Goal: Task Accomplishment & Management: Use online tool/utility

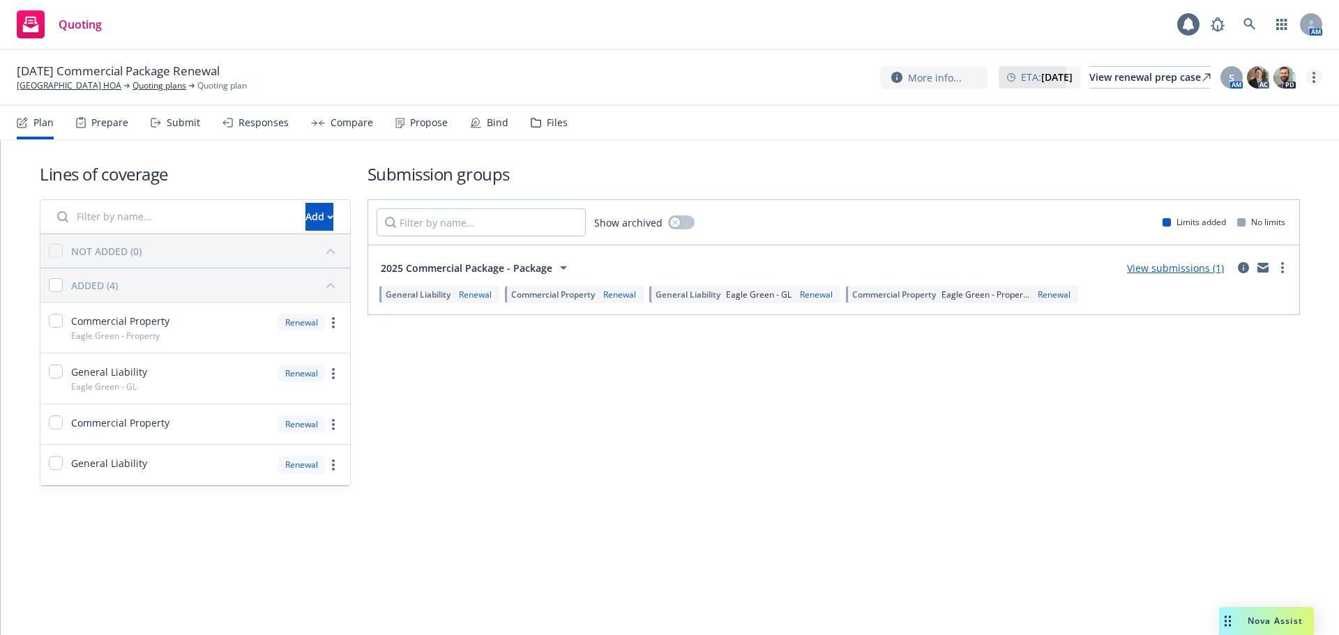
click at [1314, 84] on link "more" at bounding box center [1313, 77] width 17 height 17
click at [1248, 206] on link "Archive quoting plan" at bounding box center [1243, 218] width 155 height 28
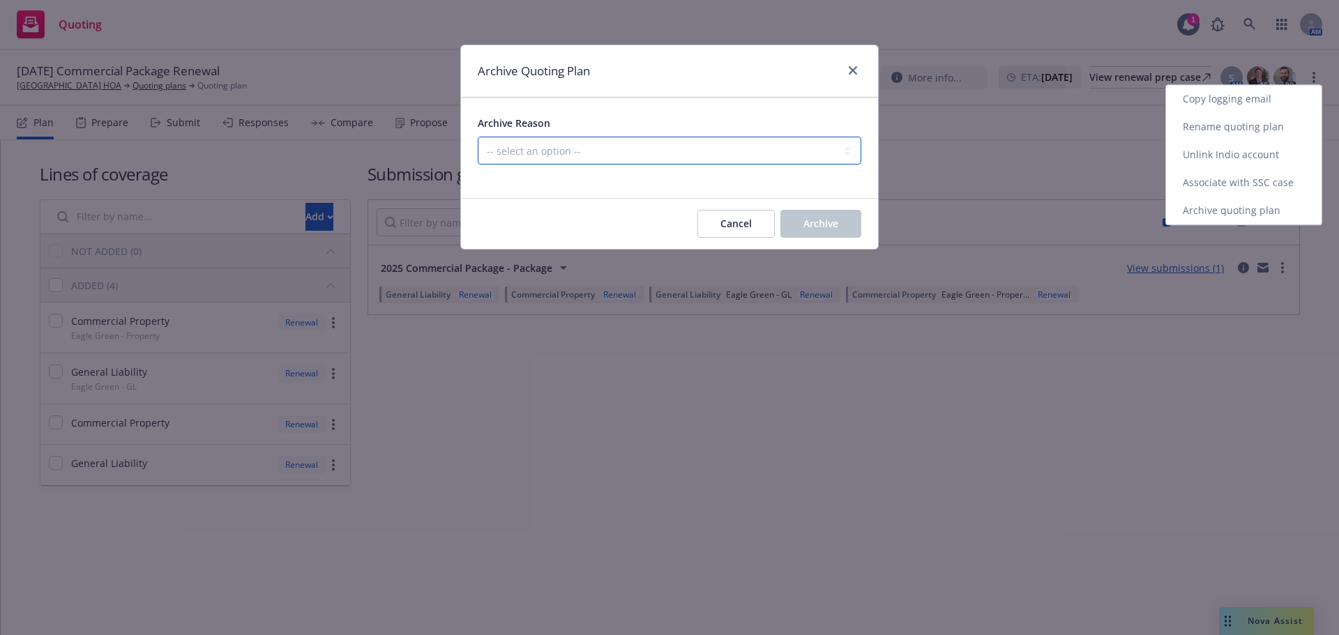
drag, startPoint x: 648, startPoint y: 142, endPoint x: 653, endPoint y: 156, distance: 15.0
click at [647, 143] on select "-- select an option -- All policies in this renewal plan are auto-renewed Creat…" at bounding box center [669, 151] width 383 height 28
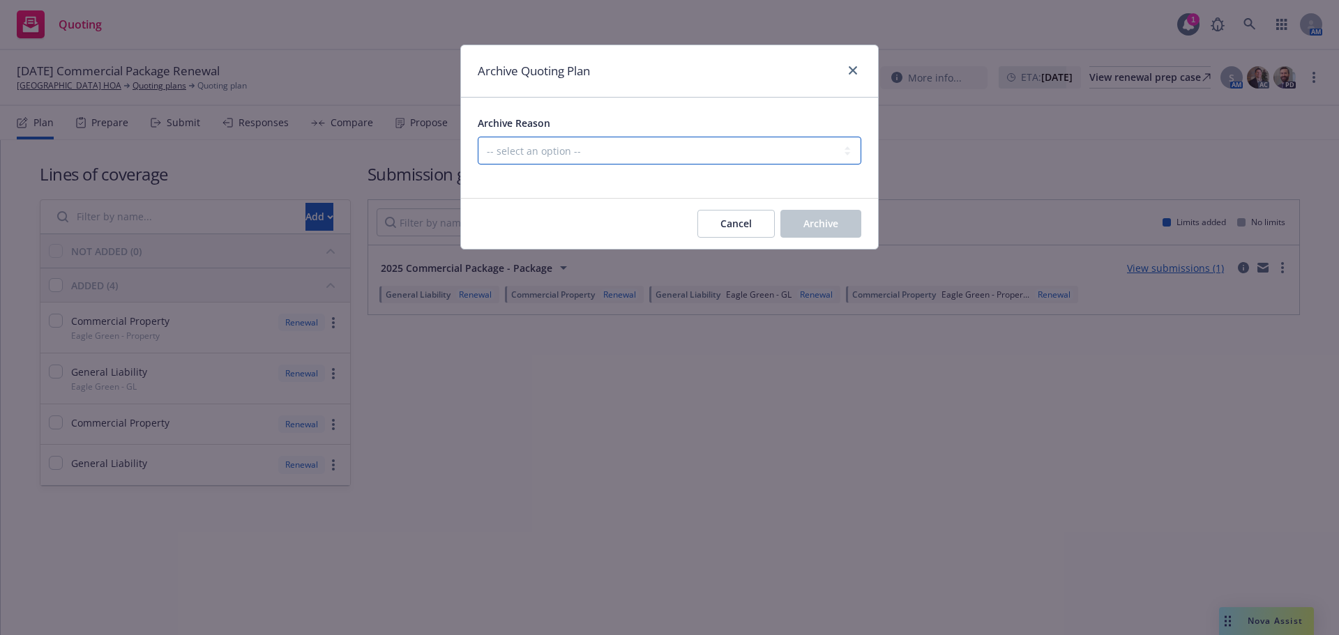
select select "ARCHIVED_RENEWAL_POLICY_AUTO_RENEWED"
click at [478, 137] on select "-- select an option -- All policies in this renewal plan are auto-renewed Creat…" at bounding box center [669, 151] width 383 height 28
click at [818, 213] on button "Archive" at bounding box center [820, 224] width 81 height 28
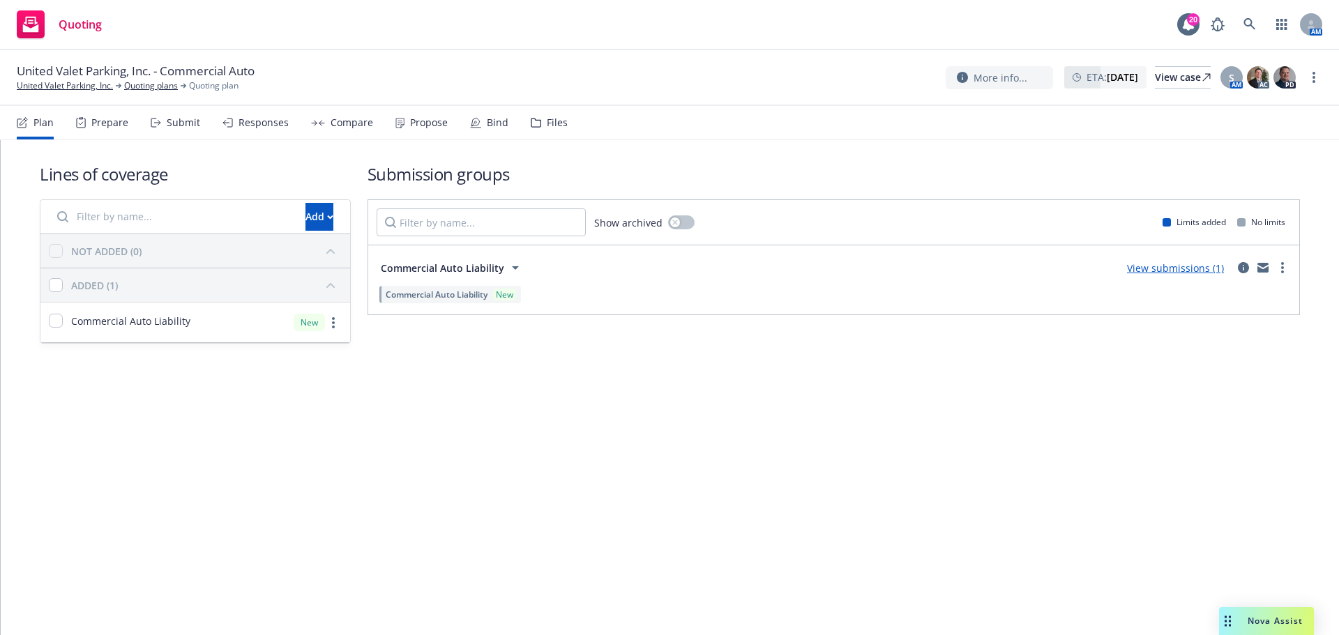
drag, startPoint x: 165, startPoint y: 130, endPoint x: 183, endPoint y: 137, distance: 19.4
click at [165, 130] on div "Submit" at bounding box center [176, 122] width 50 height 33
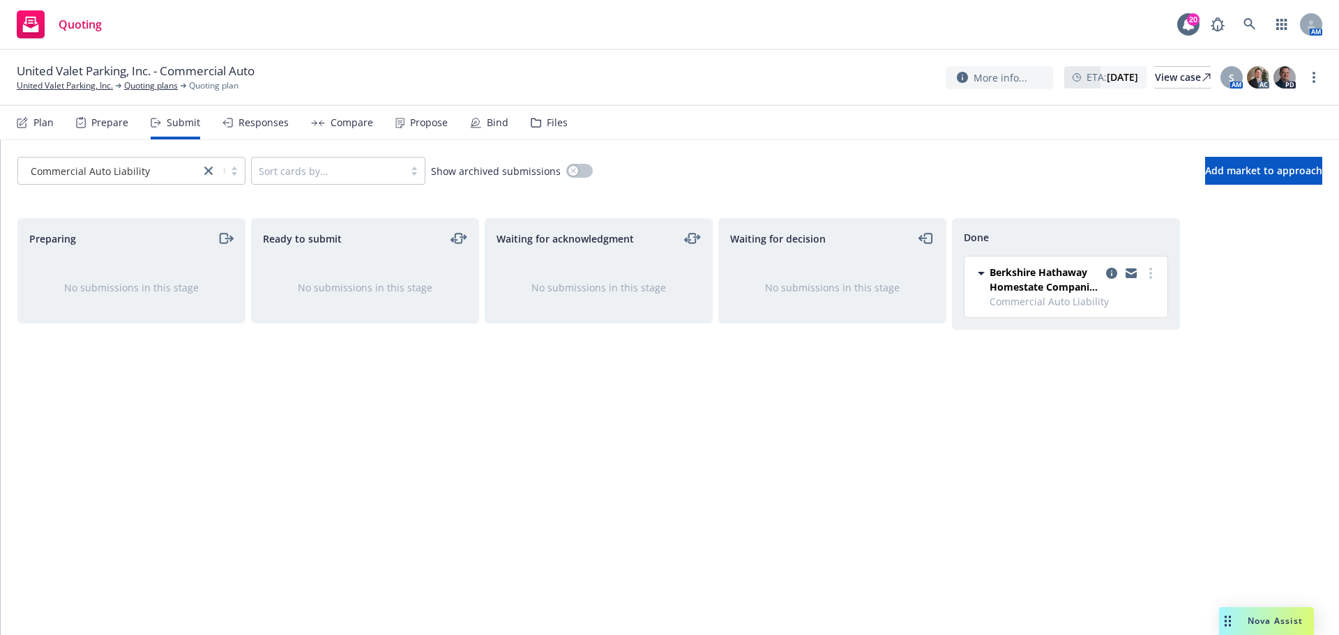
click at [278, 127] on div "Responses" at bounding box center [263, 122] width 50 height 11
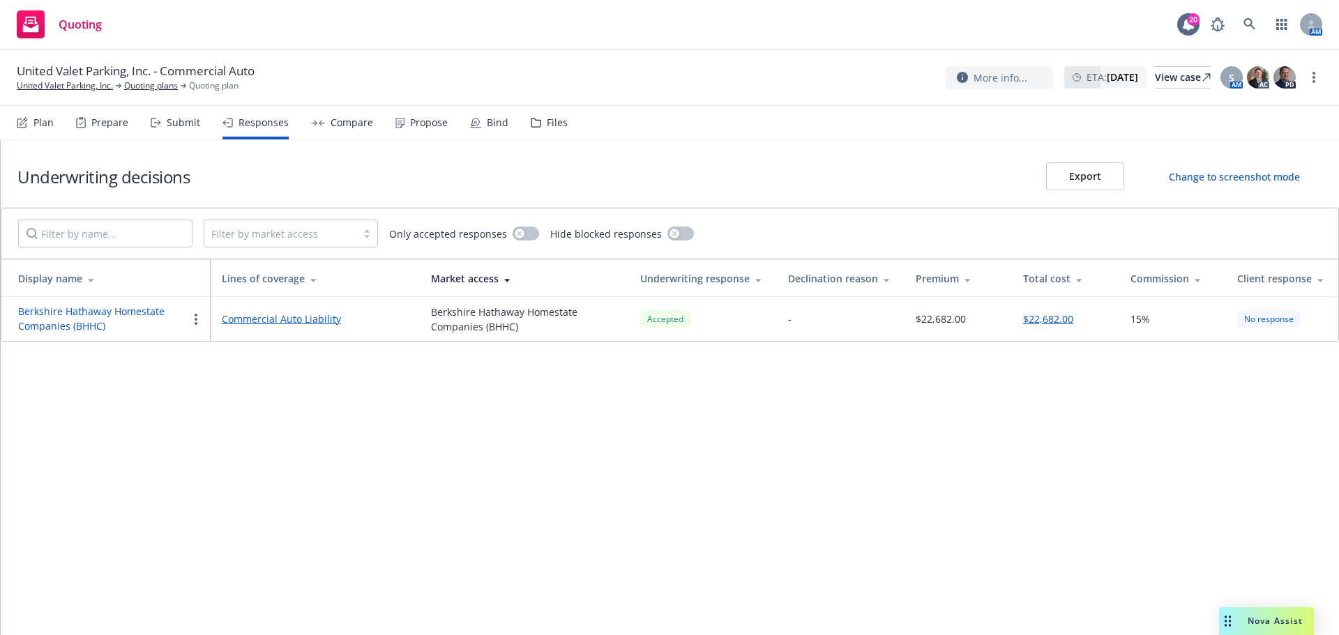
click at [97, 317] on button "Berkshire Hathaway Homestate Companies (BHHC)" at bounding box center [102, 318] width 169 height 29
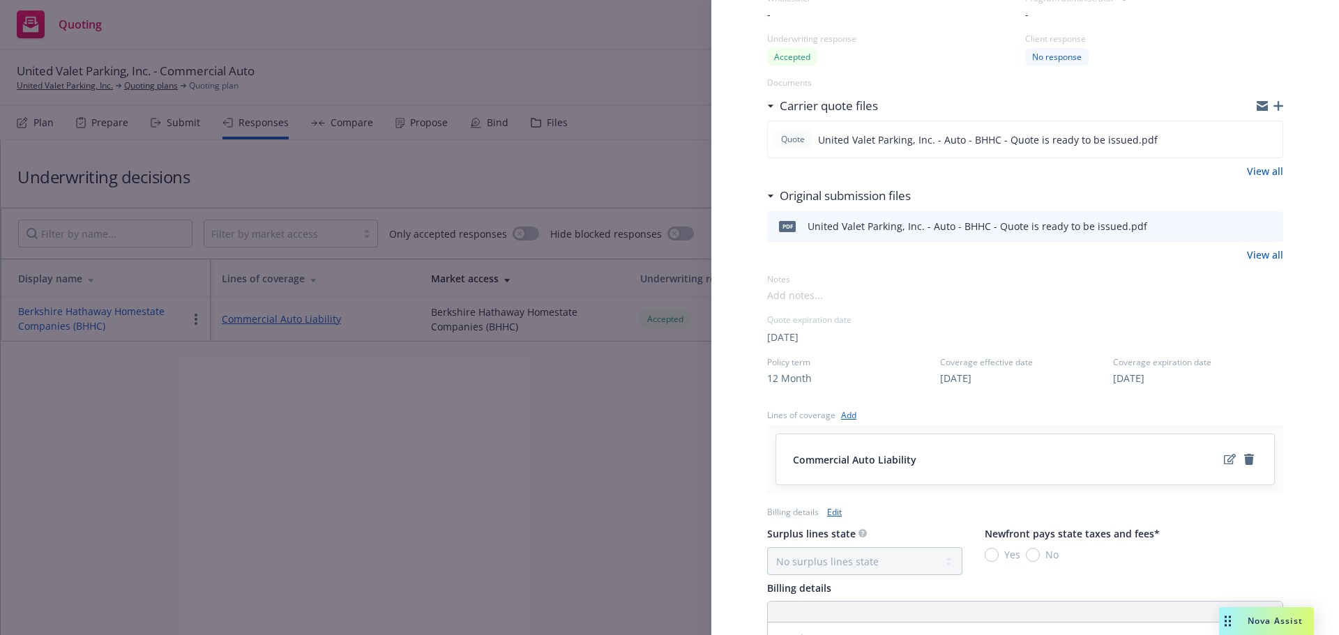
scroll to position [372, 0]
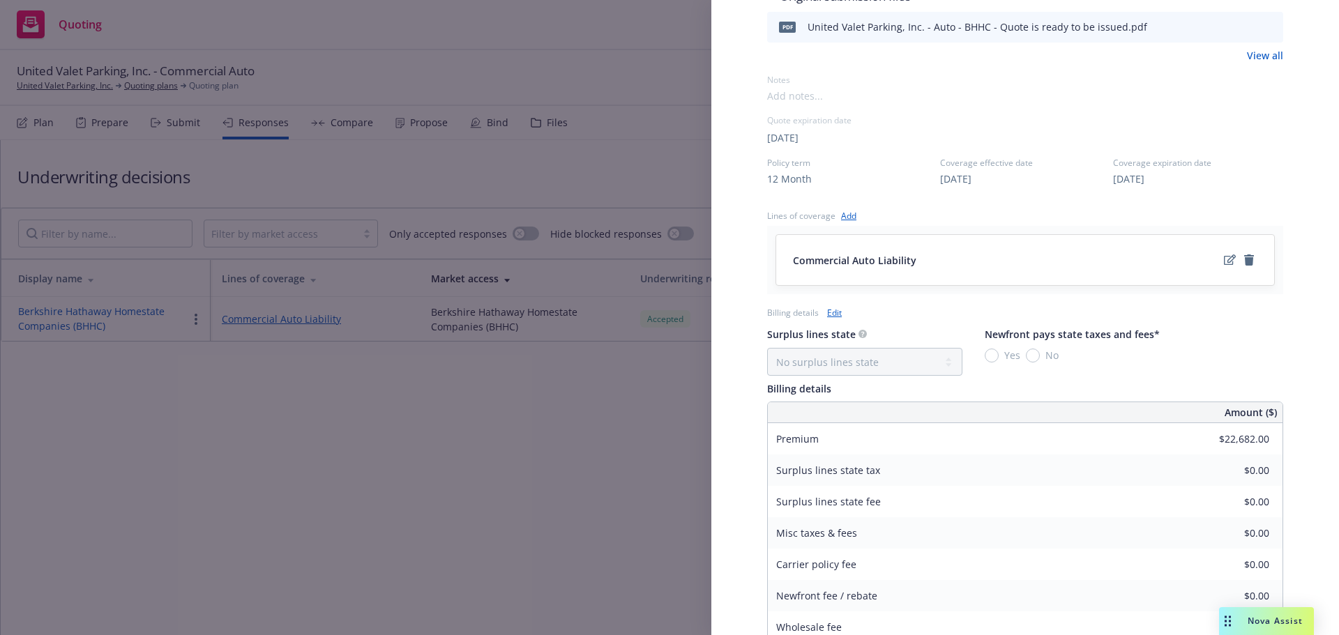
click at [837, 311] on link "Edit" at bounding box center [834, 312] width 15 height 15
click at [1213, 441] on input "22,682.00" at bounding box center [1232, 444] width 91 height 21
click at [1215, 439] on input "22,682.00" at bounding box center [1232, 444] width 91 height 21
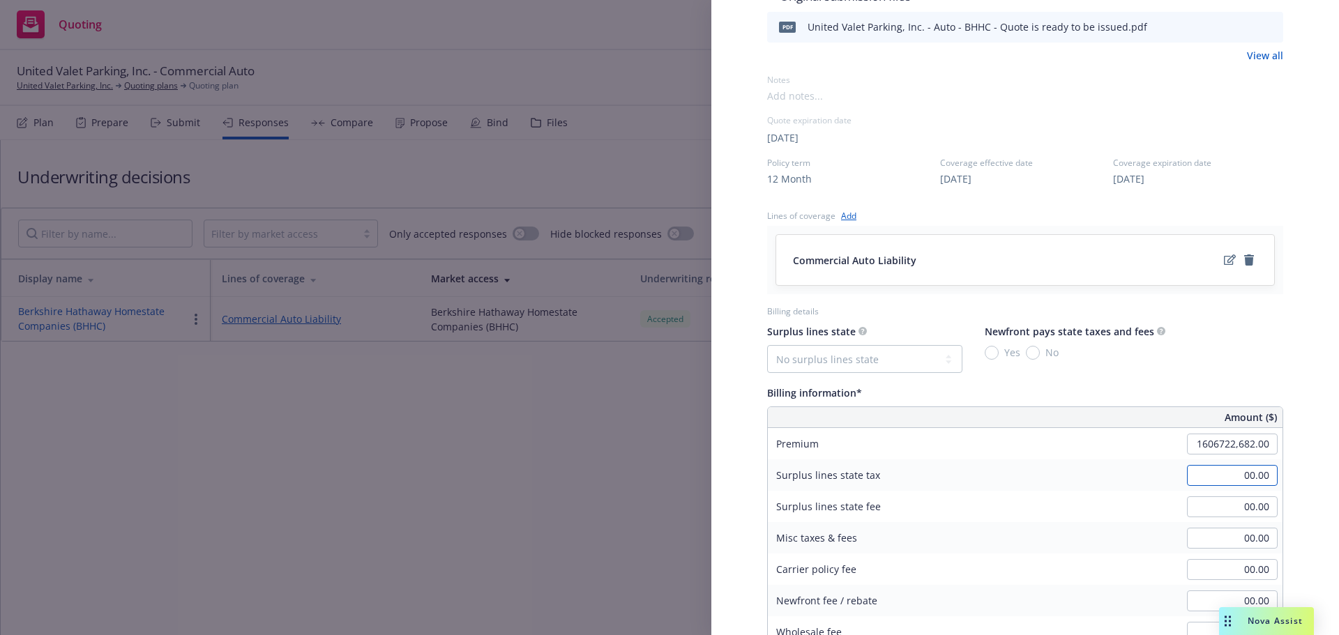
type input "1,606,722,682.00"
type input "241008402.3"
click at [1215, 437] on input "1,606,722,682.00" at bounding box center [1232, 444] width 91 height 21
type input "16,067.00"
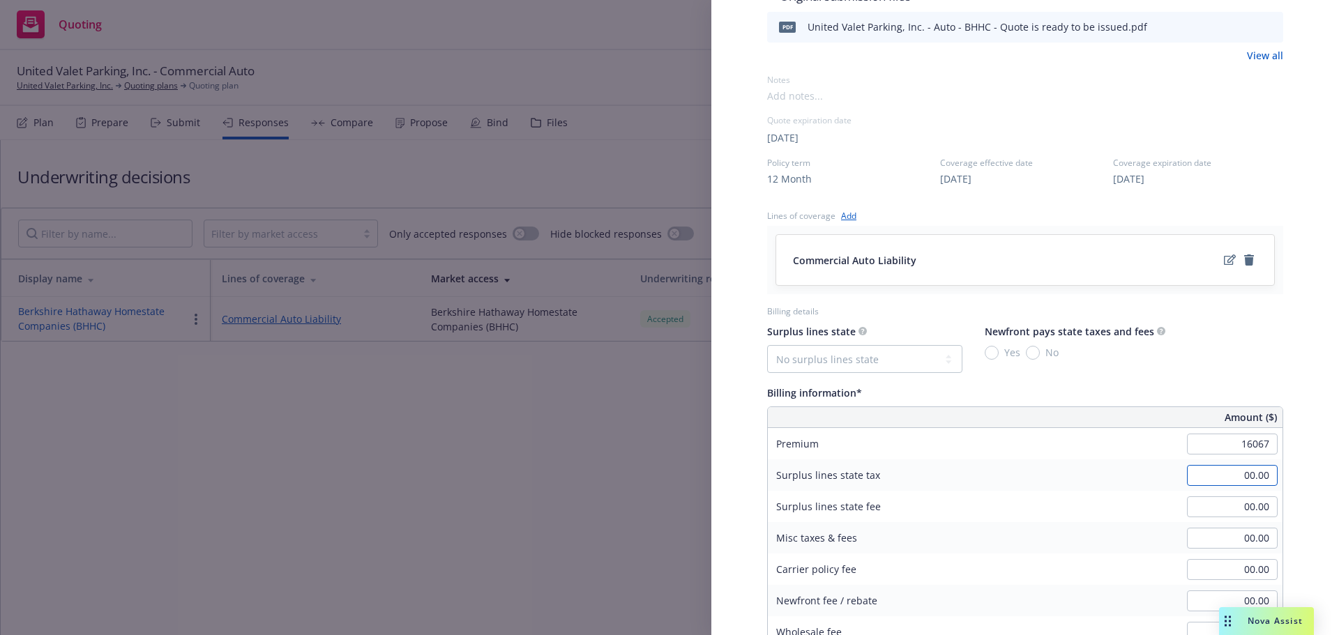
type input "2410.05"
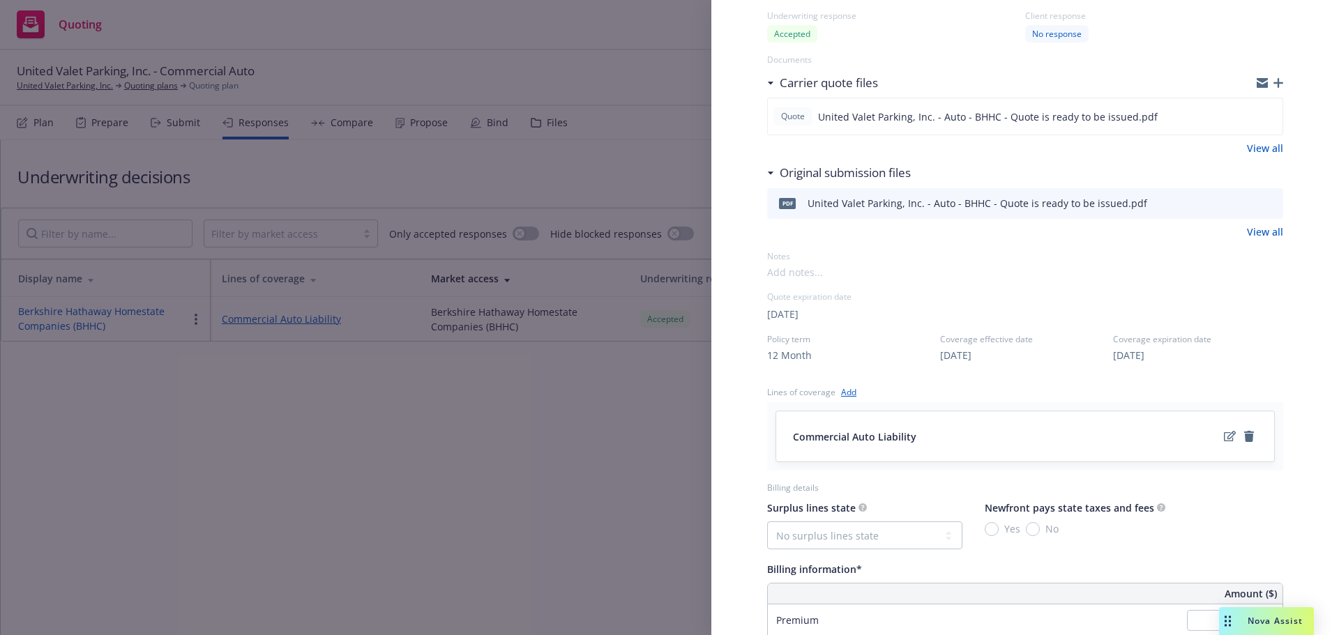
scroll to position [73, 0]
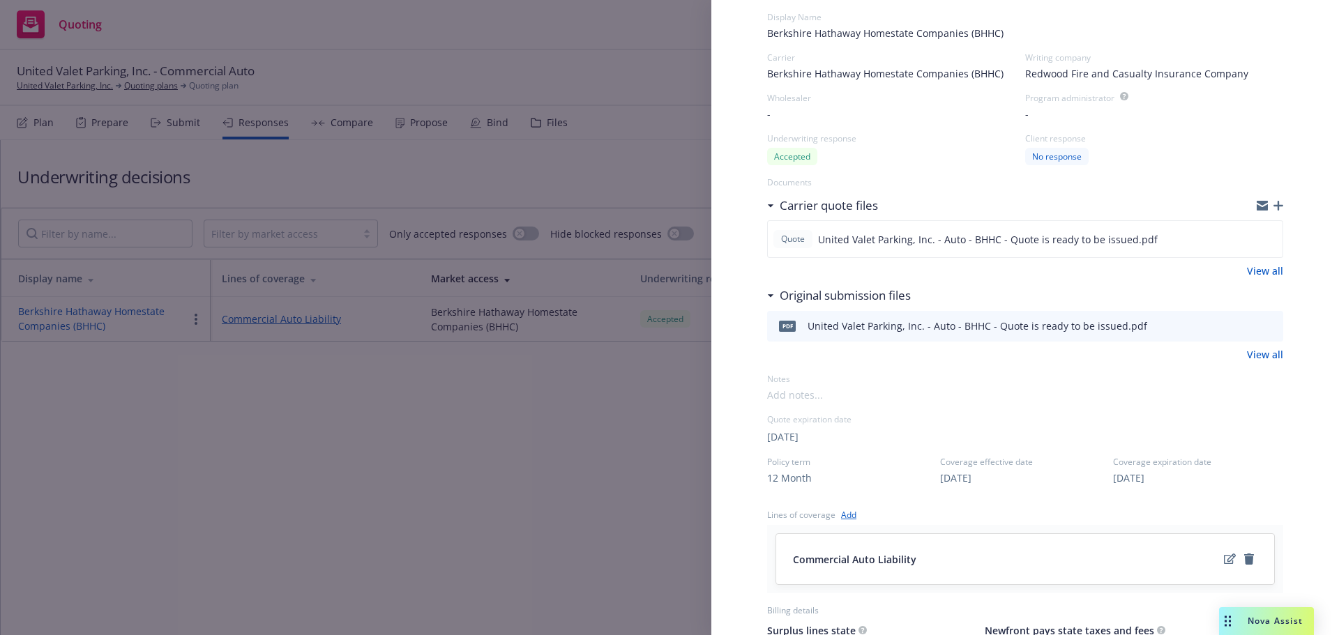
click at [1273, 209] on icon "button" at bounding box center [1278, 206] width 10 height 10
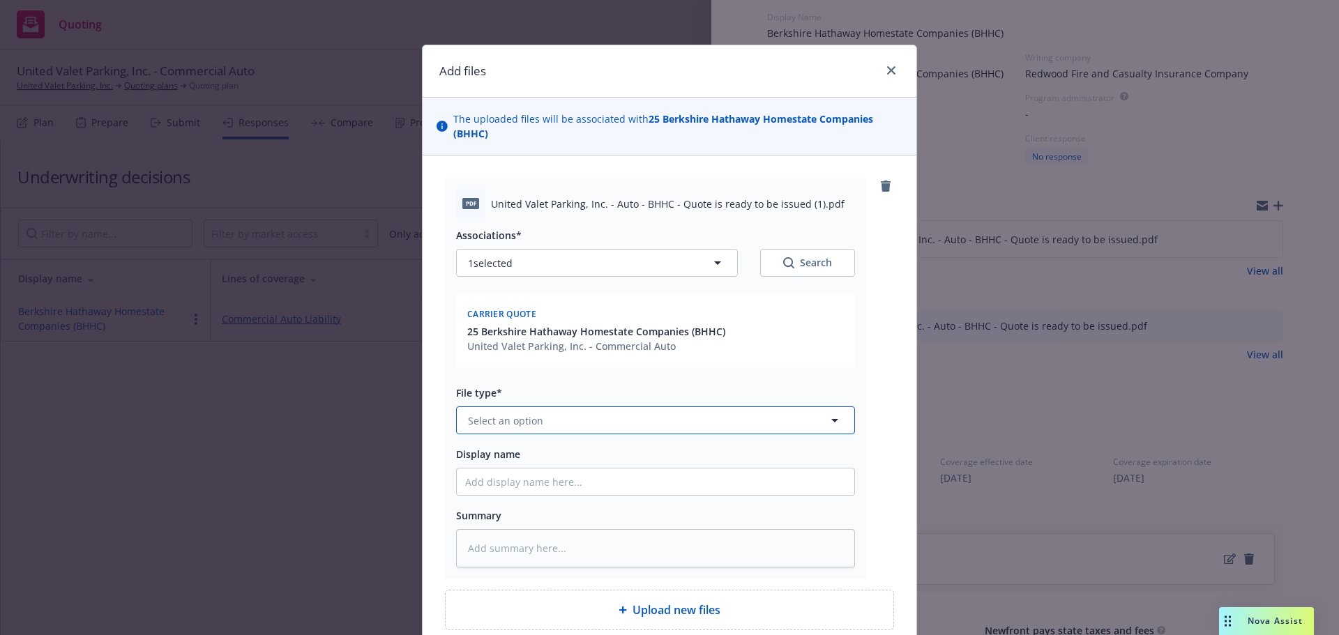
click at [630, 420] on button "Select an option" at bounding box center [655, 420] width 399 height 28
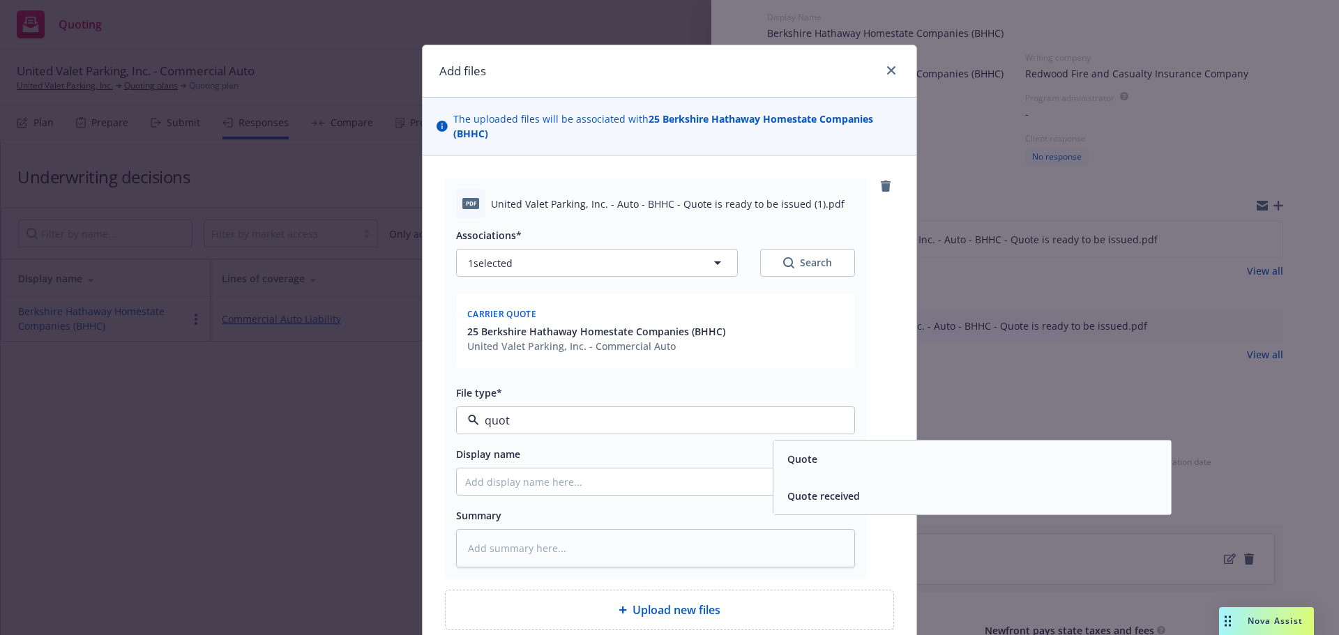
type input "quote"
click at [812, 462] on div "Quote" at bounding box center [801, 459] width 38 height 20
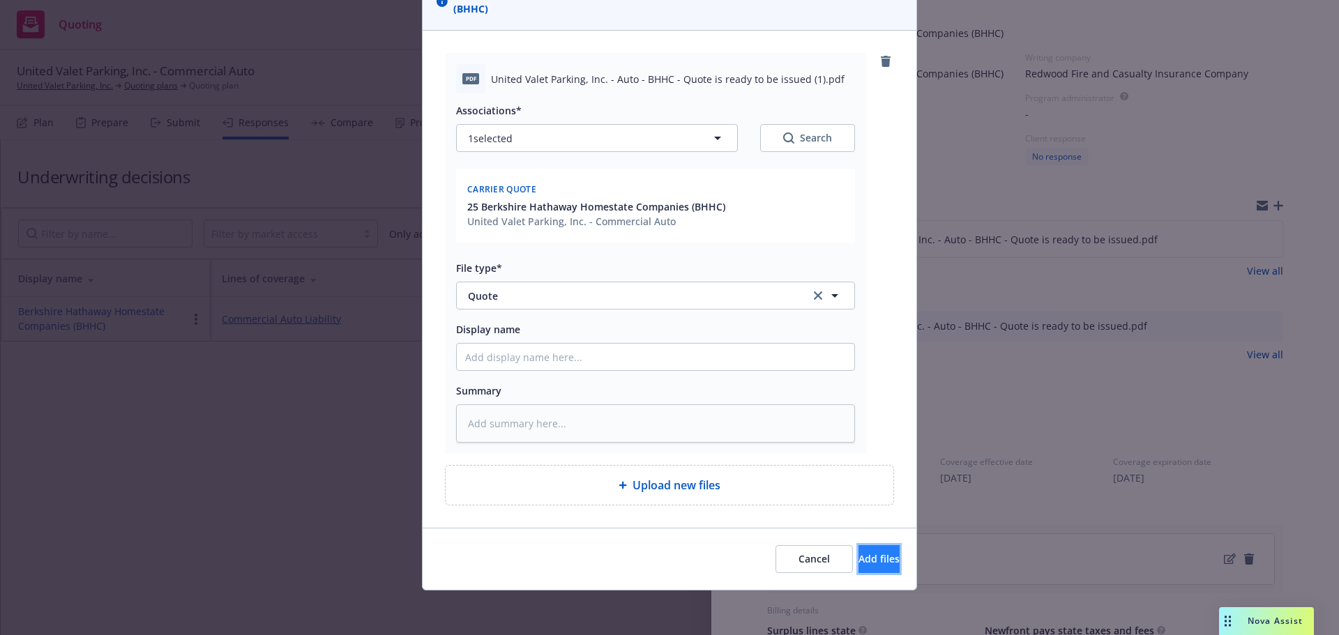
click at [858, 568] on button "Add files" at bounding box center [878, 559] width 41 height 28
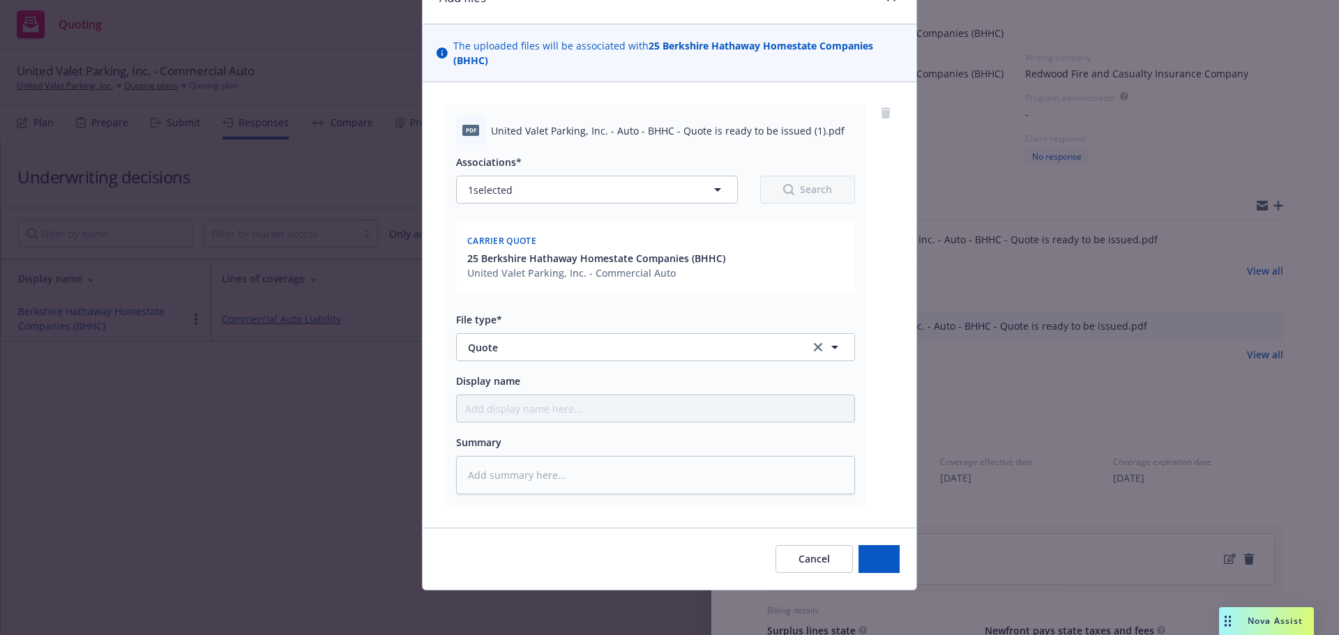
scroll to position [73, 0]
type textarea "x"
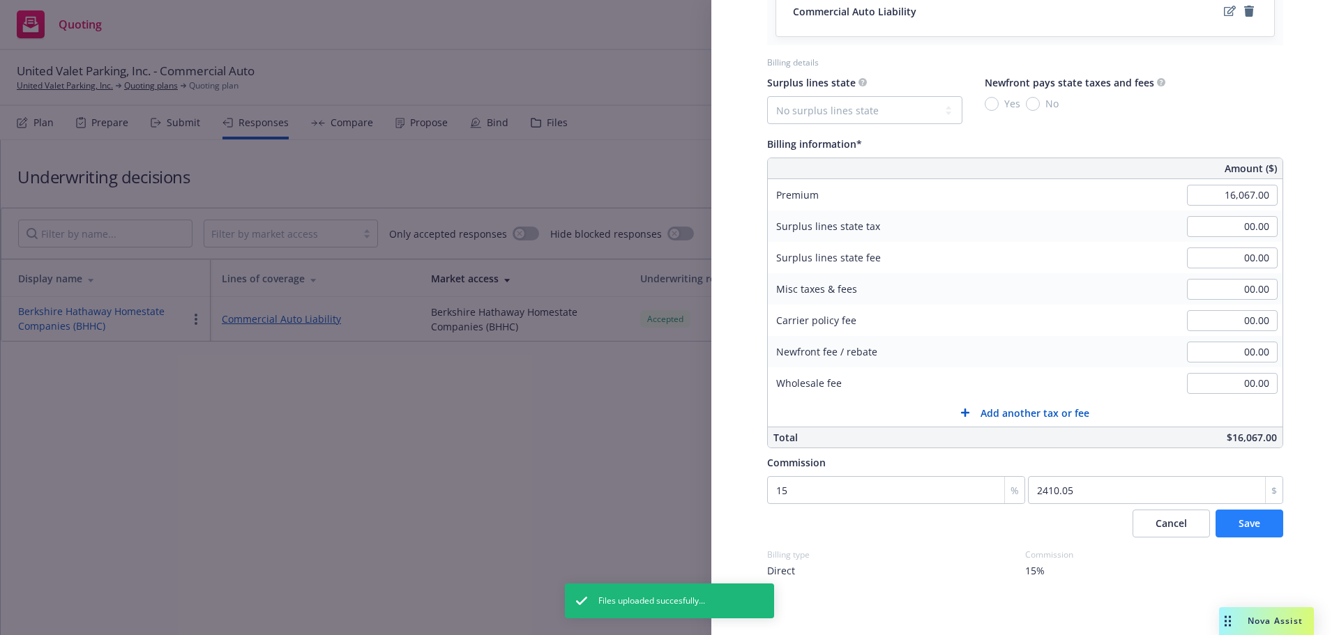
scroll to position [667, 0]
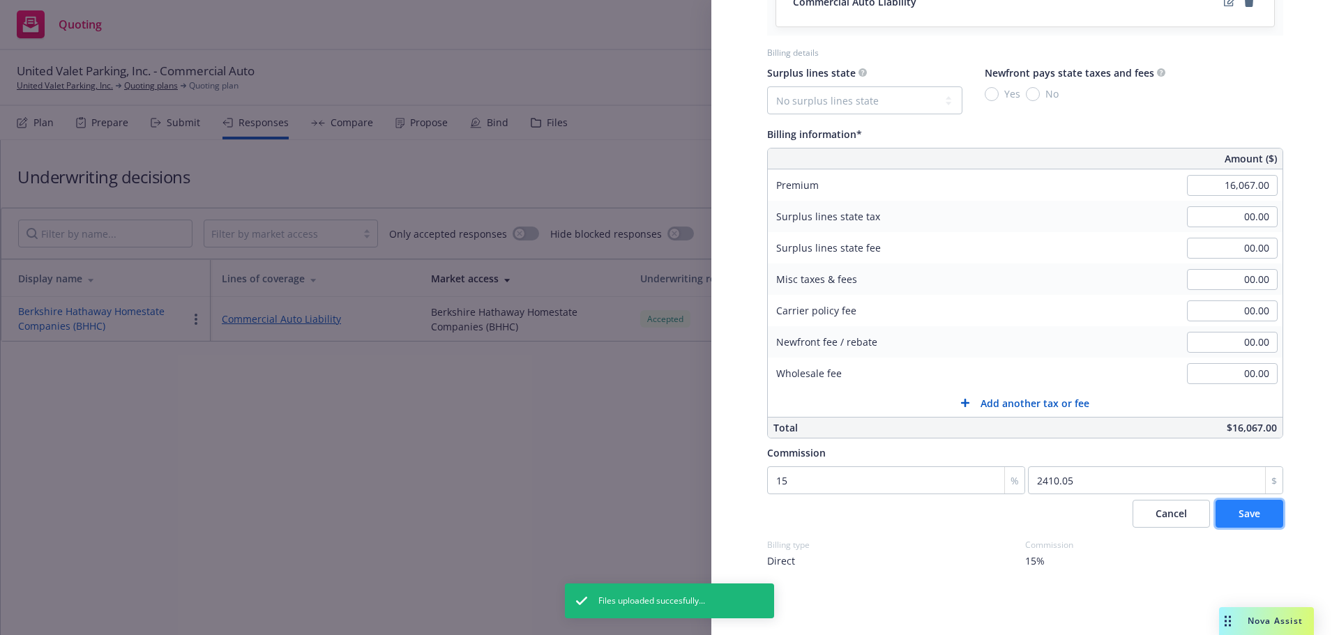
click at [1238, 520] on span "Save" at bounding box center [1249, 513] width 22 height 13
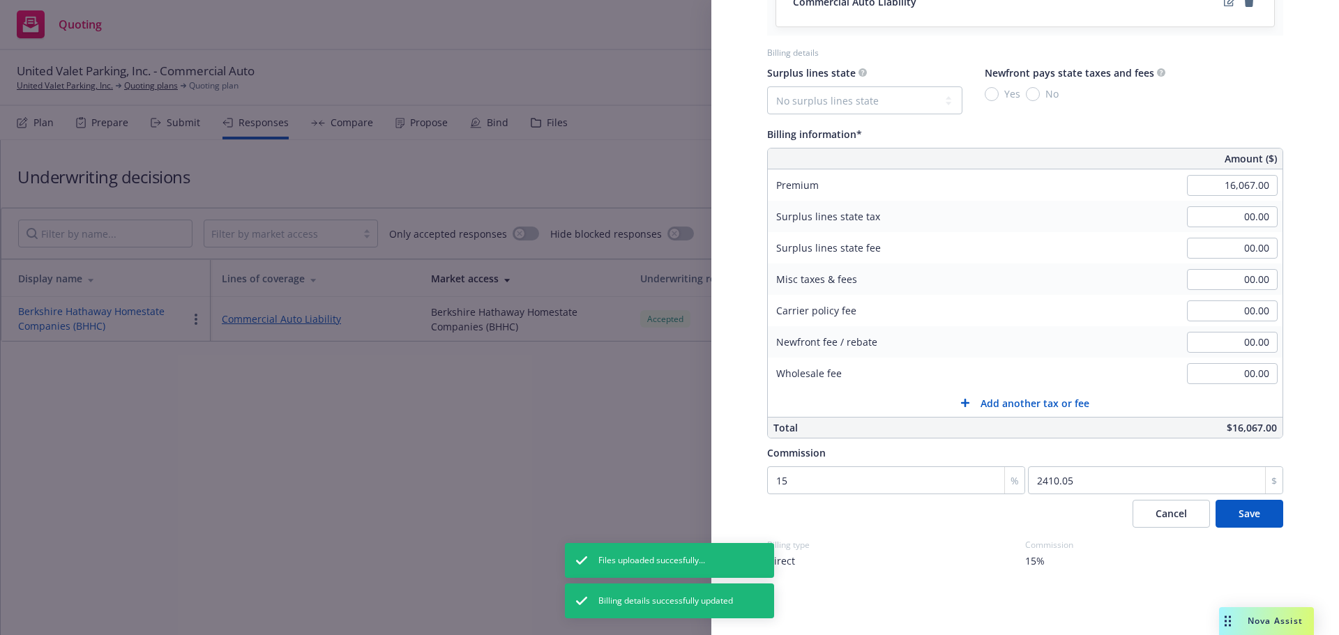
scroll to position [545, 0]
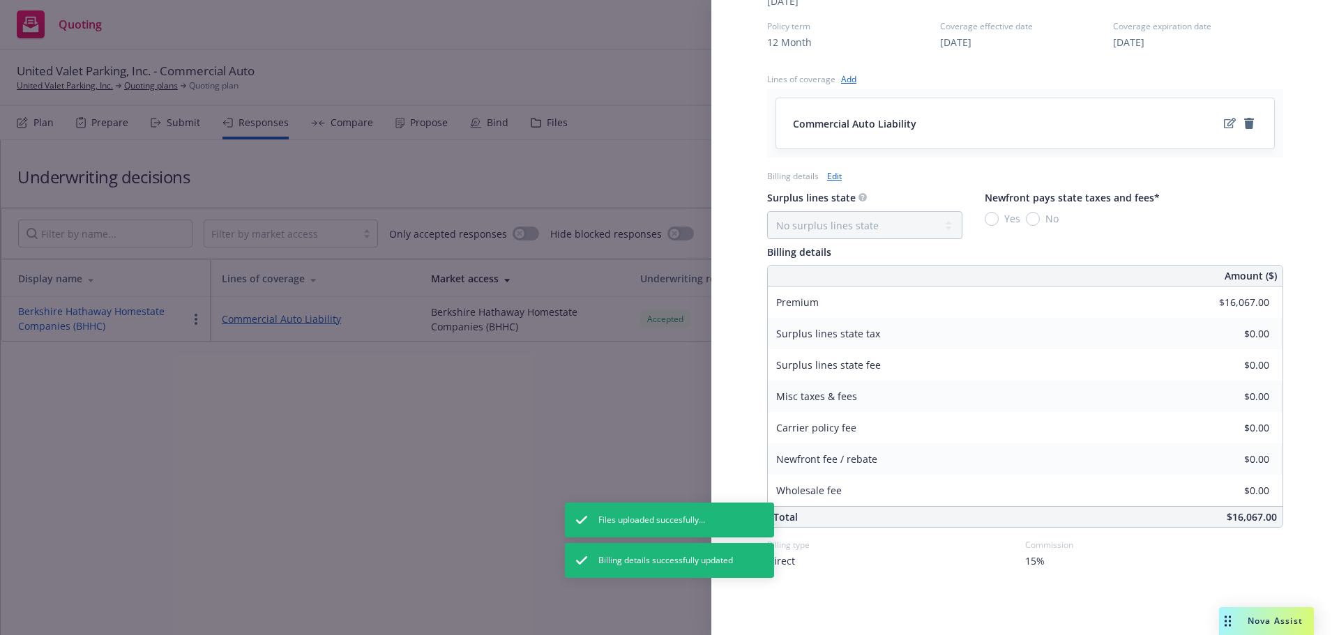
click at [428, 372] on div "Display Name Berkshire Hathaway Homestate Companies (BHHC) Carrier Berkshire Ha…" at bounding box center [669, 317] width 1339 height 635
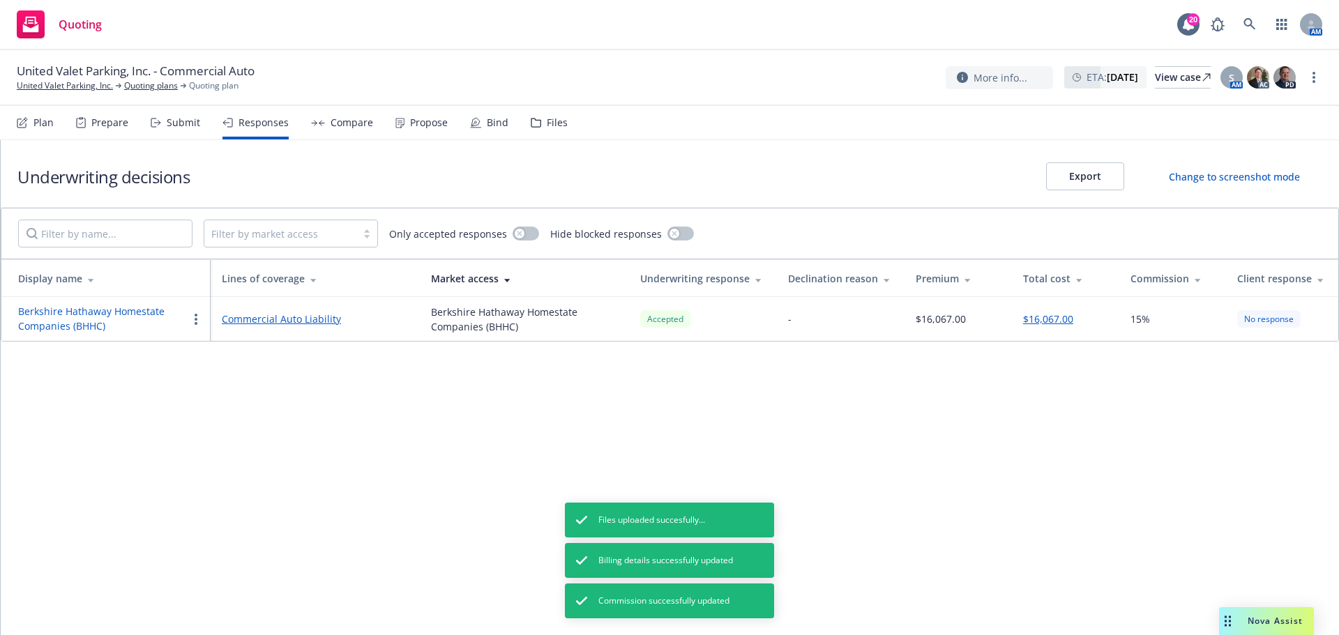
click at [441, 125] on div "Propose" at bounding box center [429, 122] width 38 height 11
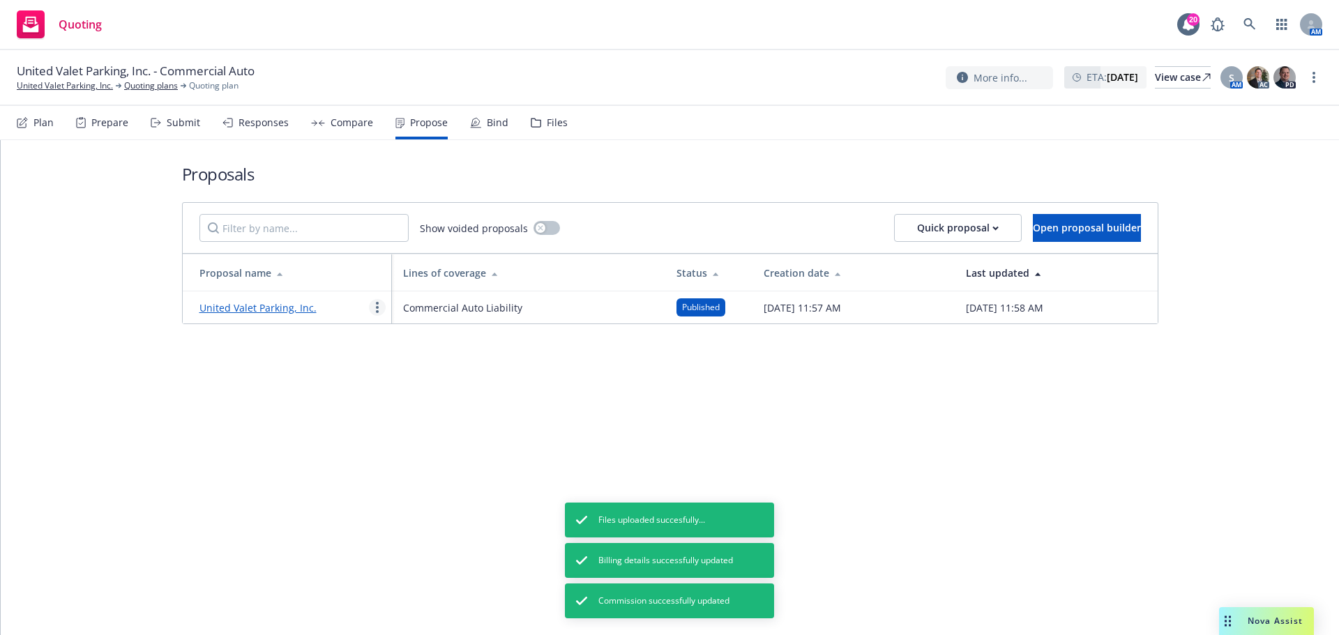
click at [376, 312] on circle "more" at bounding box center [377, 311] width 3 height 3
click at [446, 426] on link "Void" at bounding box center [432, 425] width 124 height 28
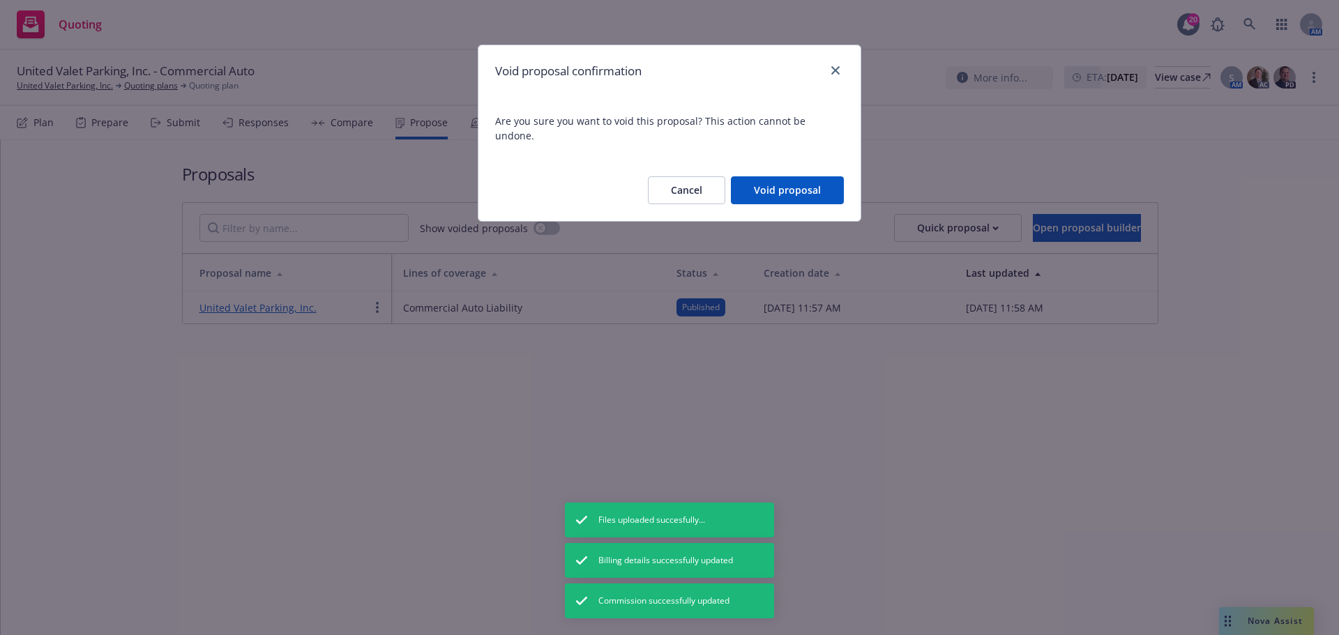
click at [820, 177] on button "Void proposal" at bounding box center [787, 190] width 113 height 28
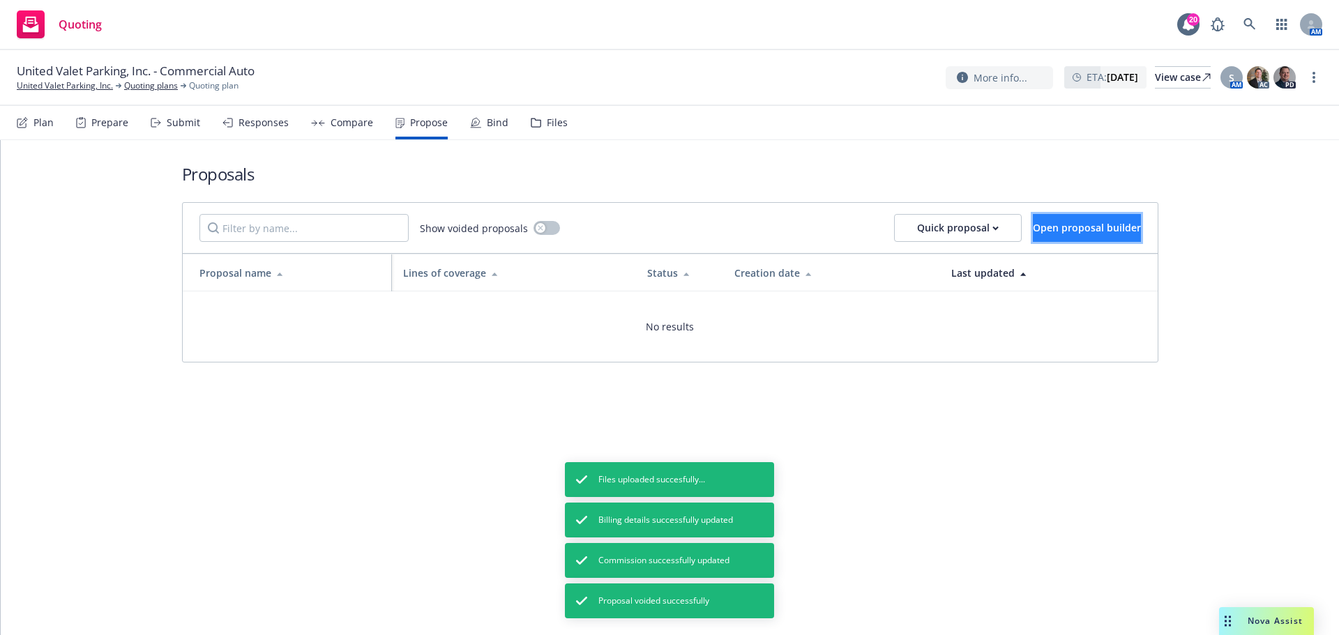
click at [1052, 220] on button "Open proposal builder" at bounding box center [1087, 228] width 108 height 28
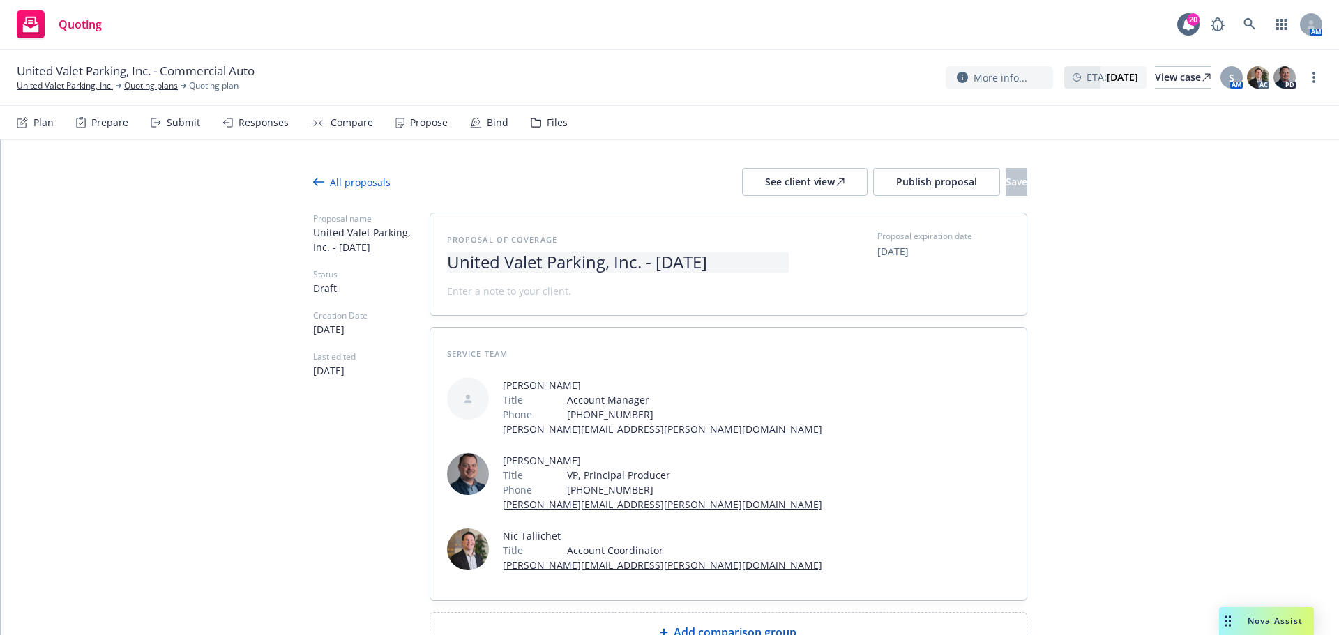
drag, startPoint x: 649, startPoint y: 278, endPoint x: 638, endPoint y: 257, distance: 24.3
click at [648, 275] on div at bounding box center [618, 278] width 342 height 11
drag, startPoint x: 637, startPoint y: 257, endPoint x: 874, endPoint y: 278, distance: 238.7
click at [874, 278] on div "Proposal of coverage United Valet Parking, Inc. - September 2025 Proposal expir…" at bounding box center [728, 264] width 563 height 68
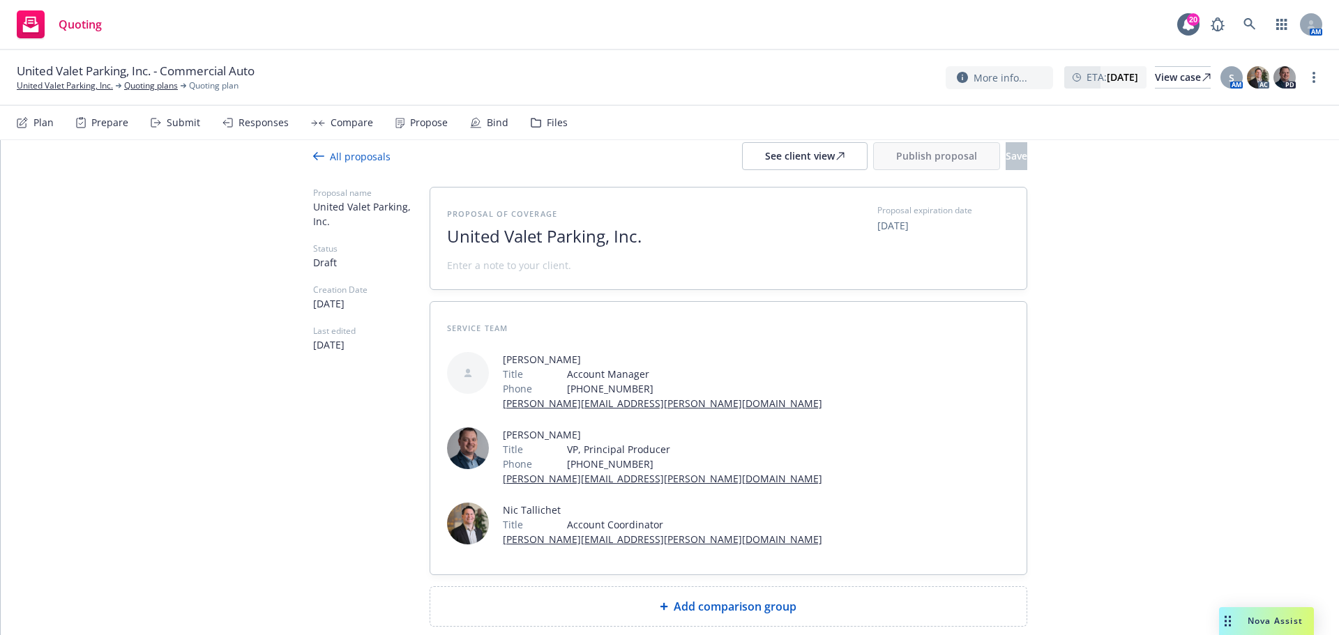
click at [692, 598] on span "Add comparison group" at bounding box center [735, 606] width 123 height 17
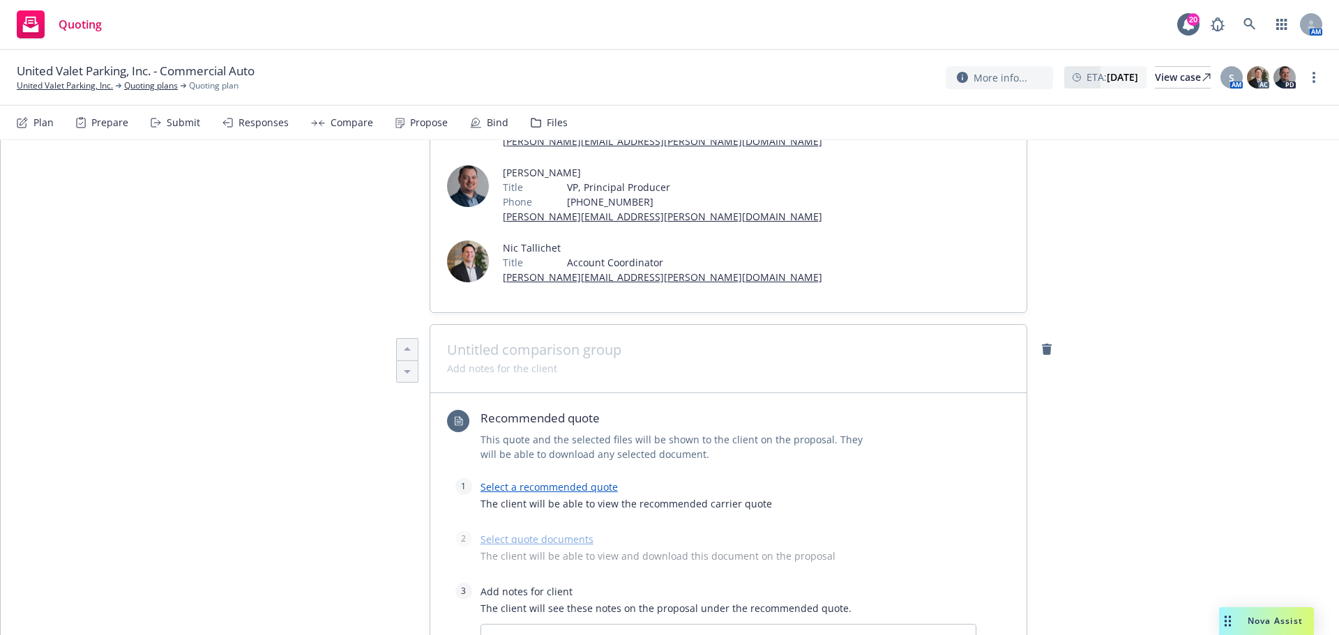
scroll to position [351, 0]
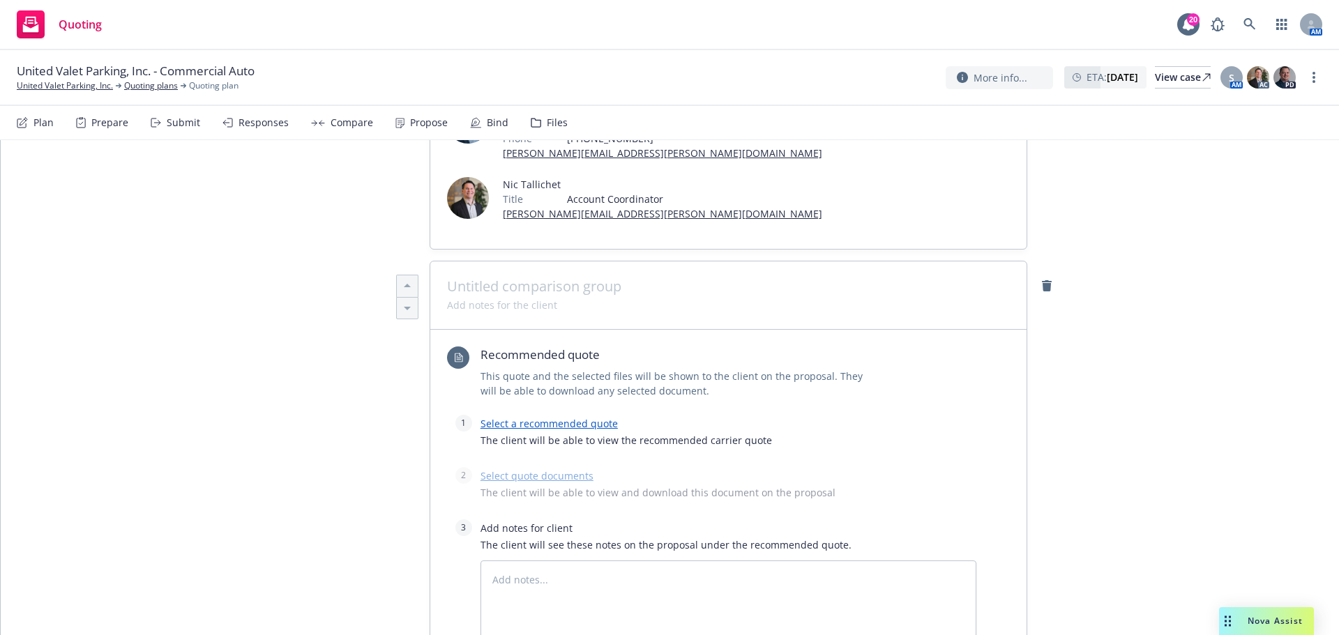
click at [551, 417] on link "Select a recommended quote" at bounding box center [548, 423] width 137 height 13
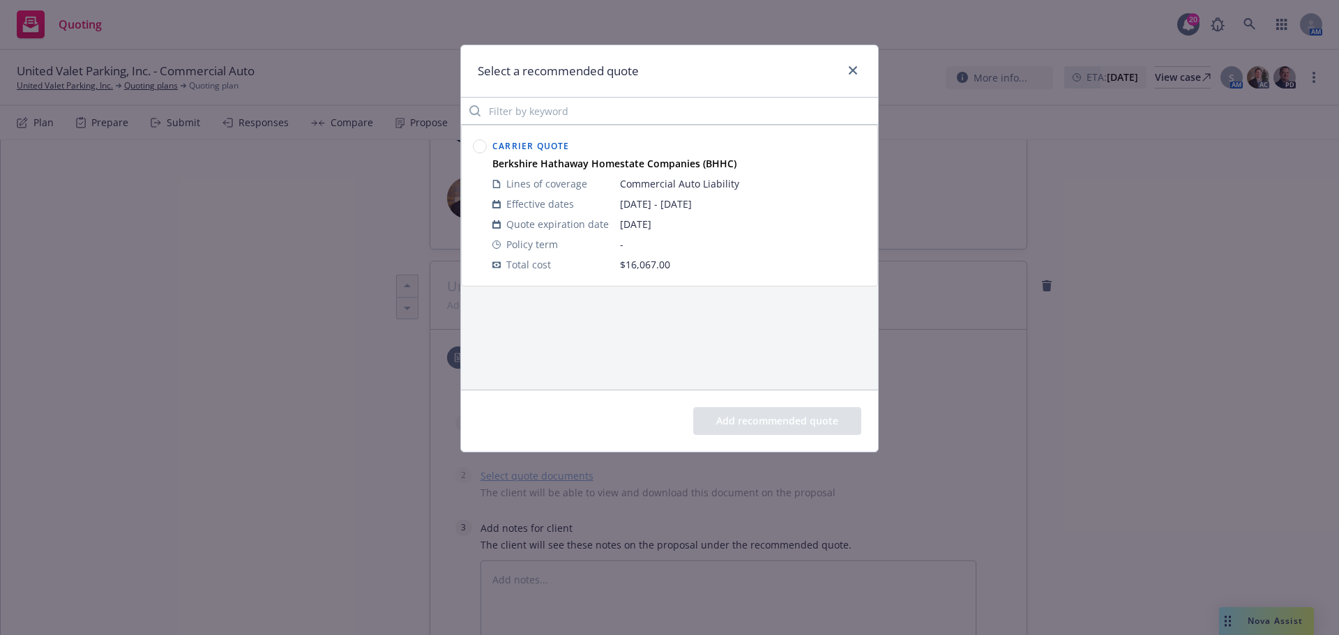
drag, startPoint x: 473, startPoint y: 139, endPoint x: 478, endPoint y: 151, distance: 12.8
click at [474, 140] on div at bounding box center [480, 145] width 14 height 17
click at [478, 151] on circle at bounding box center [479, 146] width 13 height 13
click at [784, 417] on button "Add recommended quote" at bounding box center [777, 421] width 168 height 28
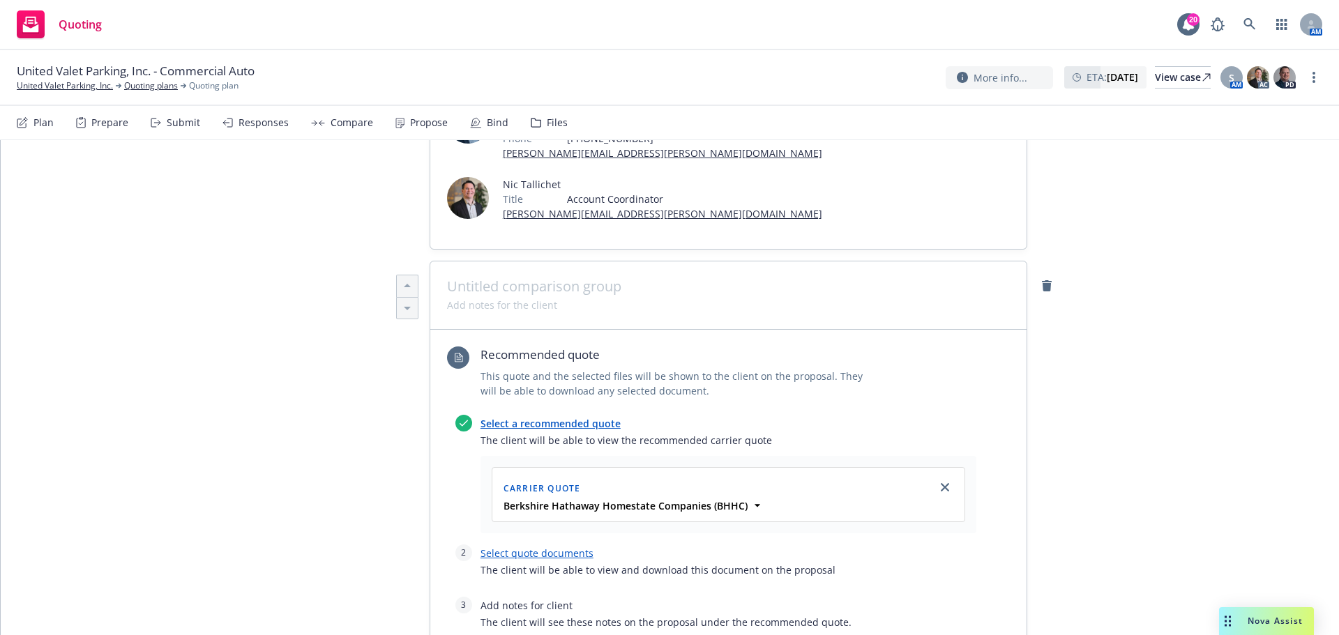
click at [522, 547] on link "Select quote documents" at bounding box center [536, 553] width 113 height 13
type textarea "x"
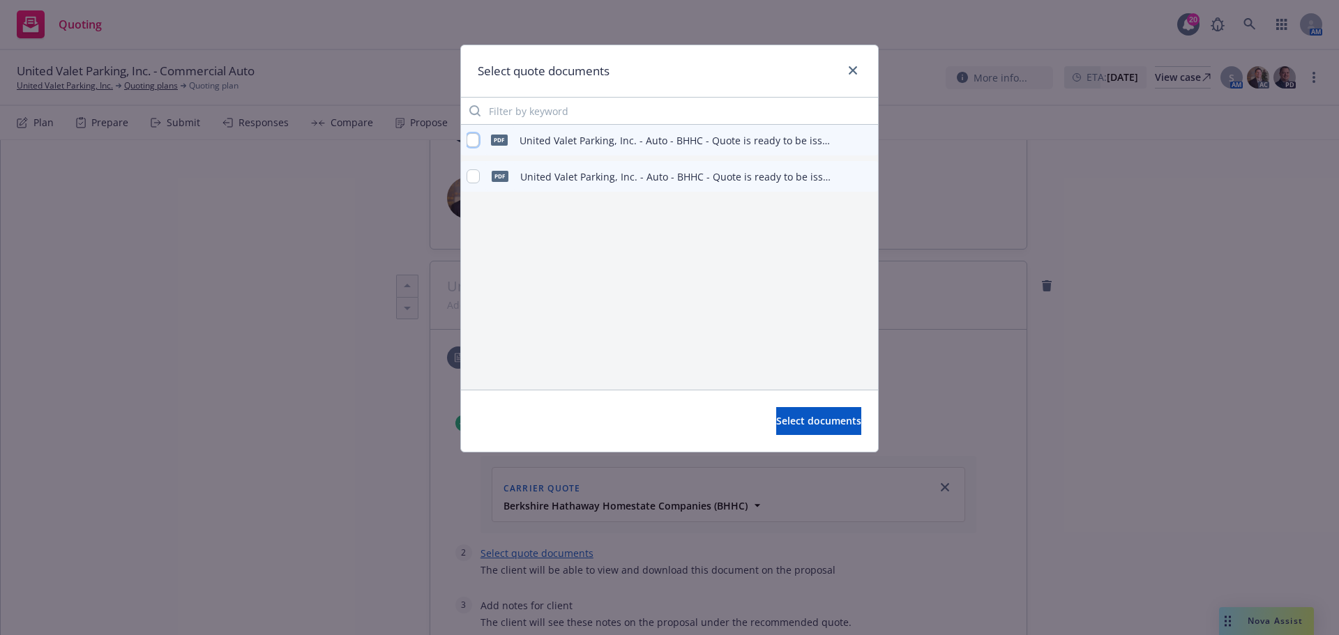
click at [476, 139] on input "checkbox" at bounding box center [472, 140] width 13 height 14
checkbox input "true"
click at [776, 421] on span "Select documents" at bounding box center [818, 420] width 85 height 13
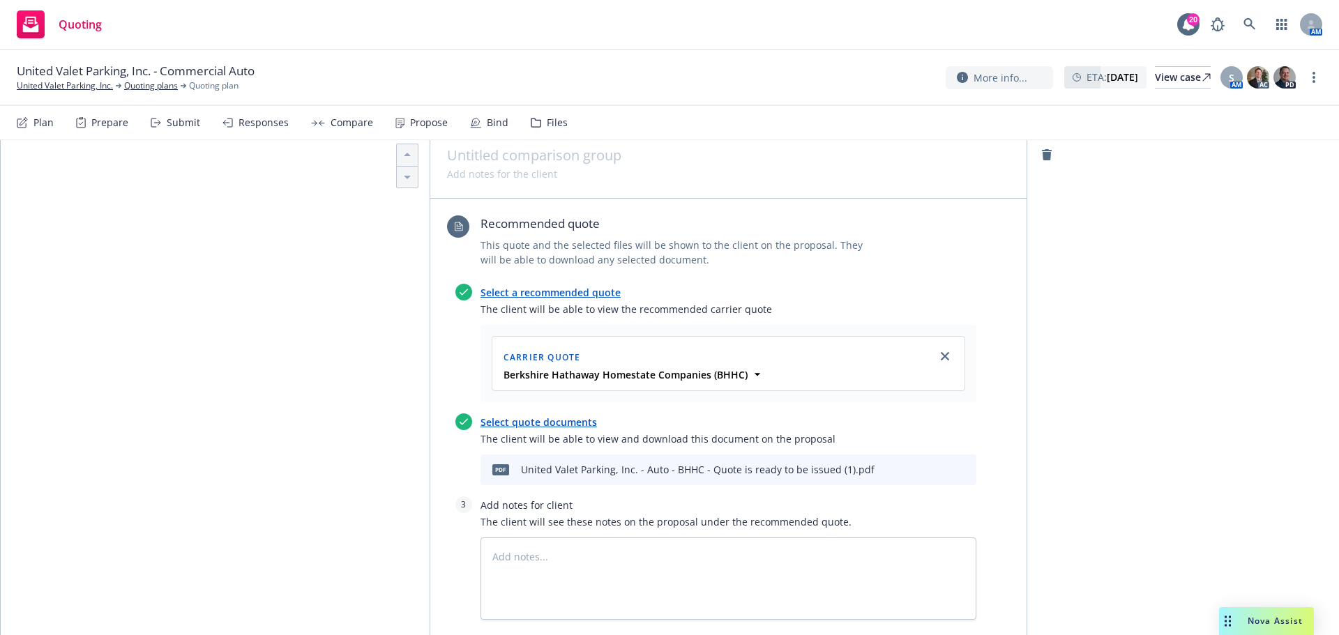
scroll to position [630, 0]
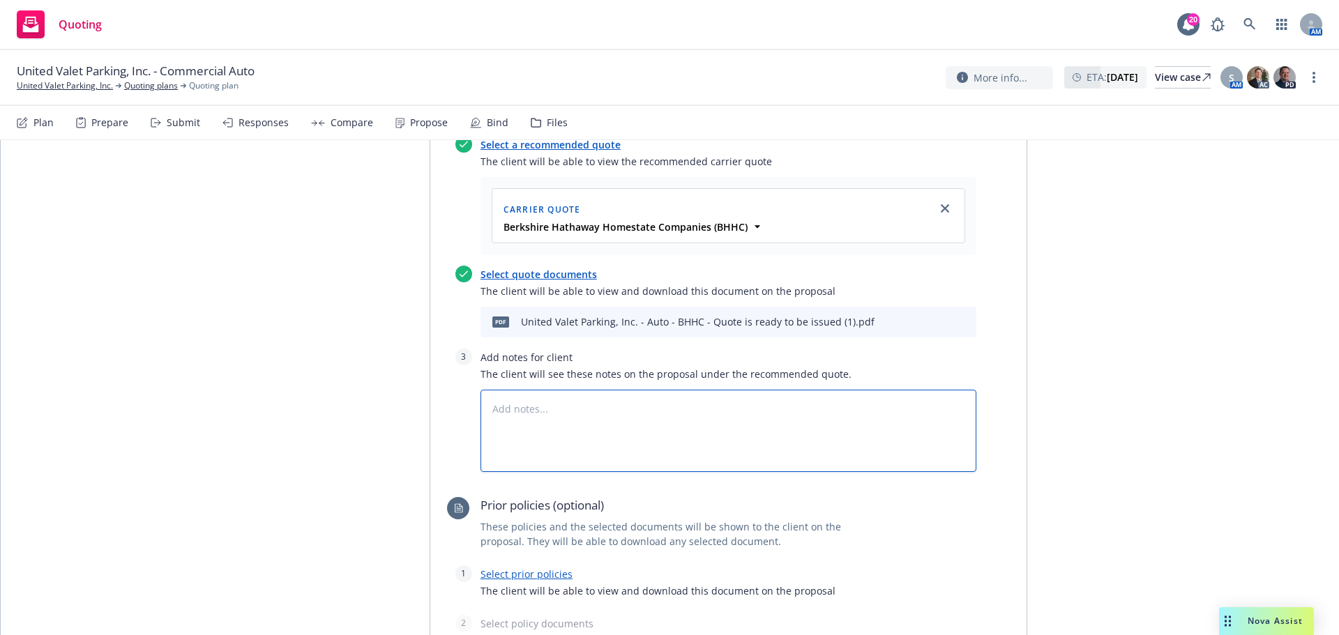
click at [580, 390] on textarea at bounding box center [728, 431] width 496 height 82
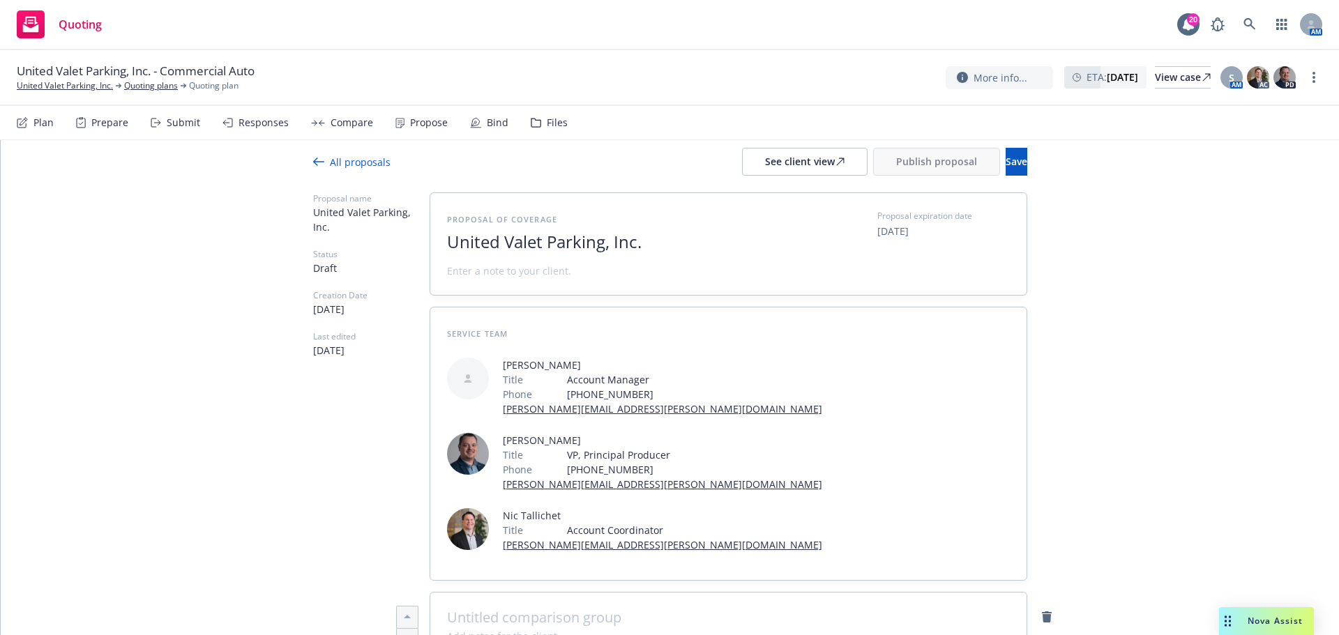
scroll to position [0, 0]
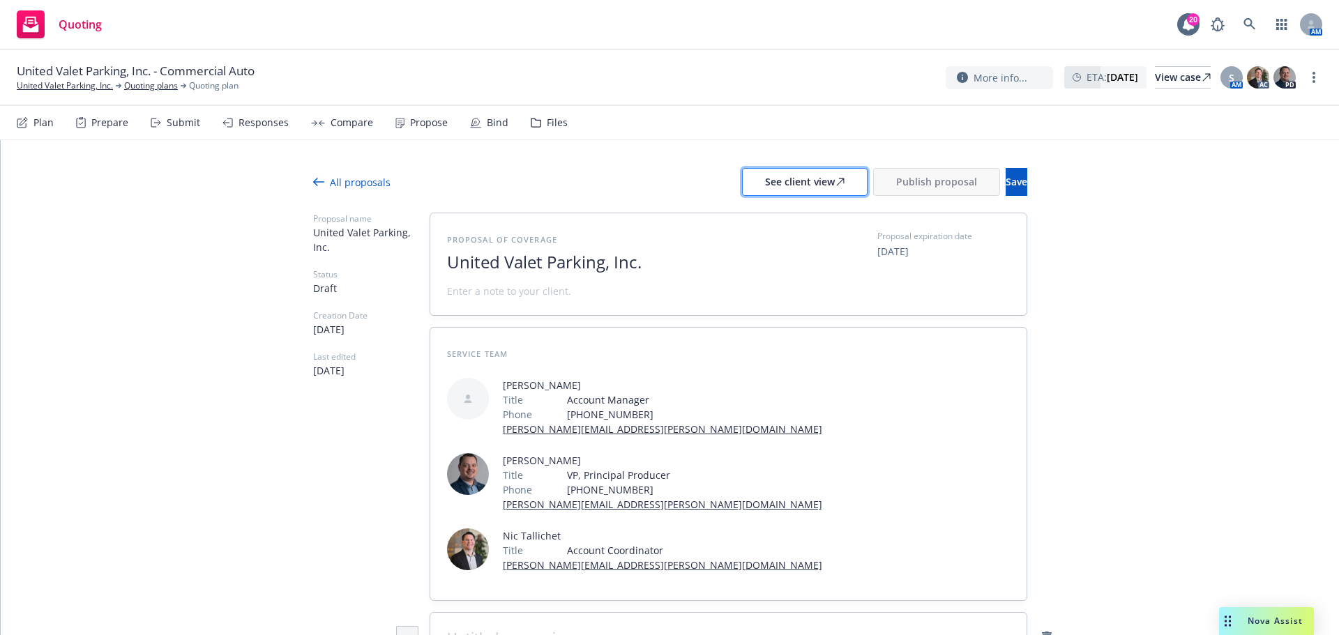
click at [784, 188] on div "See client view" at bounding box center [804, 182] width 79 height 26
click at [873, 194] on button "Publish proposal" at bounding box center [936, 182] width 127 height 28
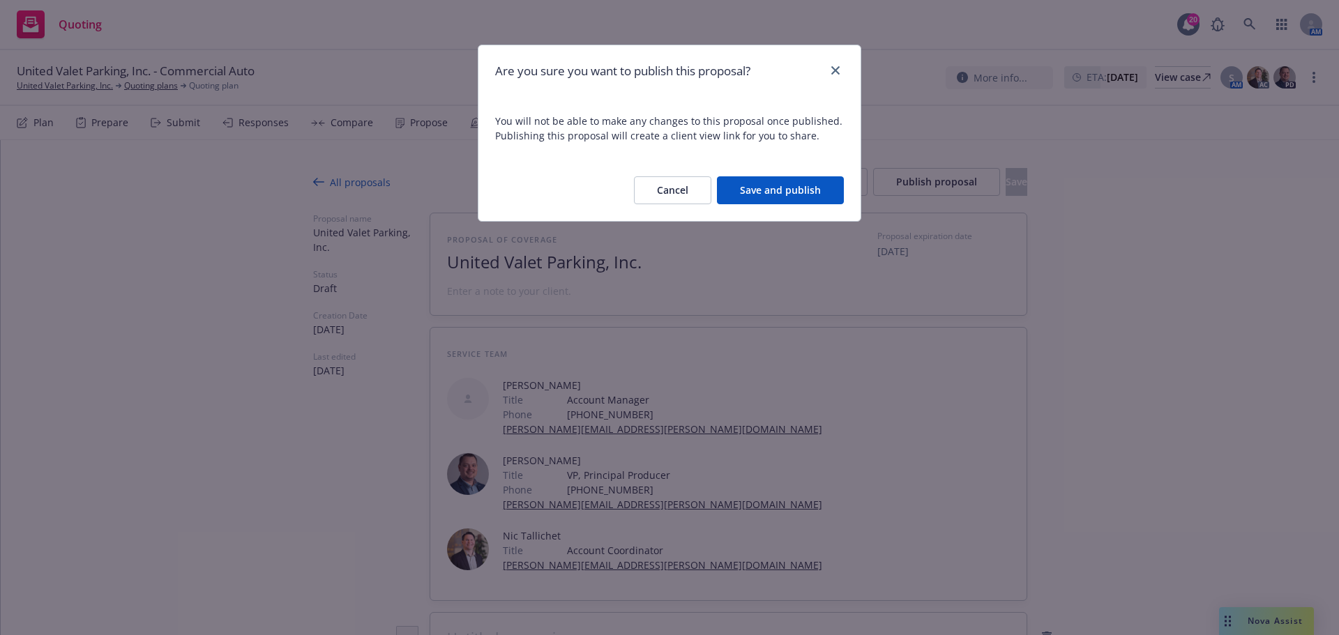
click at [789, 195] on button "Save and publish" at bounding box center [780, 190] width 127 height 28
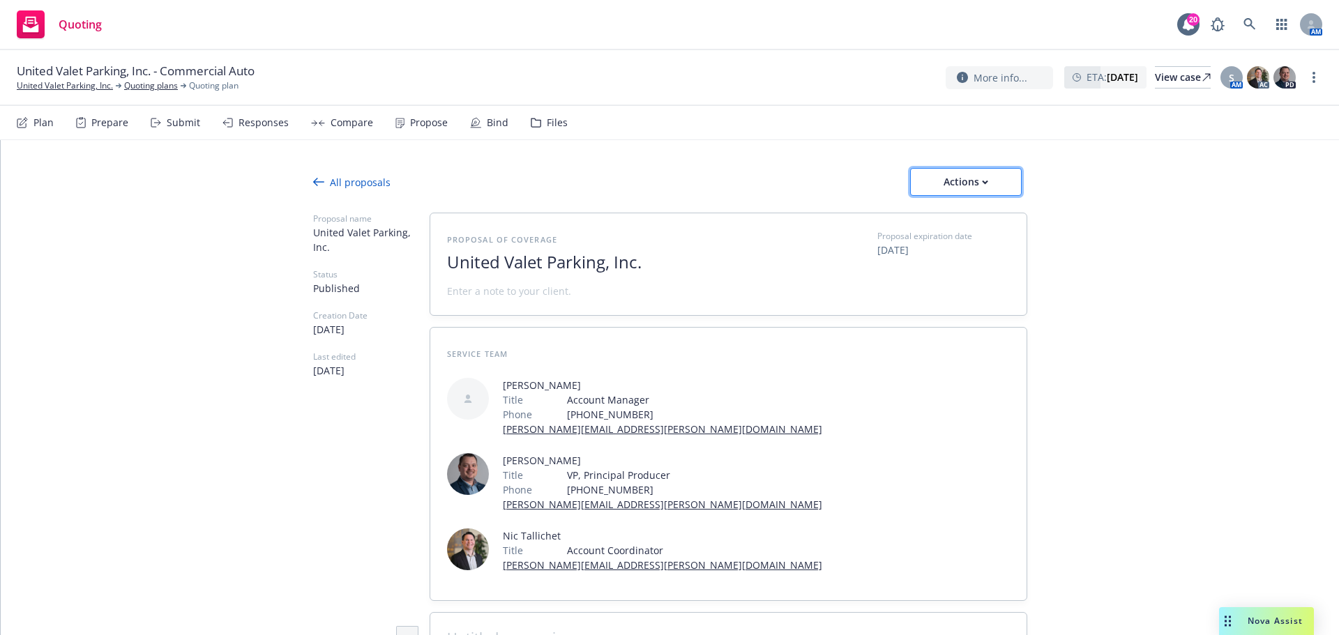
click at [978, 185] on div "Actions" at bounding box center [966, 182] width 66 height 26
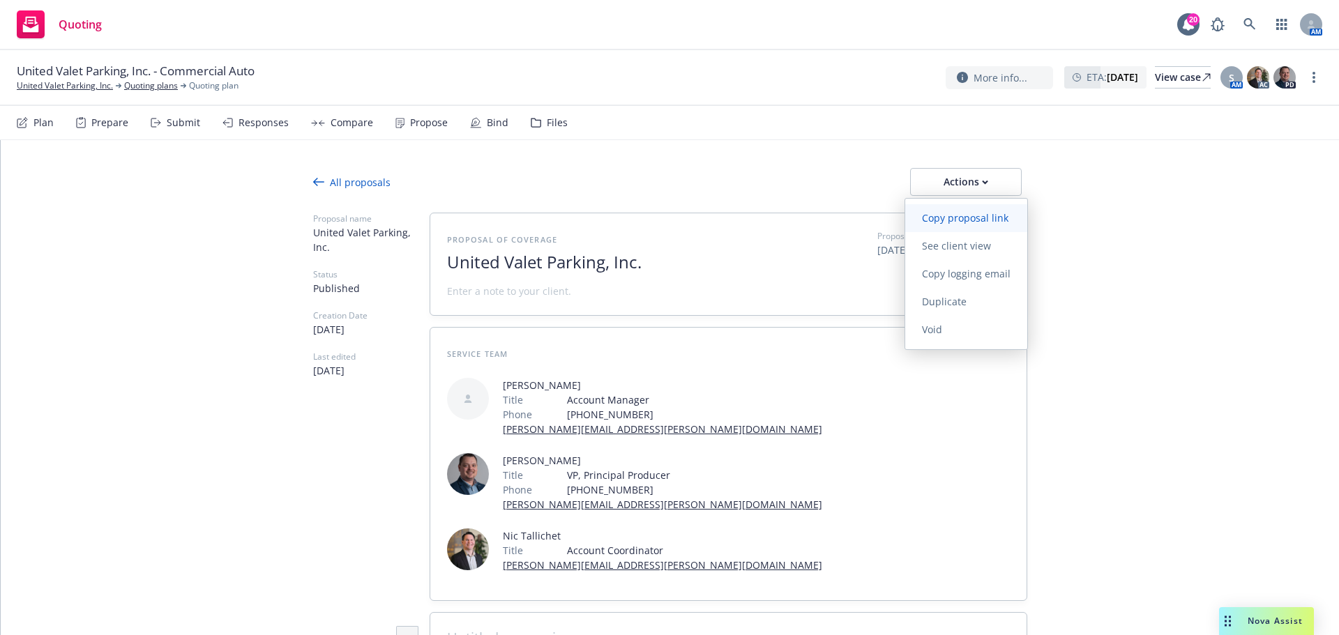
click at [963, 227] on link "Copy proposal link" at bounding box center [966, 218] width 122 height 28
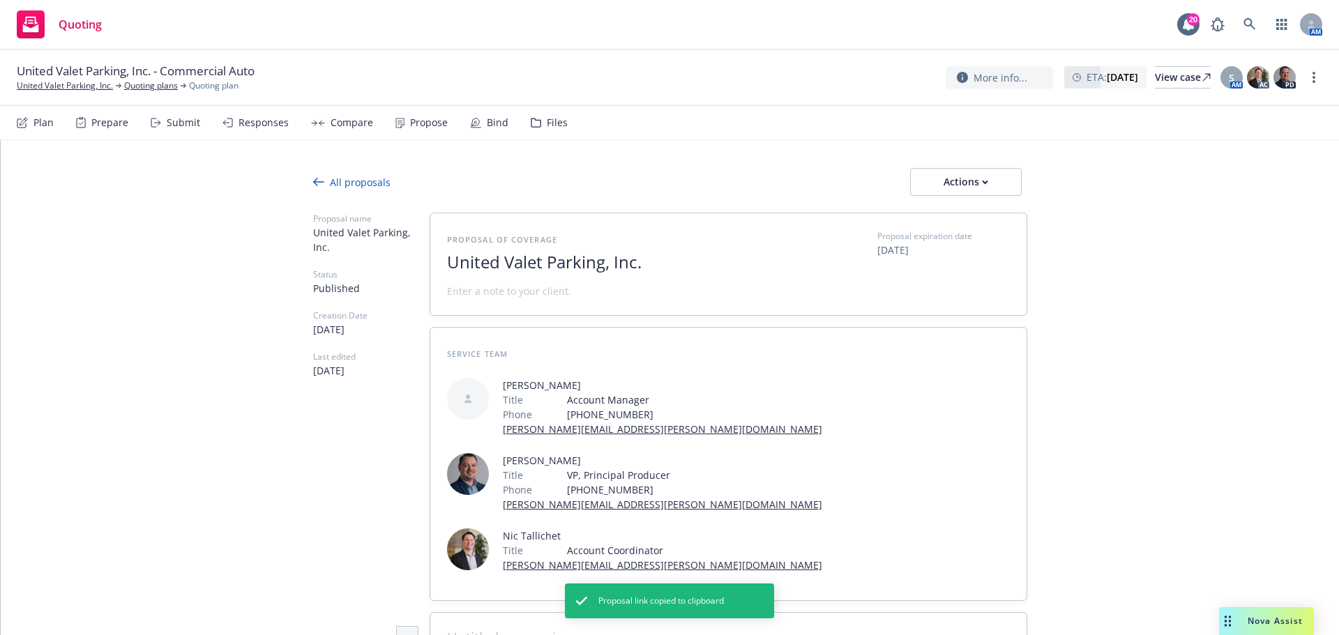
type textarea "x"
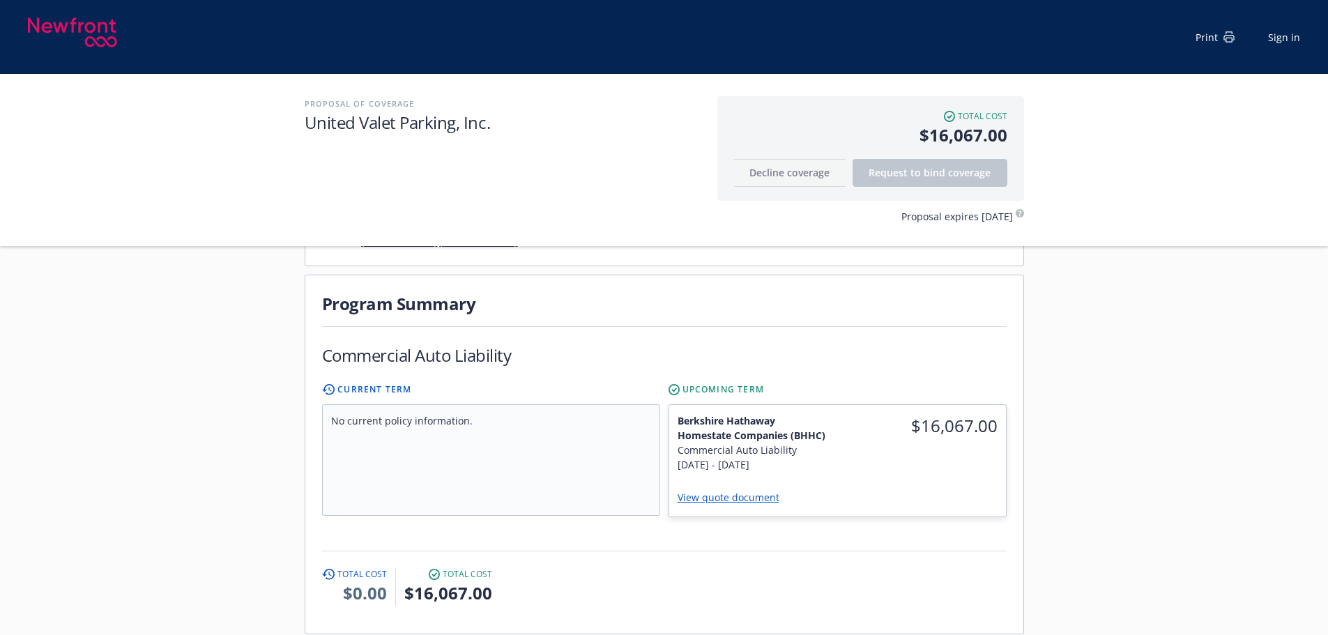
scroll to position [372, 0]
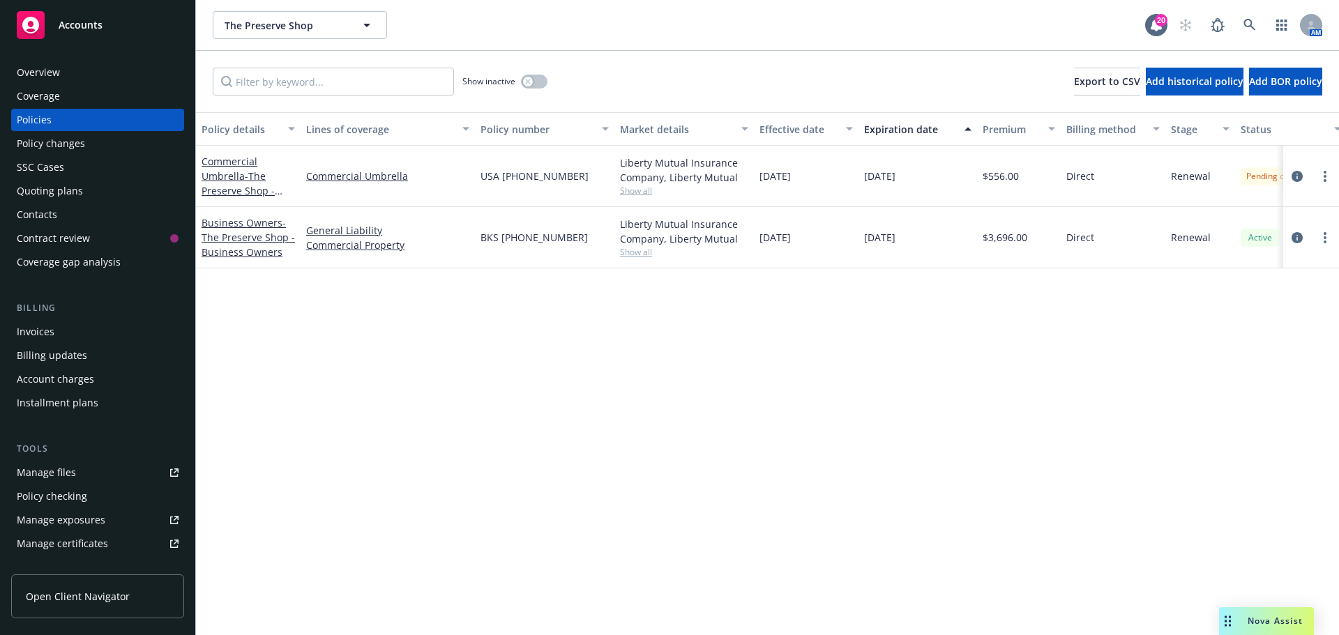
click at [104, 183] on div "Quoting plans" at bounding box center [98, 191] width 162 height 22
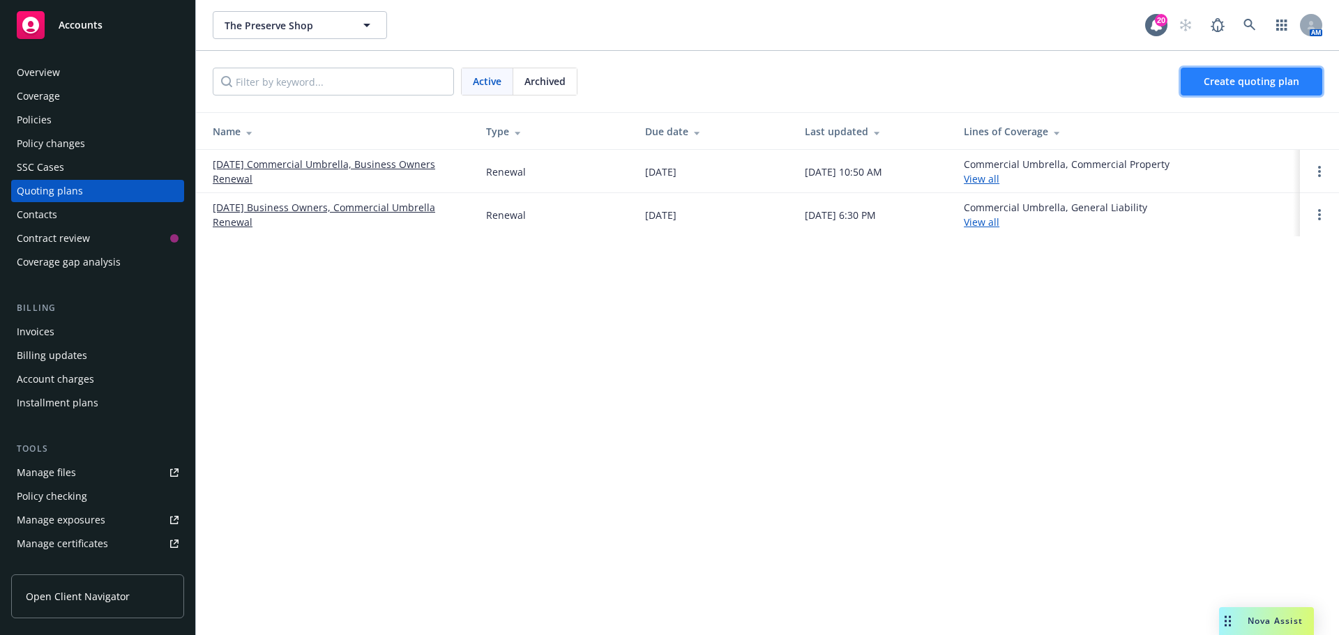
click at [1256, 85] on span "Create quoting plan" at bounding box center [1251, 81] width 96 height 13
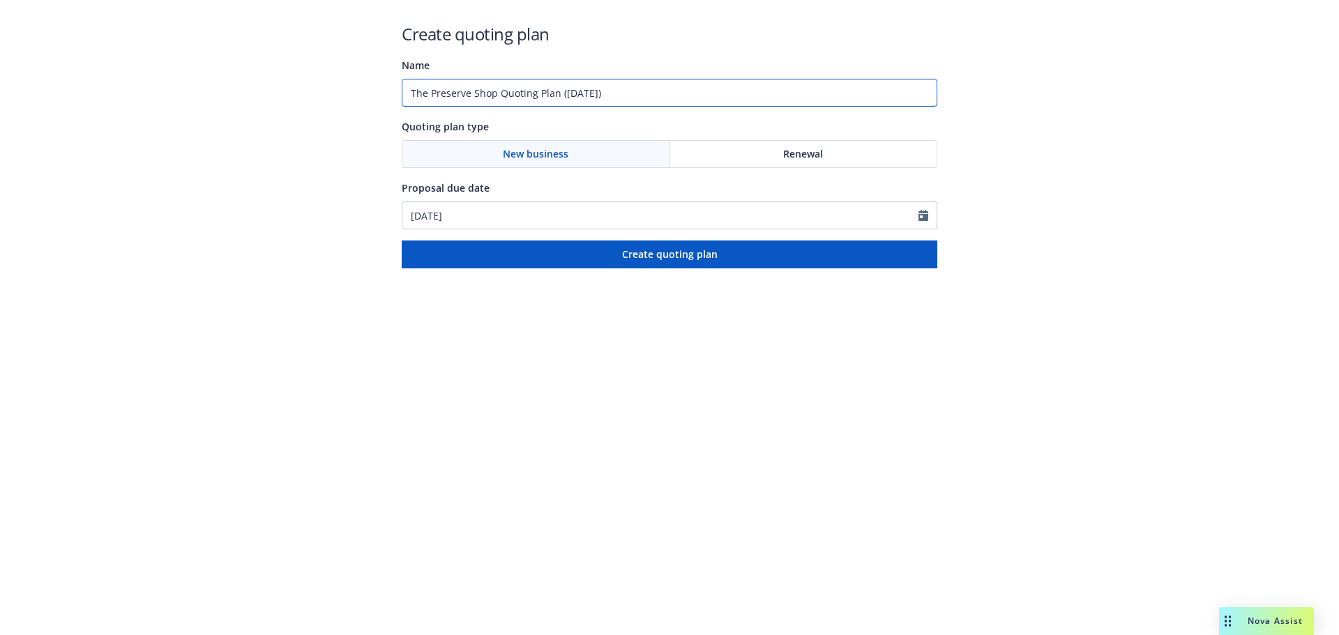
click at [624, 89] on input "The Preserve Shop Quoting Plan (2025-09-17)" at bounding box center [669, 93] width 535 height 28
click at [624, 88] on input "The Preserve Shop Quoting Plan (2025-09-17)" at bounding box center [669, 93] width 535 height 28
paste input "The Preserve Shop"
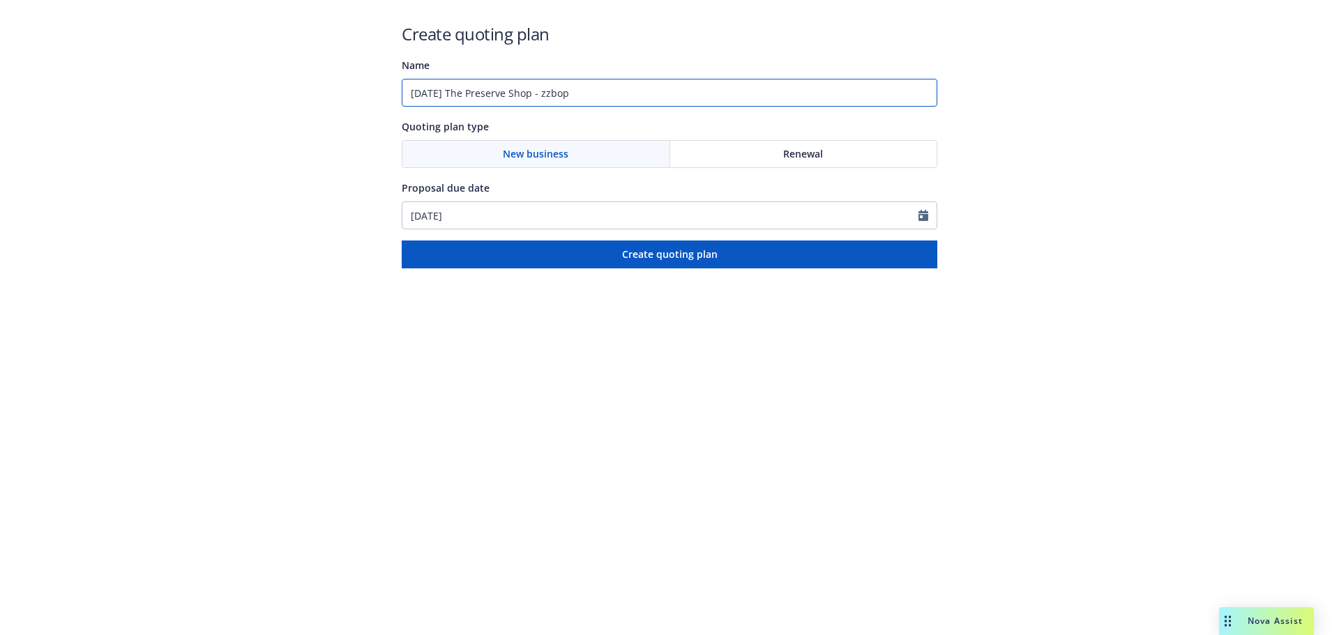
paste input "Business Owners Policy"
paste input "Commercial Umbrella"
type input "10/01/2025 The Preserve Shop - Business Owners Policy & Commercial Umbrella"
click at [768, 152] on div "Renewal" at bounding box center [803, 154] width 267 height 26
click at [932, 217] on div at bounding box center [927, 215] width 18 height 26
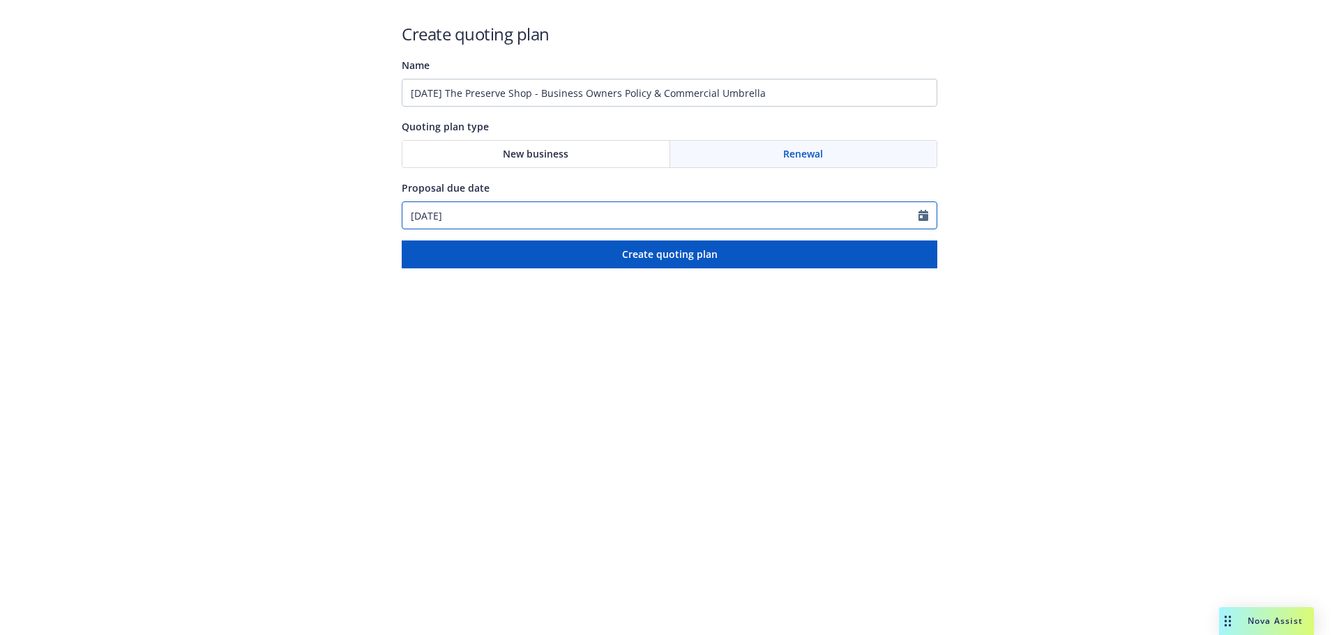
click at [927, 214] on icon "Calendar" at bounding box center [923, 215] width 10 height 11
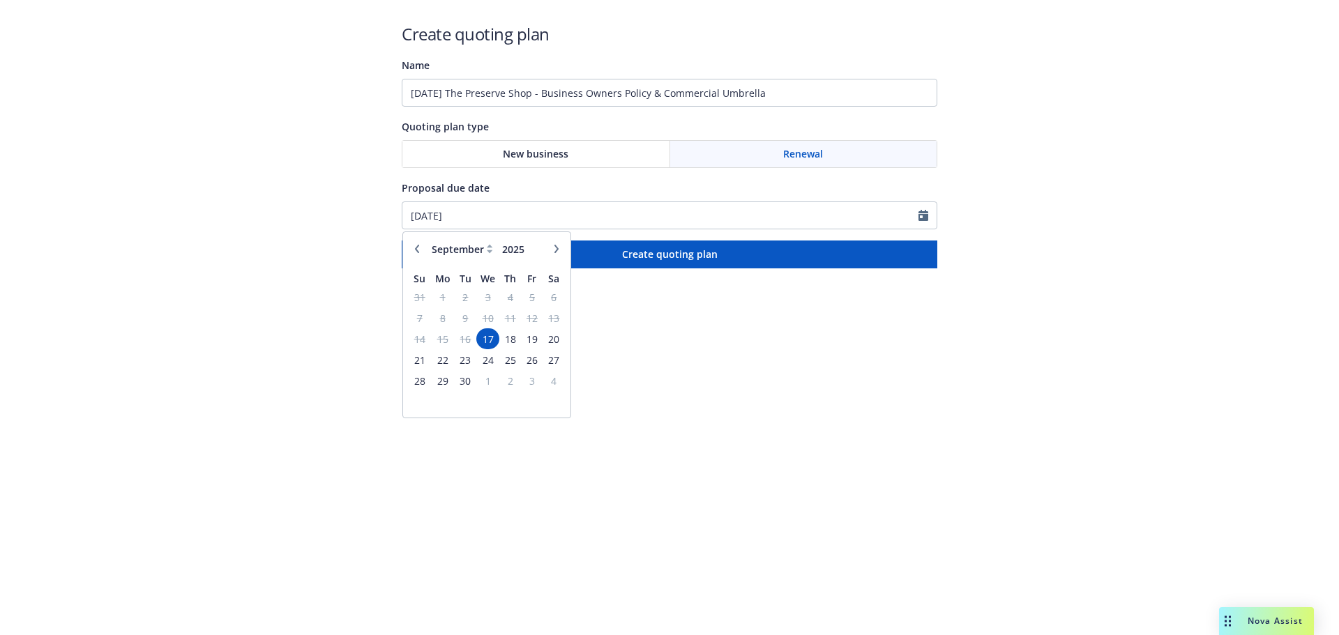
click at [560, 238] on div "January February March April May June July August September October November De…" at bounding box center [487, 249] width 156 height 22
click at [558, 256] on button "button" at bounding box center [556, 249] width 17 height 17
select select "10"
click at [494, 316] on span "8" at bounding box center [488, 318] width 20 height 17
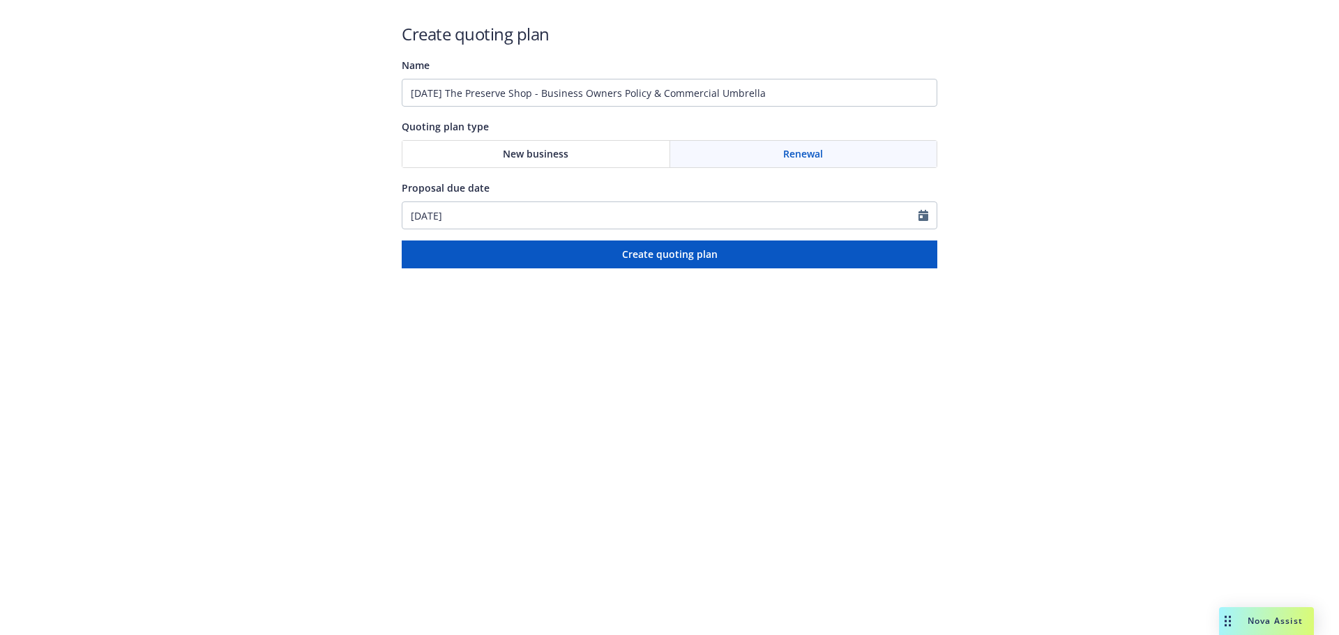
type input "10/08/2025"
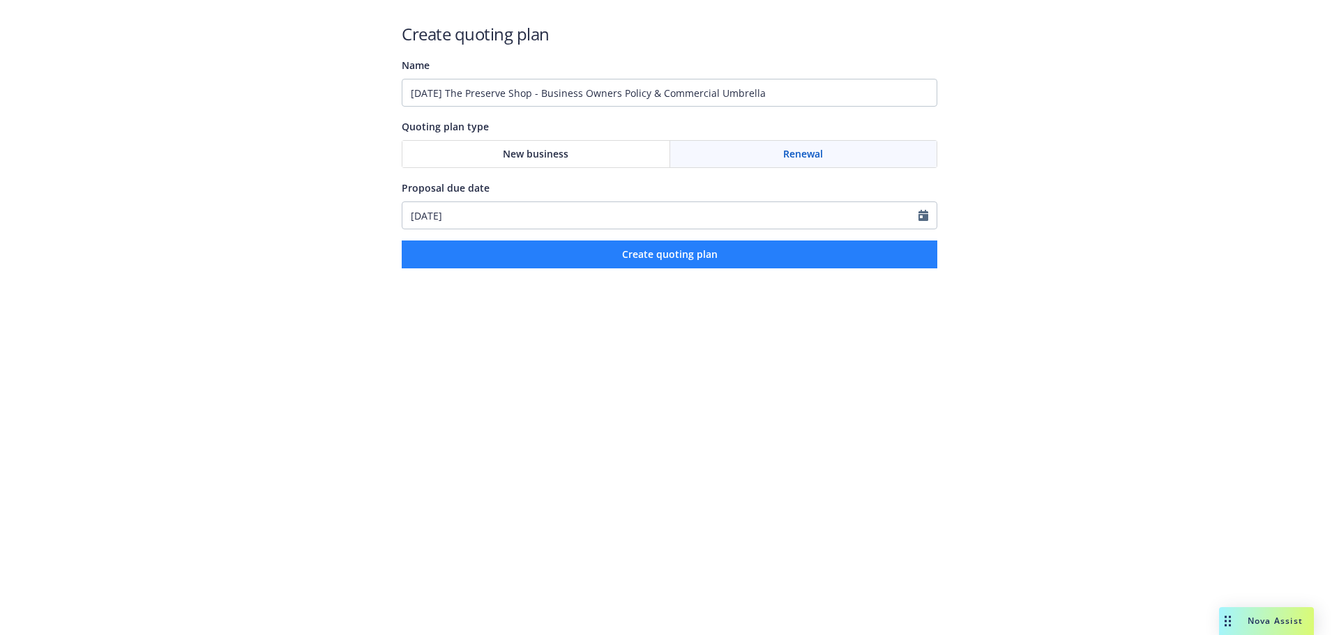
drag, startPoint x: 692, startPoint y: 271, endPoint x: 693, endPoint y: 261, distance: 10.5
click at [692, 268] on html "Create quoting plan Name 10/01/2025 The Preserve Shop - Business Owners Policy …" at bounding box center [669, 134] width 1339 height 268
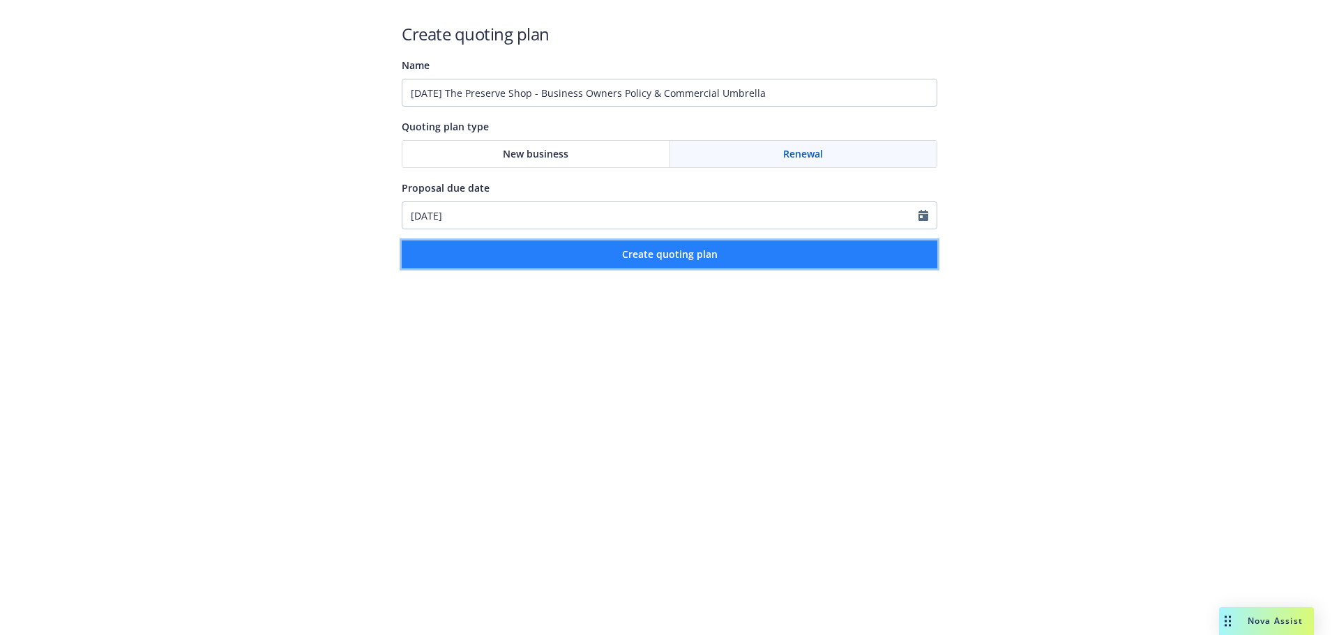
click at [694, 255] on span "Create quoting plan" at bounding box center [670, 254] width 96 height 13
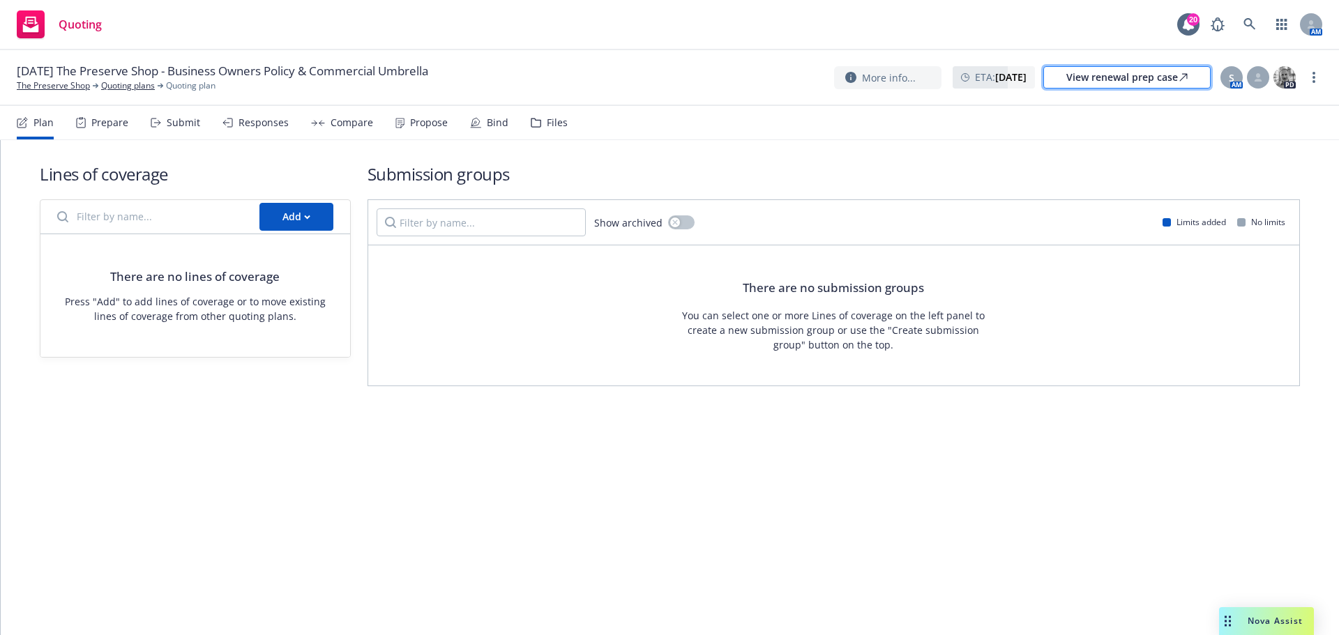
click at [1136, 81] on div "View renewal prep case" at bounding box center [1126, 77] width 121 height 21
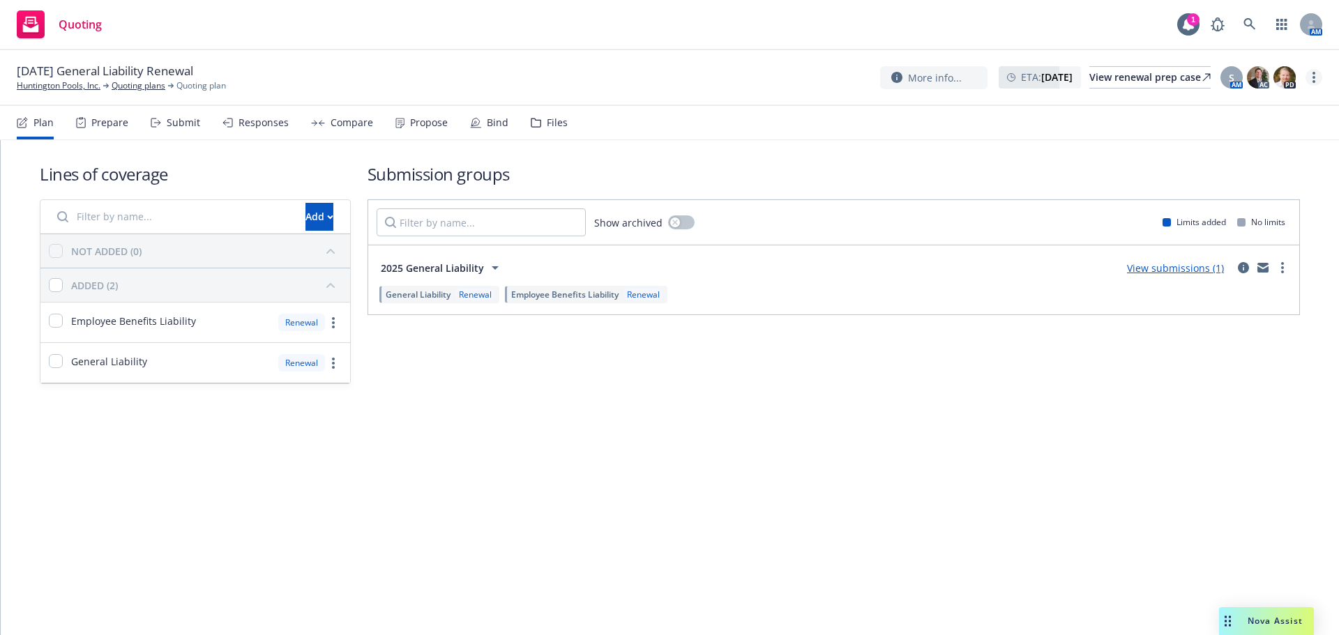
click at [1311, 84] on link "more" at bounding box center [1313, 77] width 17 height 17
click at [1278, 107] on link "Copy logging email" at bounding box center [1243, 106] width 155 height 28
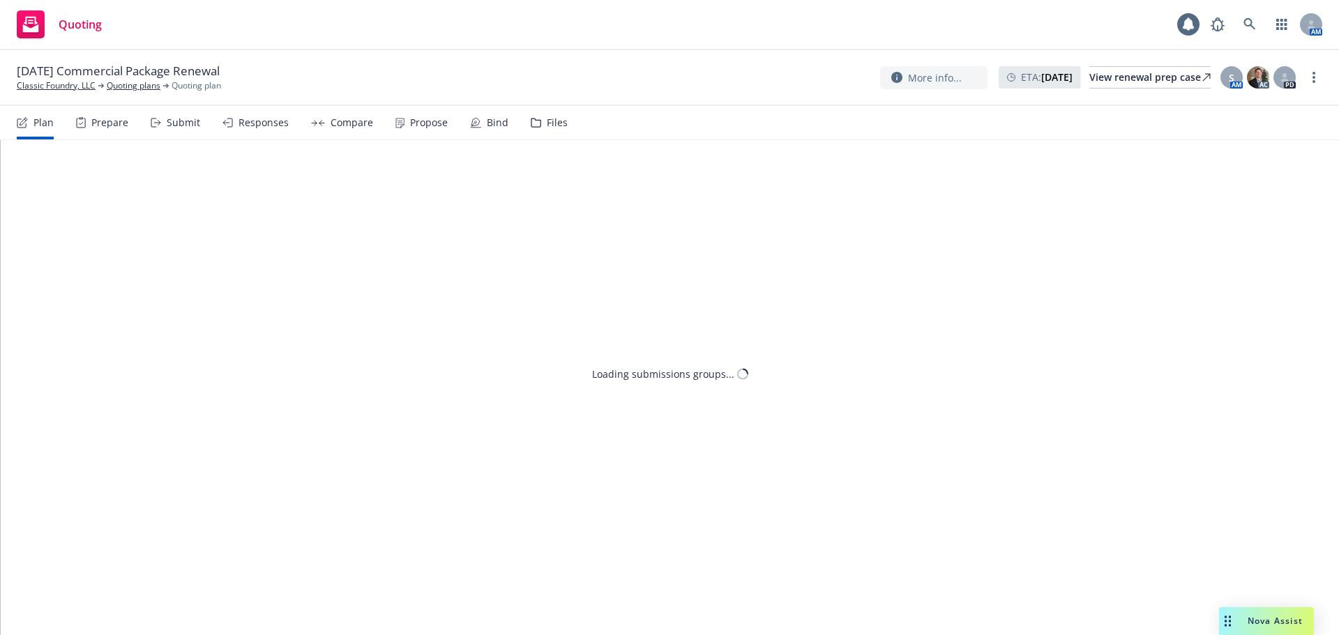
click at [419, 130] on div "Propose" at bounding box center [421, 122] width 52 height 33
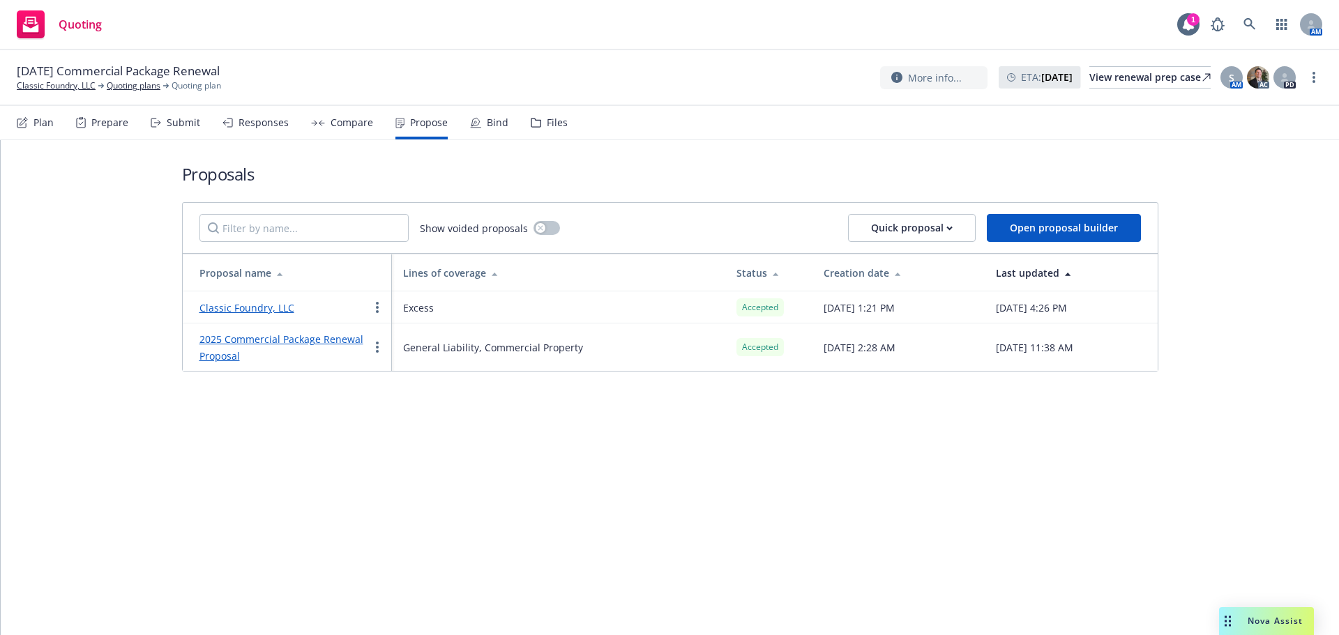
click at [476, 132] on div "Bind" at bounding box center [489, 122] width 38 height 33
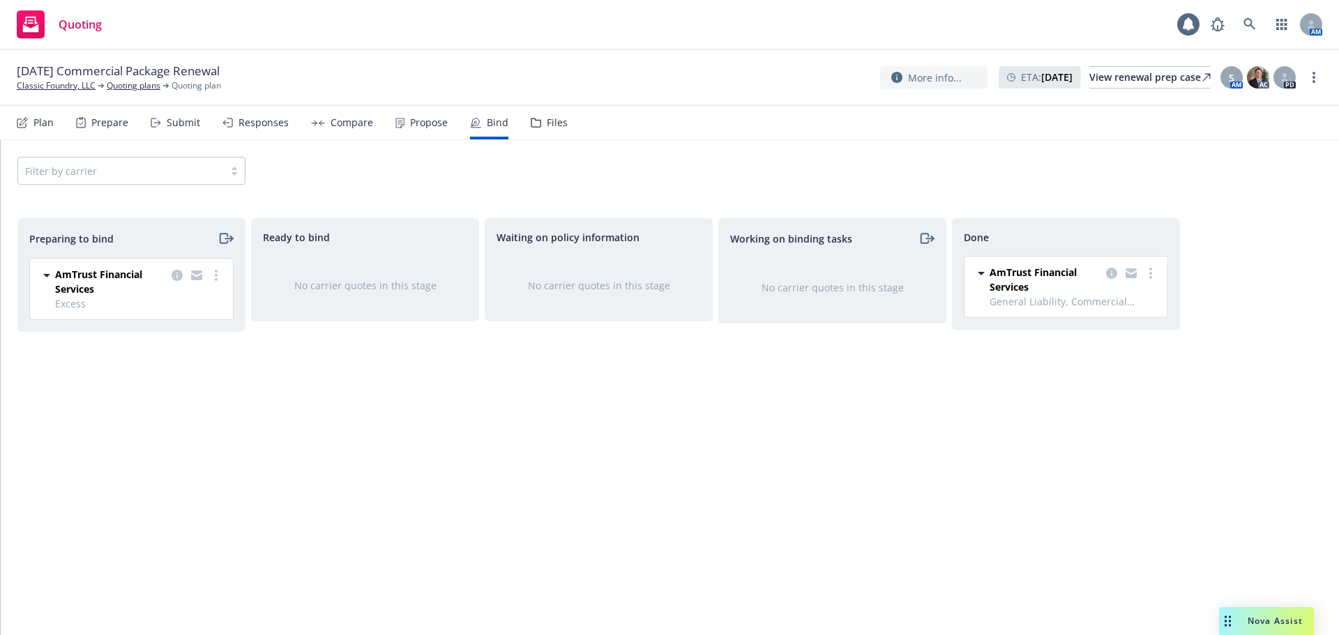
click at [429, 127] on div "Propose" at bounding box center [429, 122] width 38 height 11
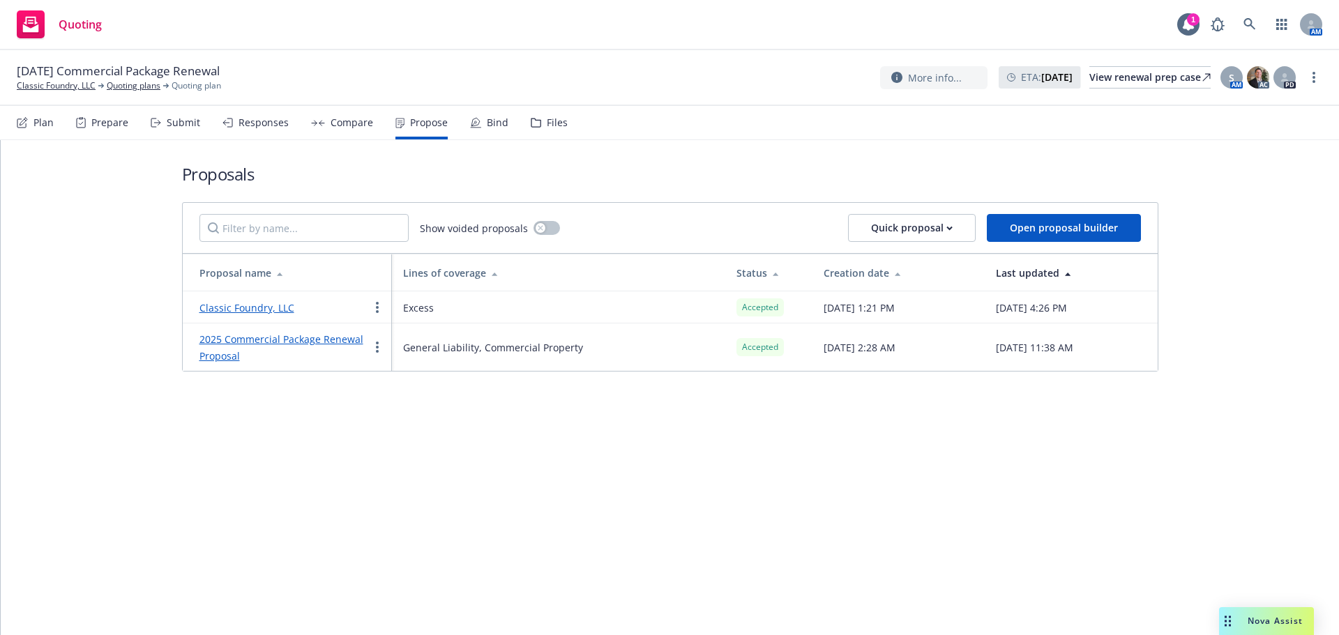
click at [489, 125] on div "Bind" at bounding box center [498, 122] width 22 height 11
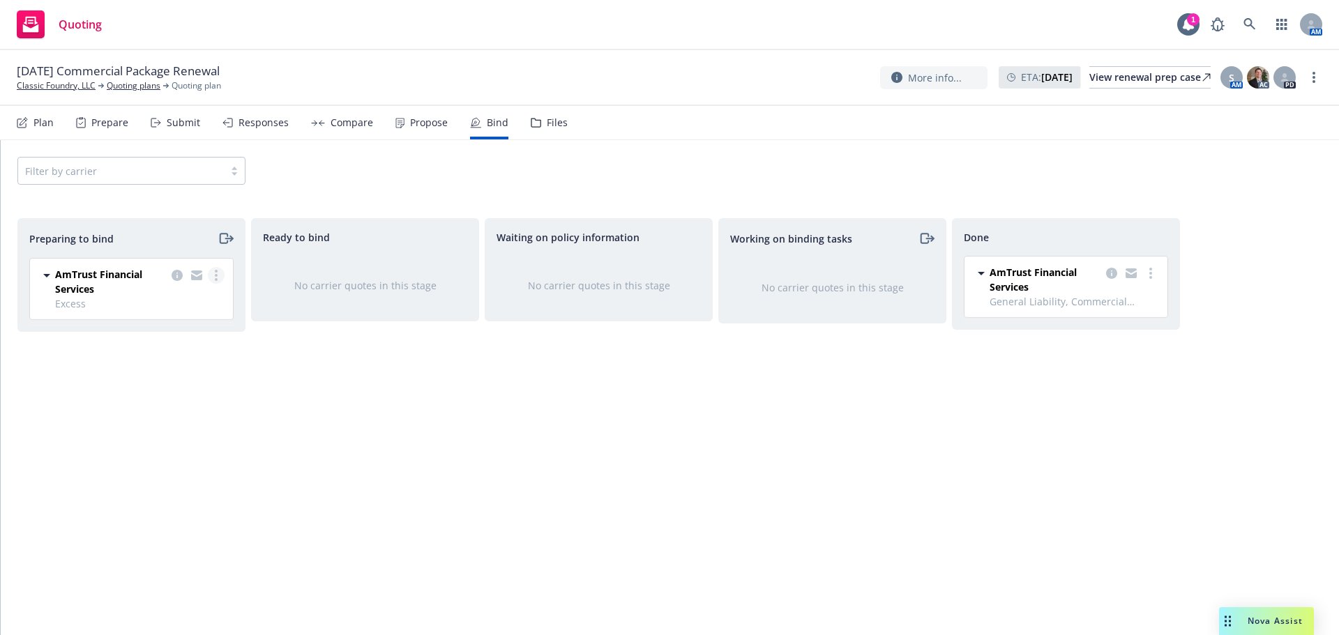
click at [217, 268] on div "AmTrust Financial Services Excess 09/19/2025 - 09/19/2026 Wednesday, September …" at bounding box center [131, 289] width 203 height 61
click at [217, 271] on icon "more" at bounding box center [216, 275] width 3 height 11
click at [179, 335] on span "Log bind order" at bounding box center [138, 331] width 102 height 13
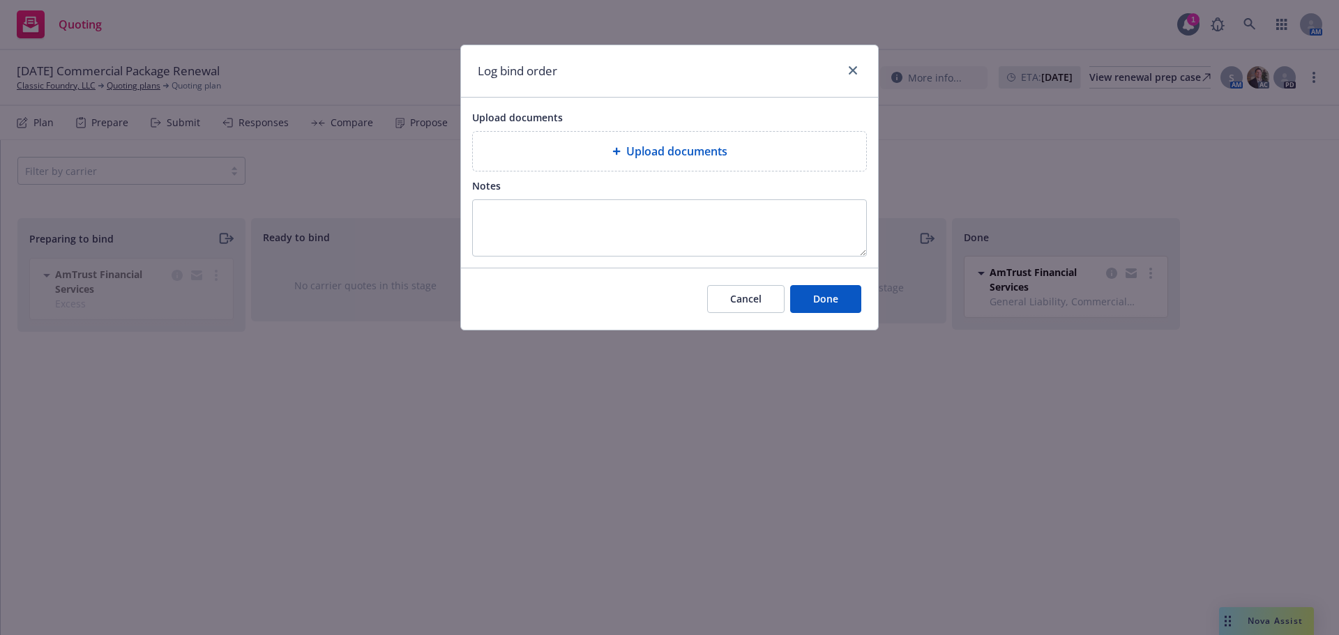
click at [750, 161] on div "Upload documents" at bounding box center [669, 151] width 393 height 39
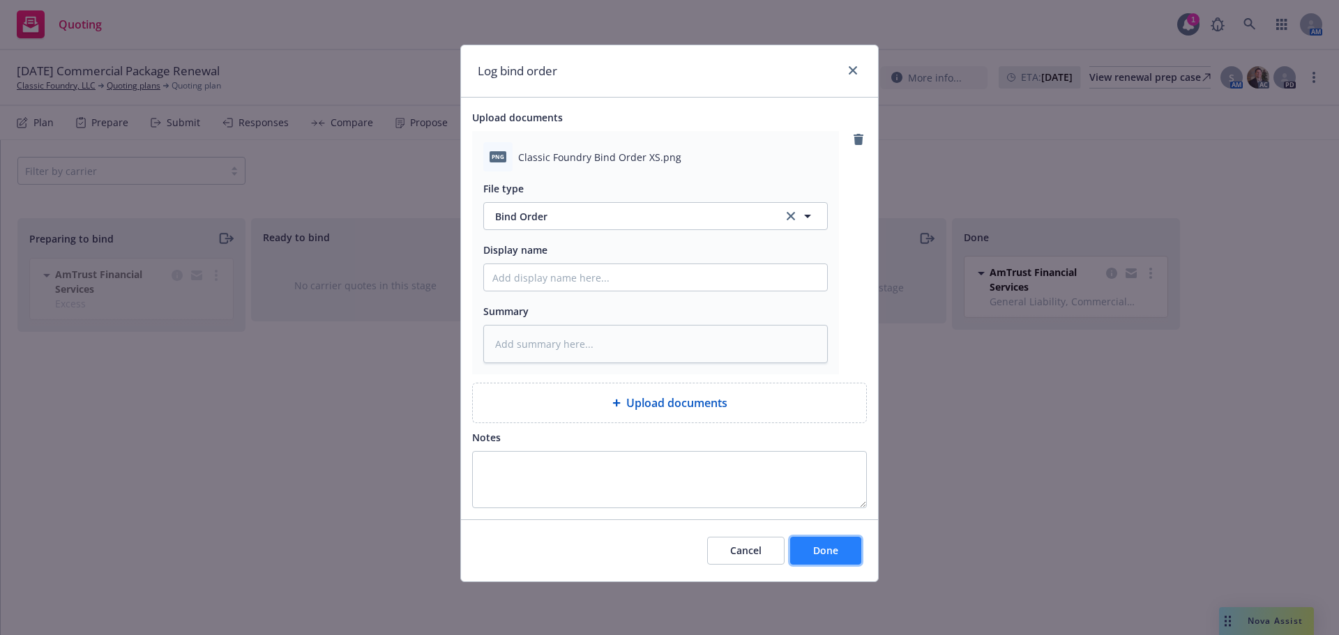
click at [838, 542] on button "Done" at bounding box center [825, 551] width 71 height 28
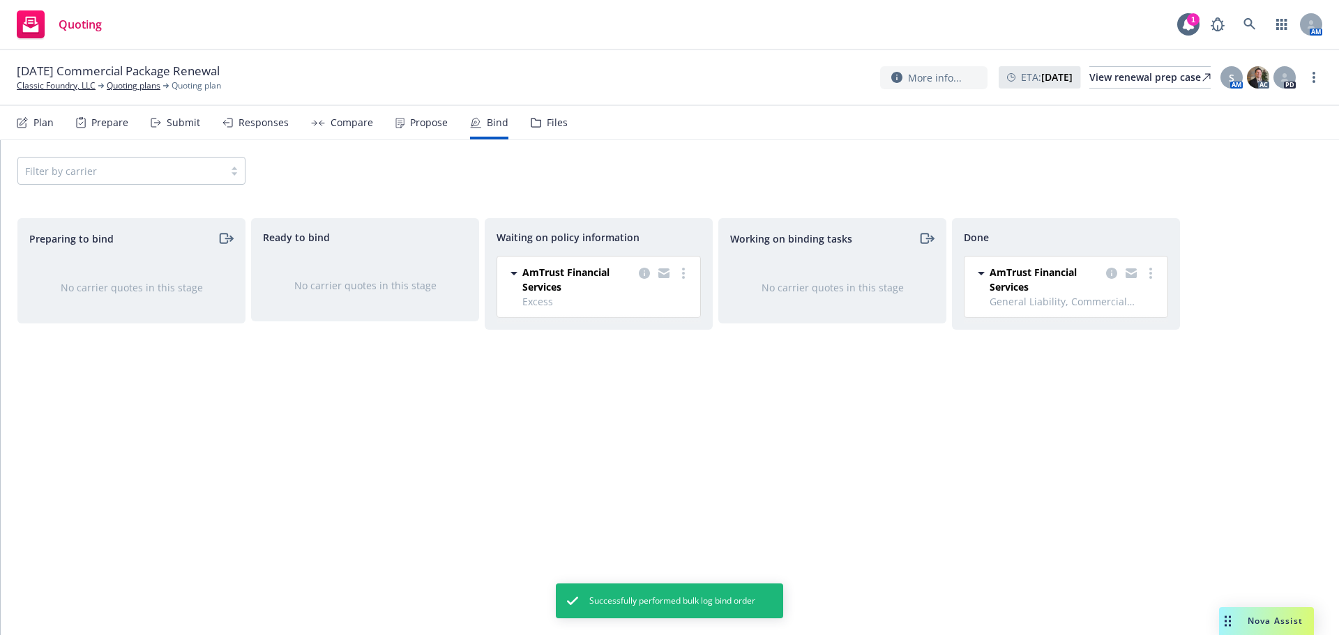
click at [430, 127] on div "Propose" at bounding box center [429, 122] width 38 height 11
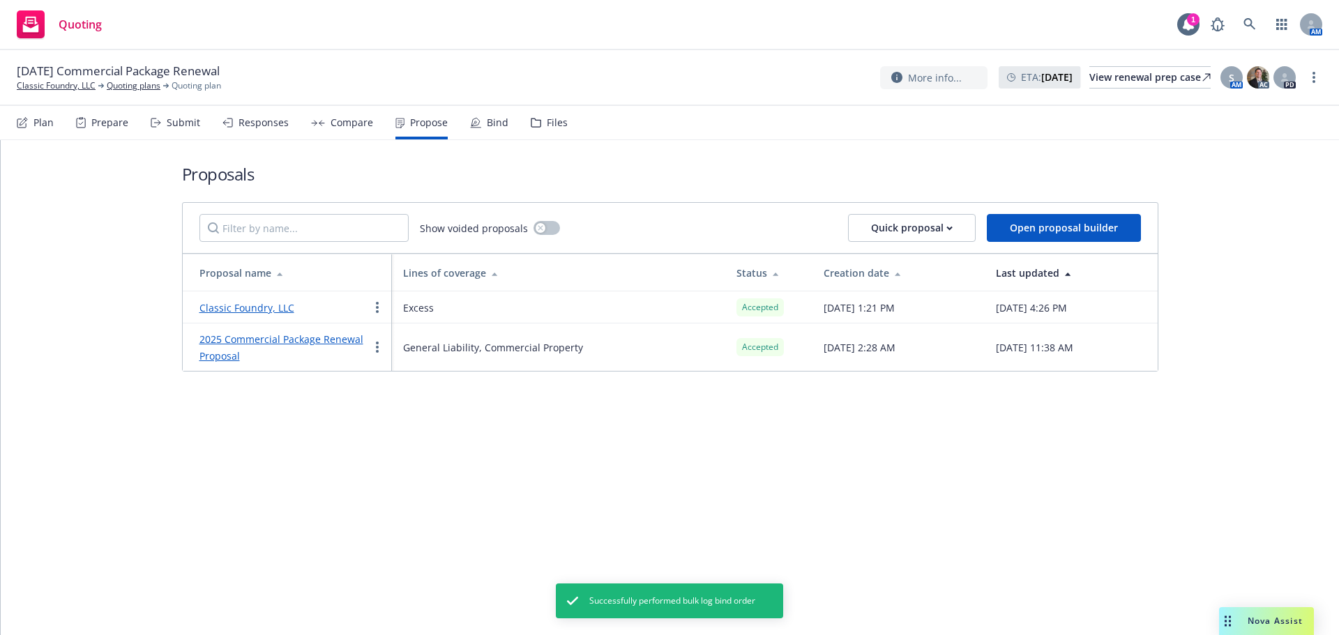
click at [264, 310] on link "Classic Foundry, LLC" at bounding box center [246, 307] width 95 height 13
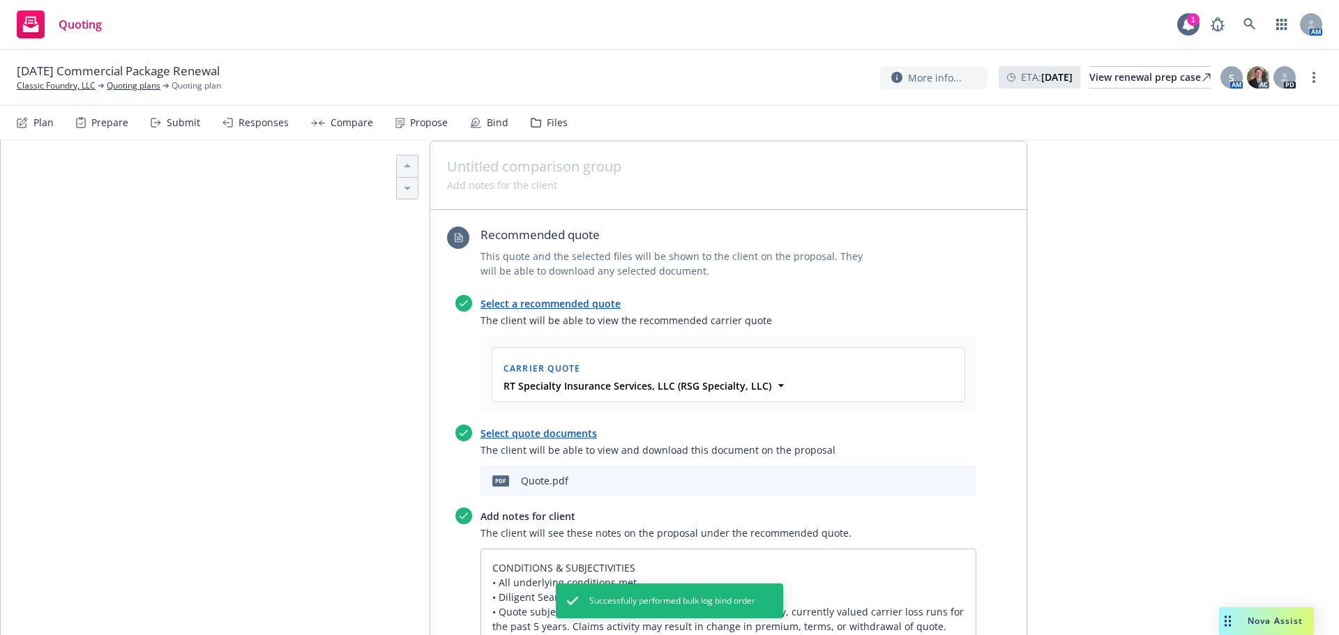
scroll to position [604, 0]
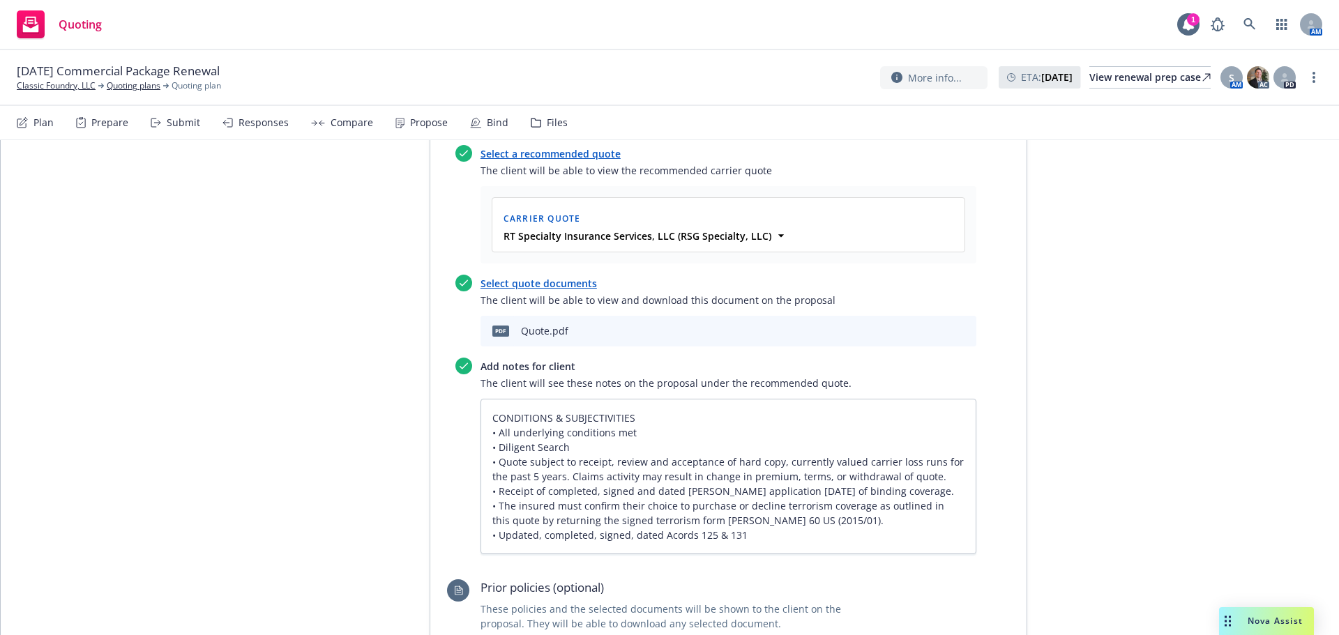
click at [913, 324] on icon "download file" at bounding box center [917, 328] width 9 height 8
click at [1318, 69] on div "More info... ETA : September 19, 2025 View renewal prep case S AM AC PD" at bounding box center [1101, 77] width 442 height 25
click at [1314, 79] on icon "more" at bounding box center [1313, 77] width 3 height 11
click at [1252, 114] on link "Copy logging email" at bounding box center [1243, 106] width 155 height 28
type textarea "x"
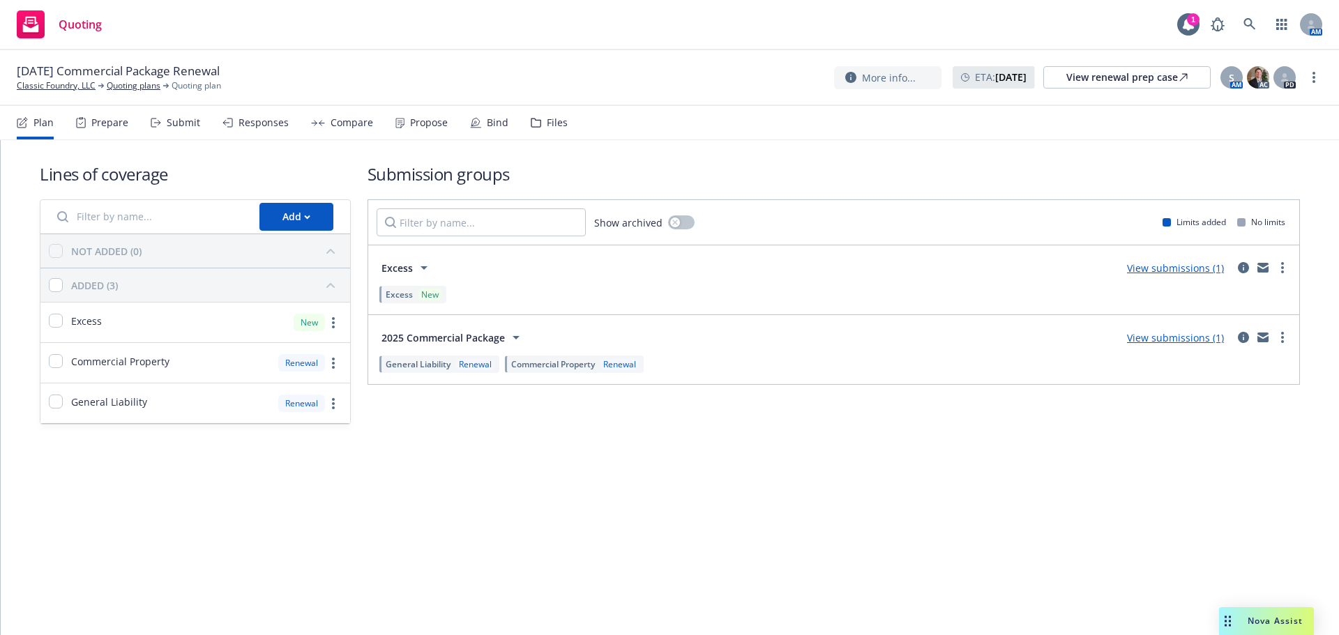
click at [439, 125] on div "Propose" at bounding box center [429, 122] width 38 height 11
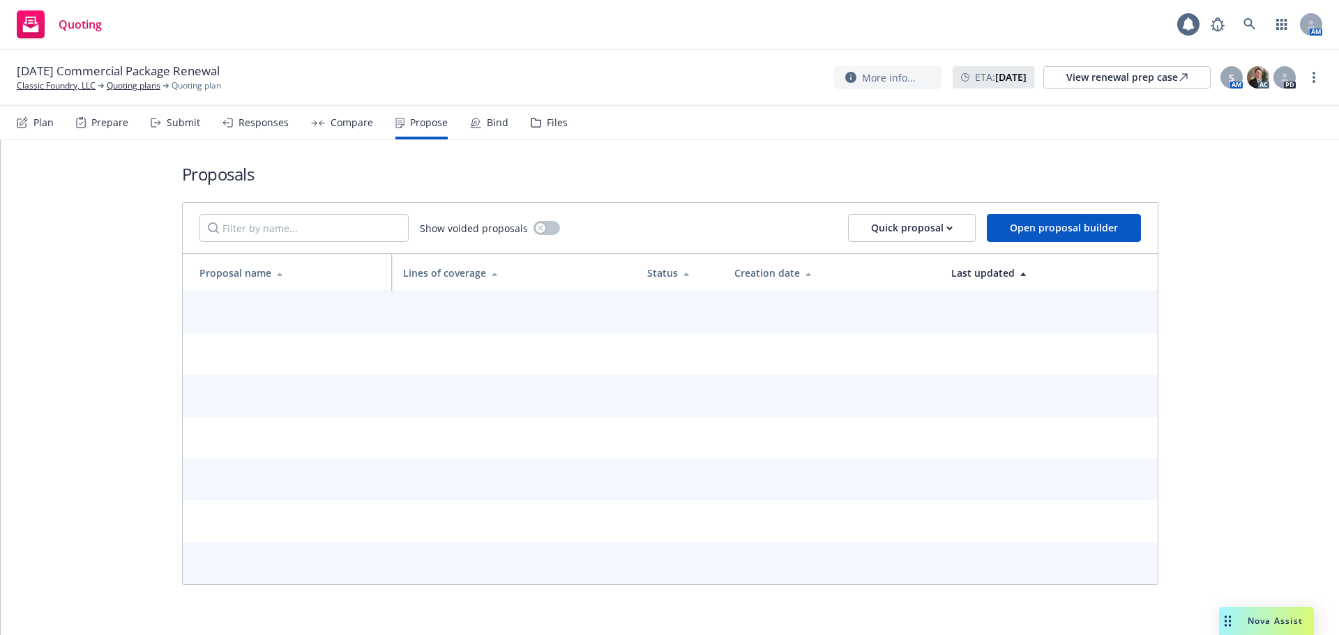
click at [492, 123] on div "Bind" at bounding box center [498, 122] width 22 height 11
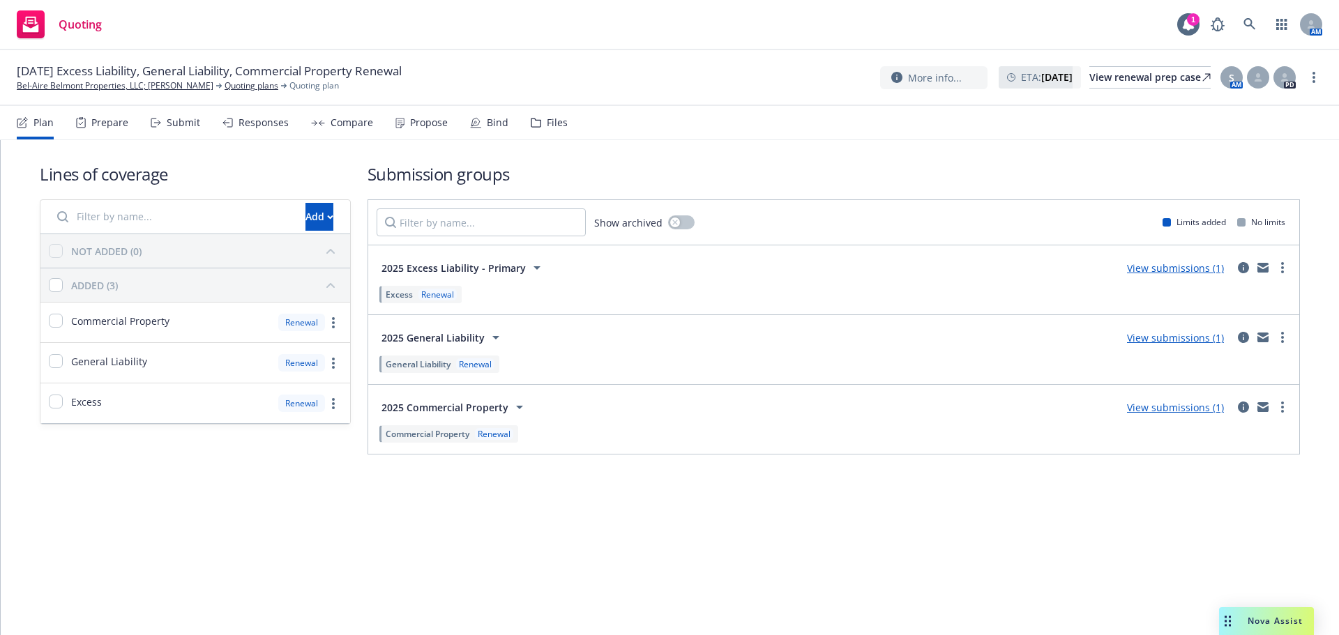
click at [470, 130] on div "Bind" at bounding box center [489, 122] width 38 height 33
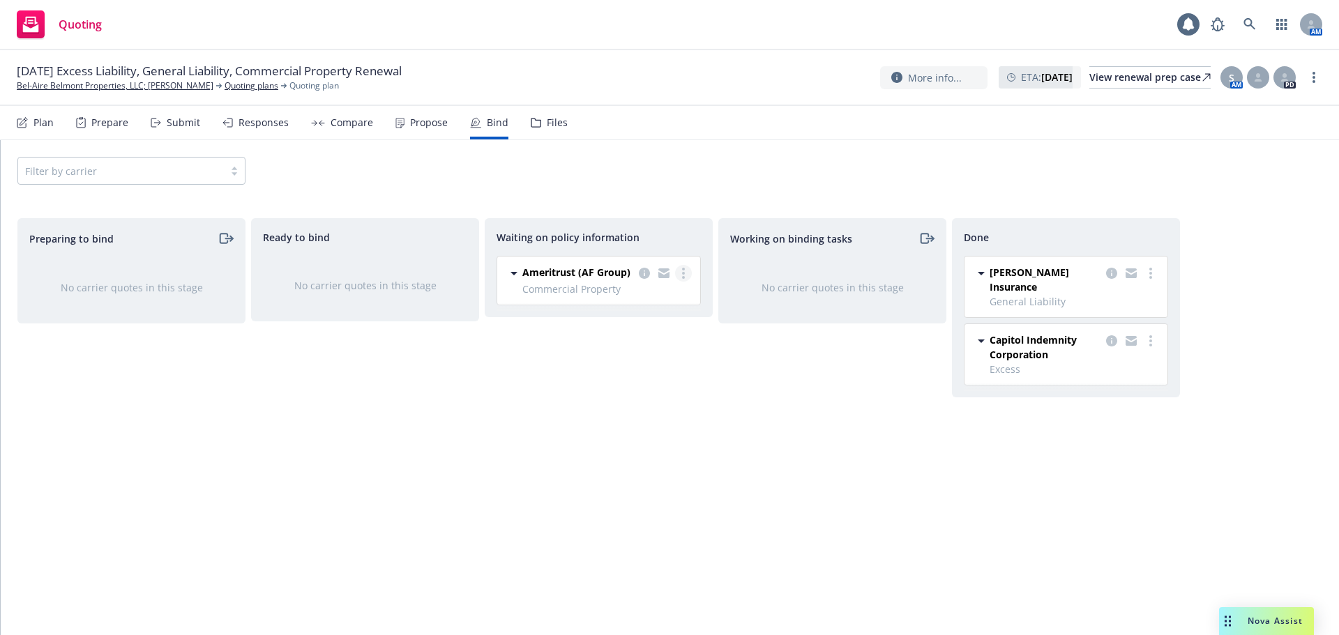
click at [688, 277] on link "more" at bounding box center [683, 273] width 17 height 17
click at [652, 307] on span "Create policies" at bounding box center [616, 301] width 102 height 13
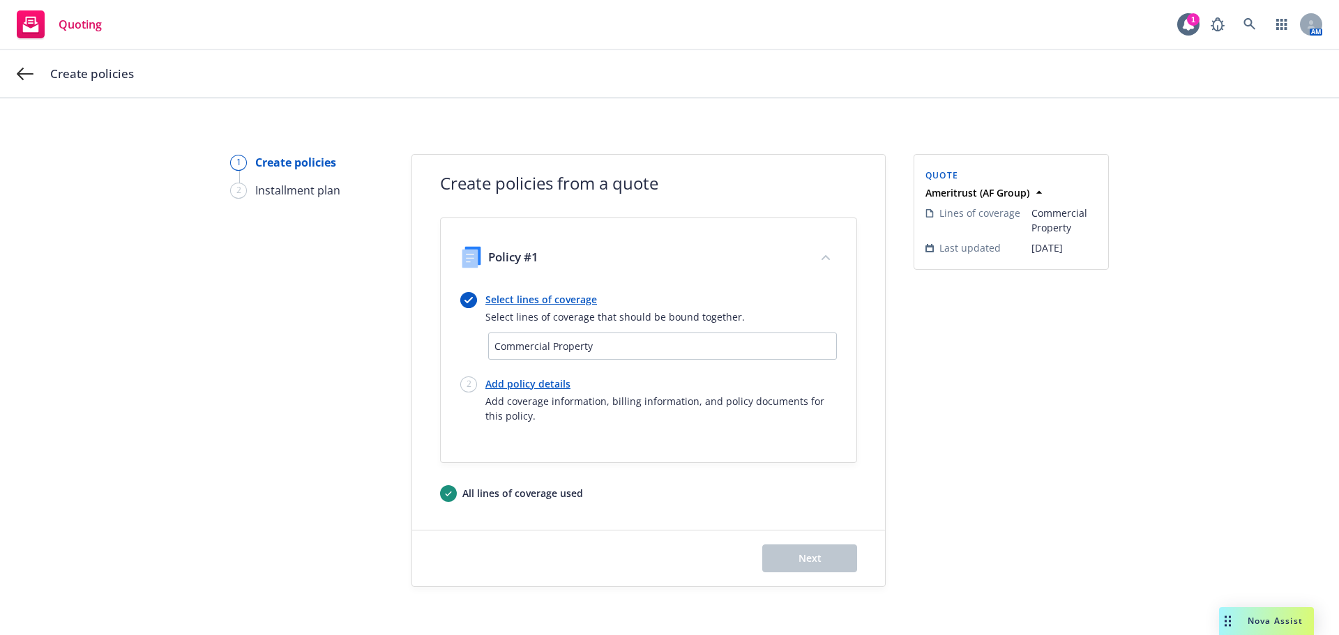
drag, startPoint x: 541, startPoint y: 378, endPoint x: 556, endPoint y: 370, distance: 16.9
click at [541, 378] on link "Add policy details" at bounding box center [660, 383] width 351 height 15
select select "12"
select select "CA"
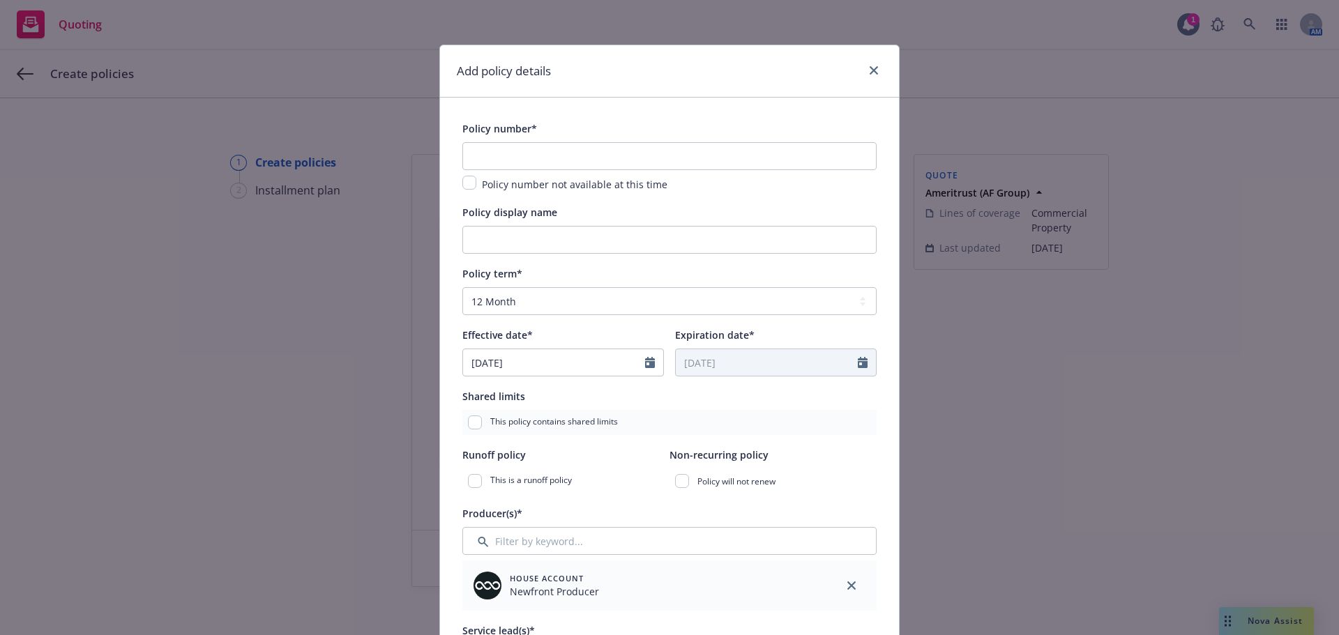
drag, startPoint x: 566, startPoint y: 178, endPoint x: 570, endPoint y: 163, distance: 15.1
click at [569, 168] on div "Policy number not available at this time" at bounding box center [669, 167] width 414 height 50
click at [570, 161] on input "text" at bounding box center [669, 156] width 414 height 28
click at [573, 160] on input "text" at bounding box center [669, 156] width 414 height 28
click at [560, 162] on input "text" at bounding box center [669, 156] width 414 height 28
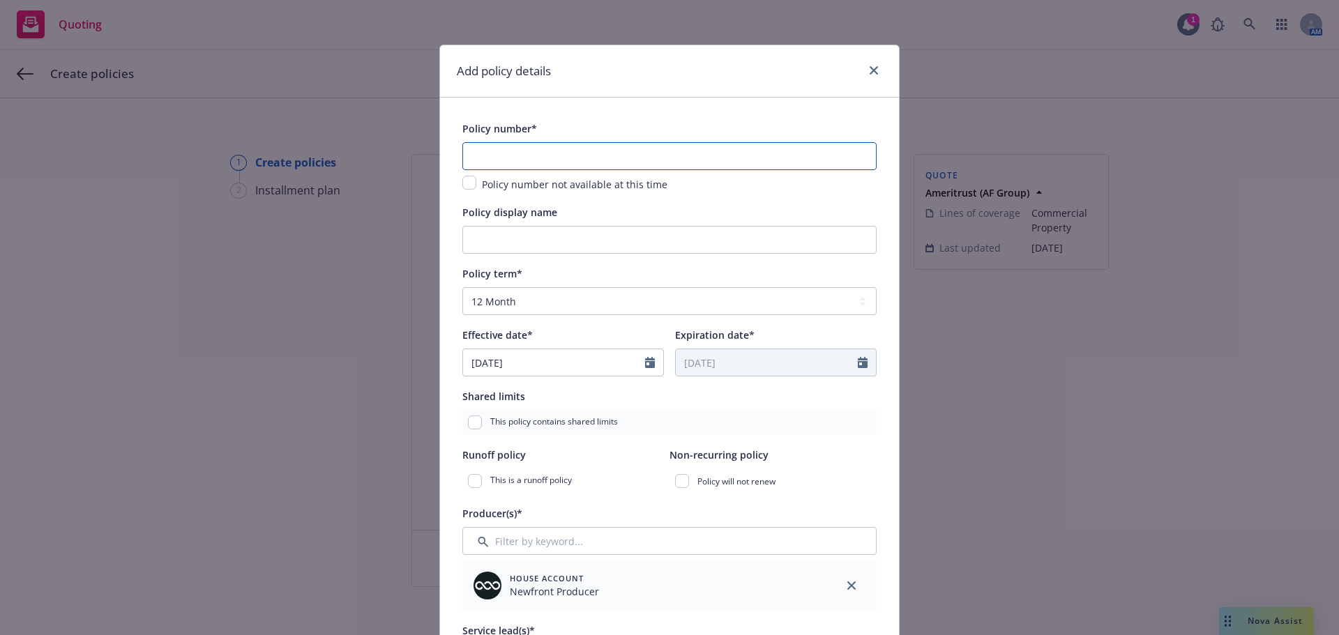
paste input "CCP-1348057"
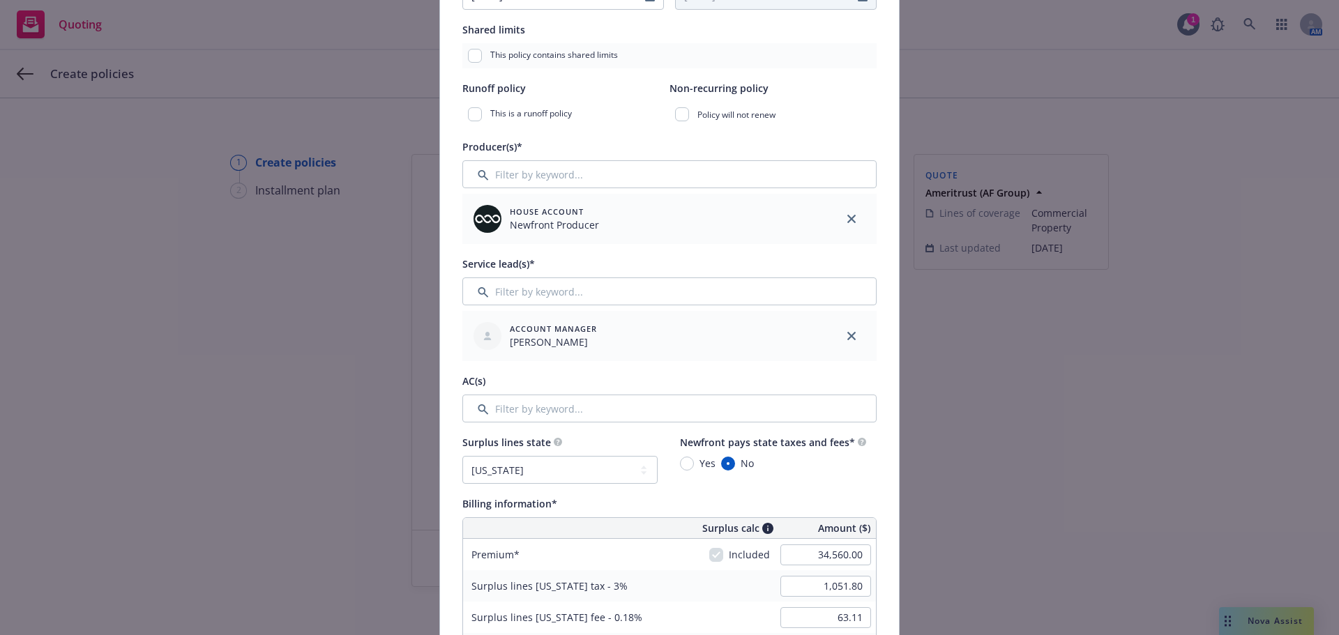
scroll to position [558, 0]
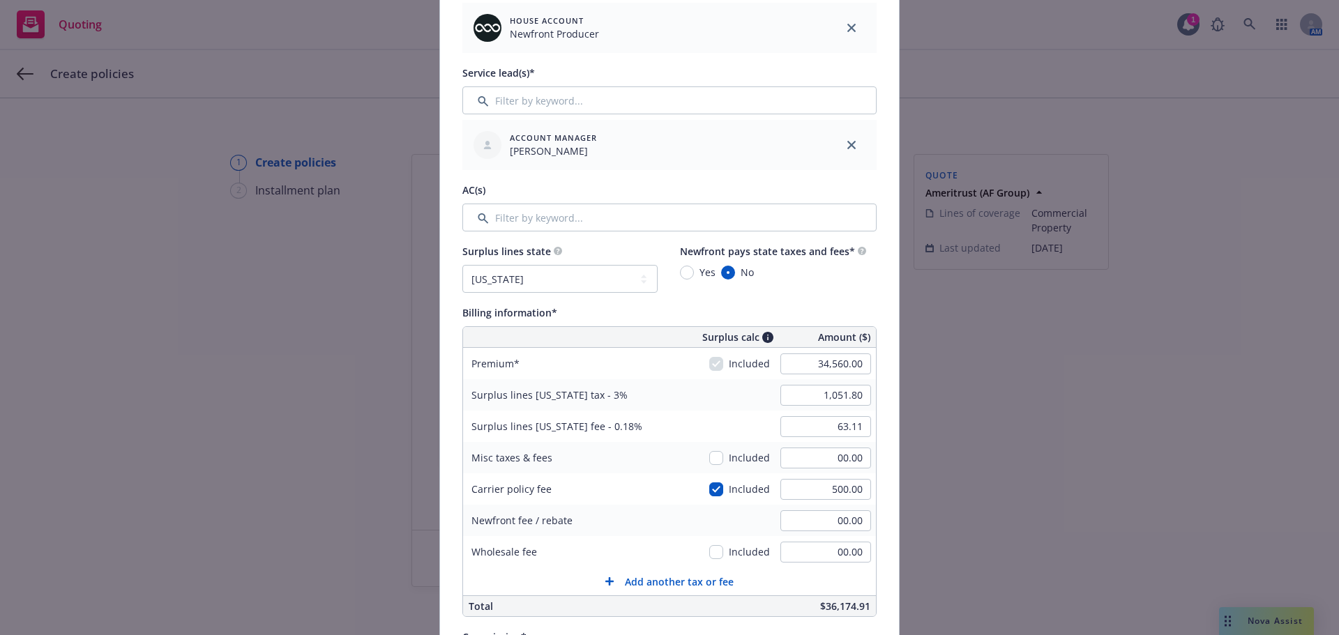
type input "CCP-1348057"
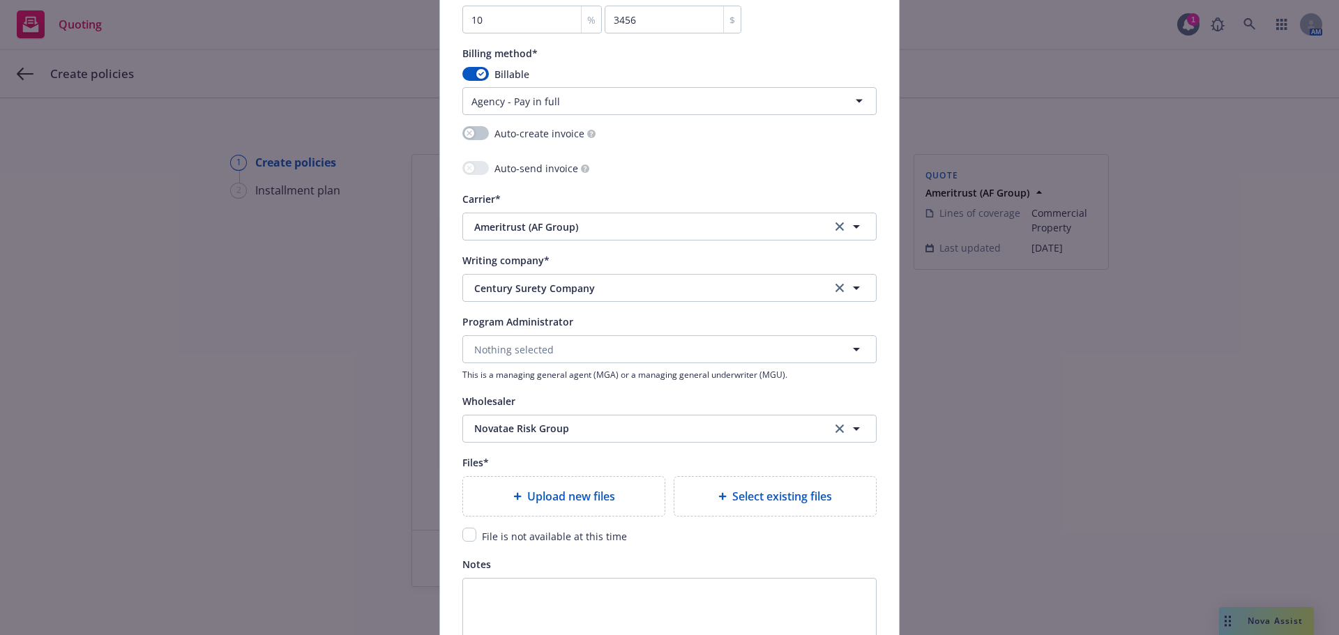
scroll to position [1208, 0]
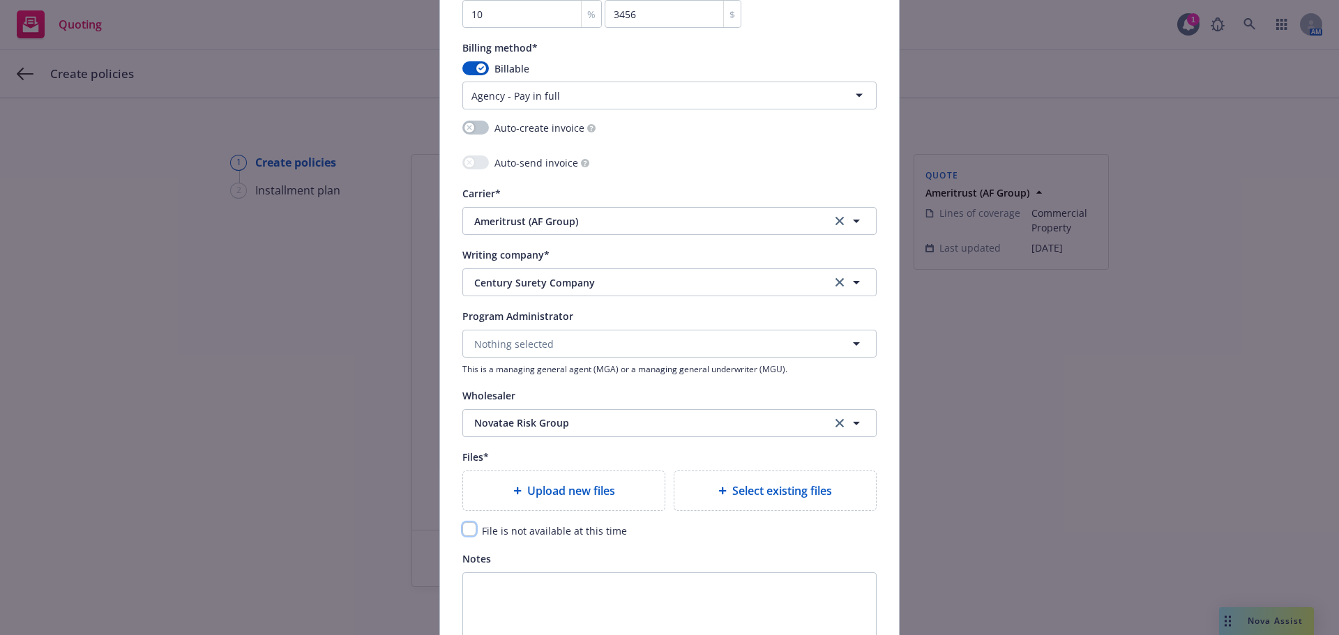
click at [466, 532] on input "checkbox" at bounding box center [469, 529] width 14 height 14
checkbox input "true"
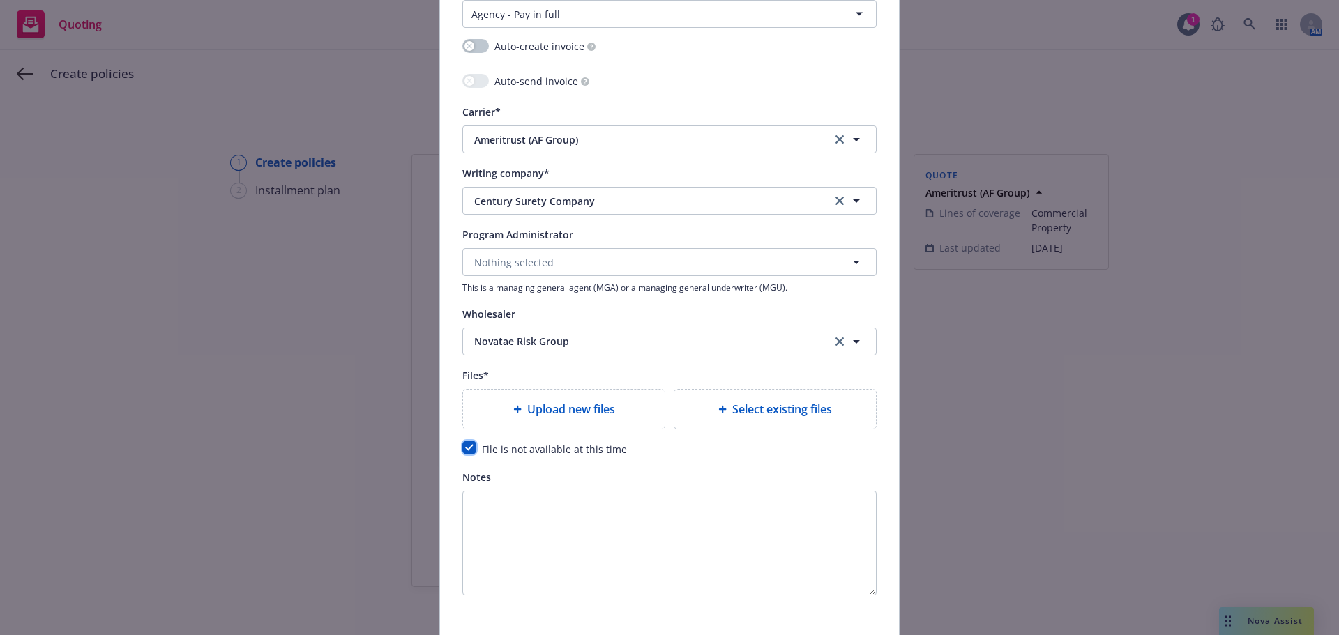
scroll to position [1380, 0]
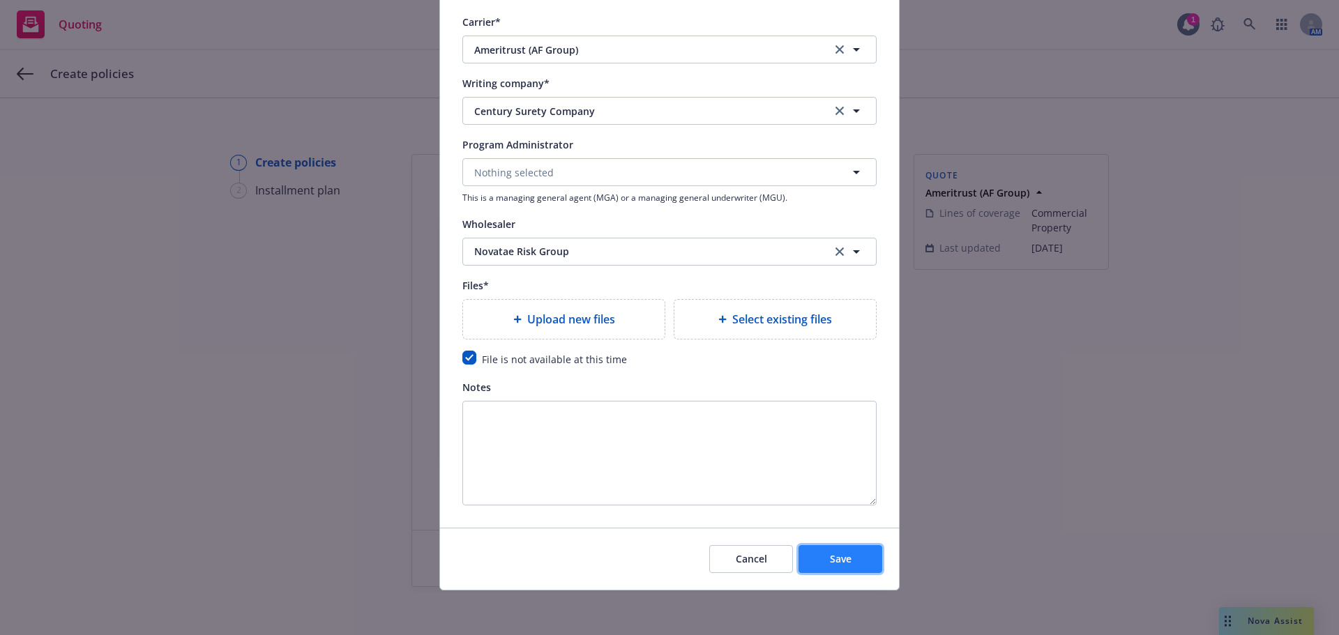
click at [839, 552] on span "Save" at bounding box center [841, 558] width 22 height 13
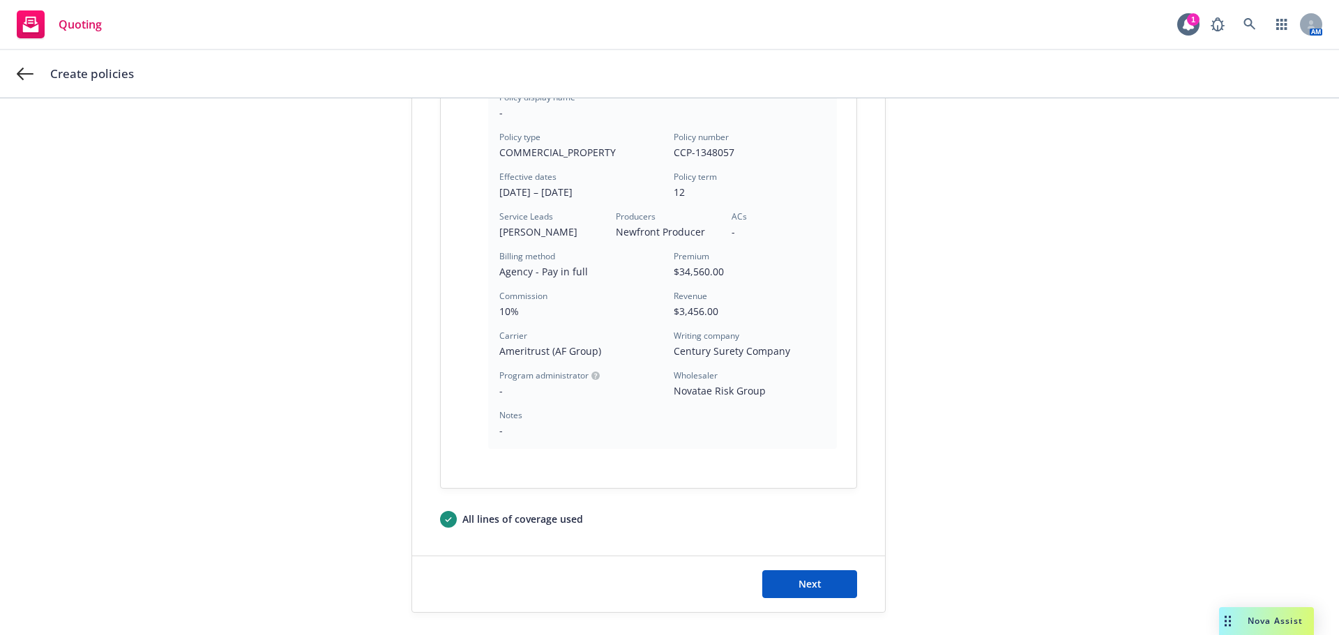
scroll to position [372, 0]
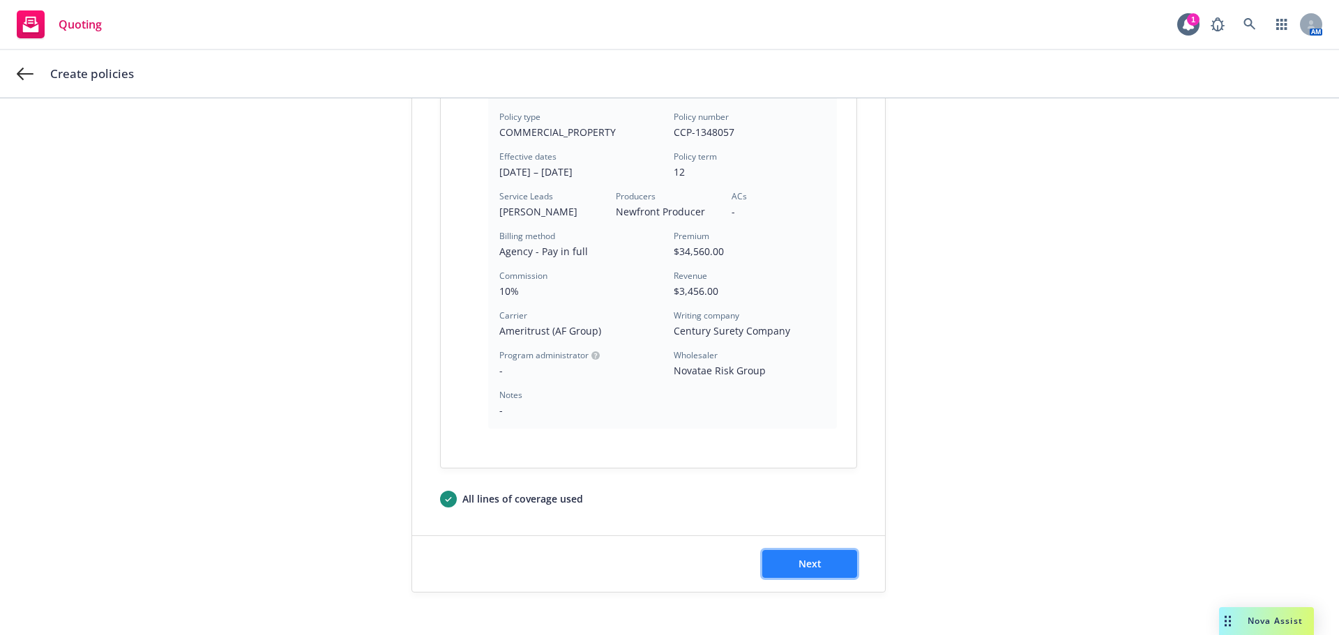
click at [833, 568] on button "Next" at bounding box center [809, 564] width 95 height 28
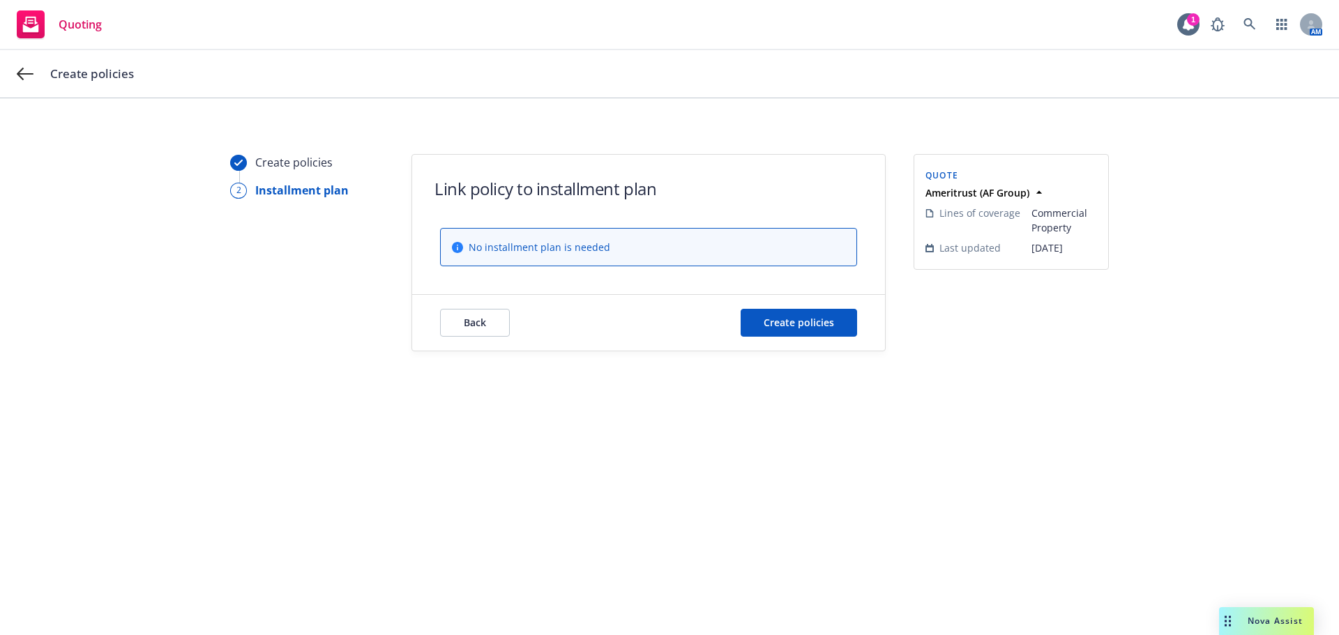
scroll to position [0, 0]
click at [821, 340] on div "Back Create policies" at bounding box center [648, 323] width 473 height 56
click at [822, 330] on button "Create policies" at bounding box center [798, 323] width 116 height 28
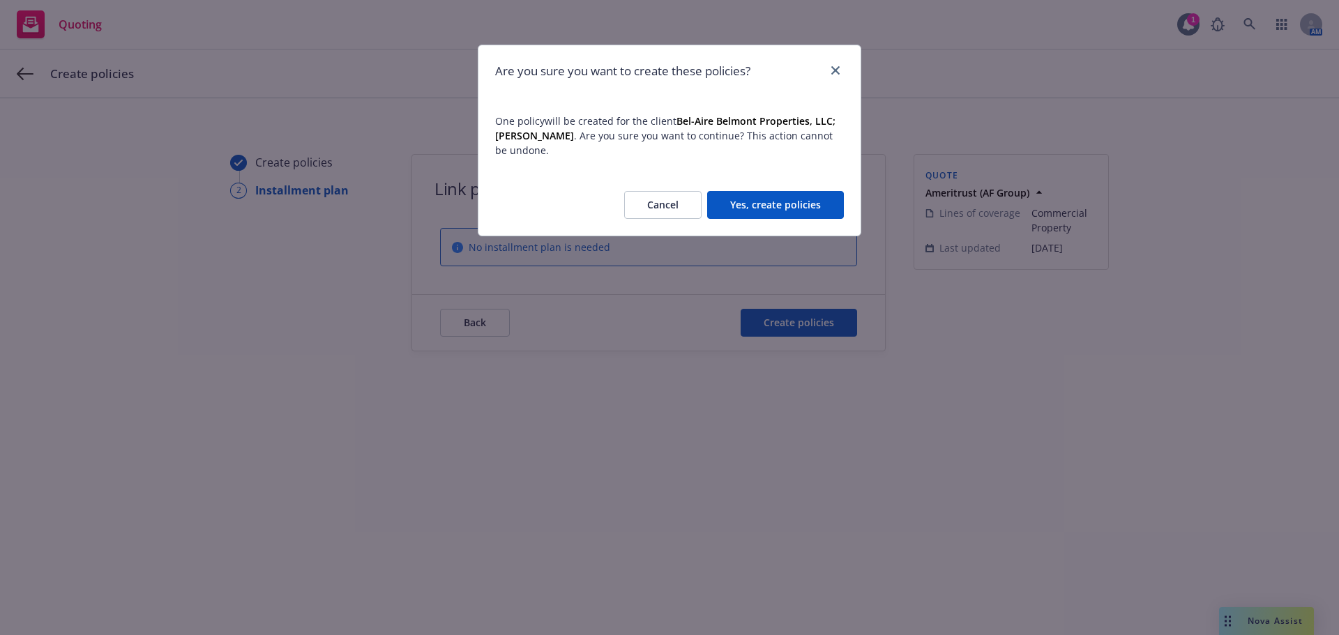
click at [800, 196] on button "Yes, create policies" at bounding box center [775, 205] width 137 height 28
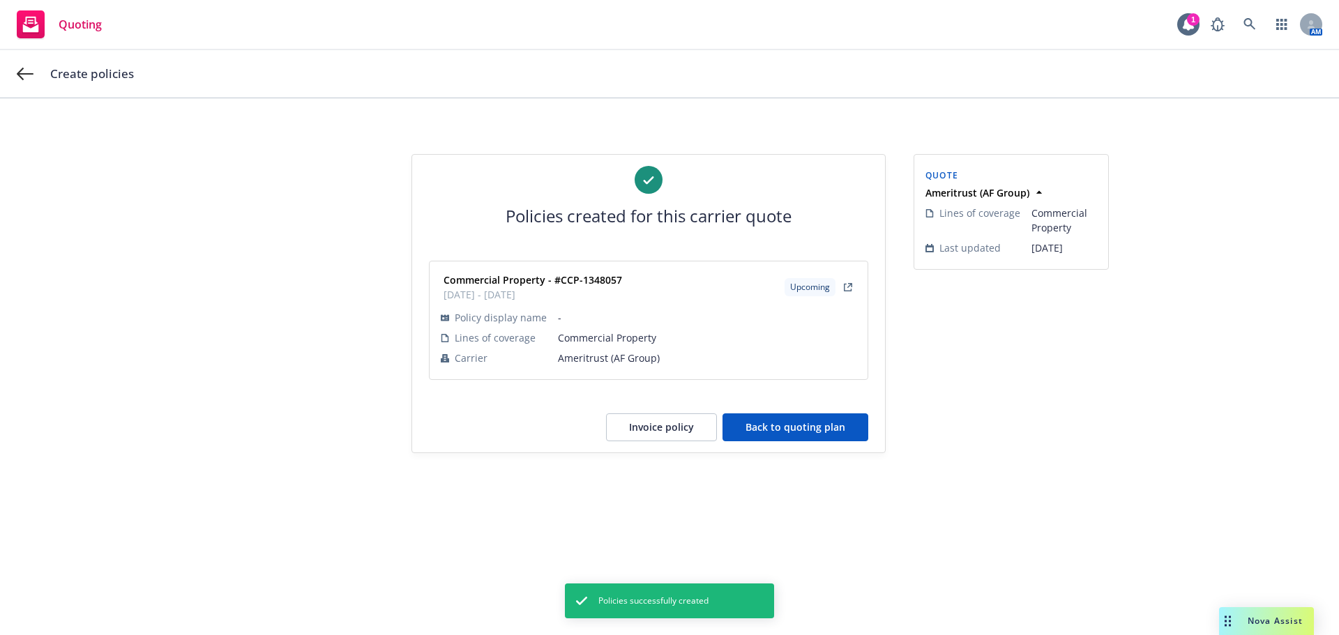
click at [837, 432] on button "Back to quoting plan" at bounding box center [795, 427] width 146 height 28
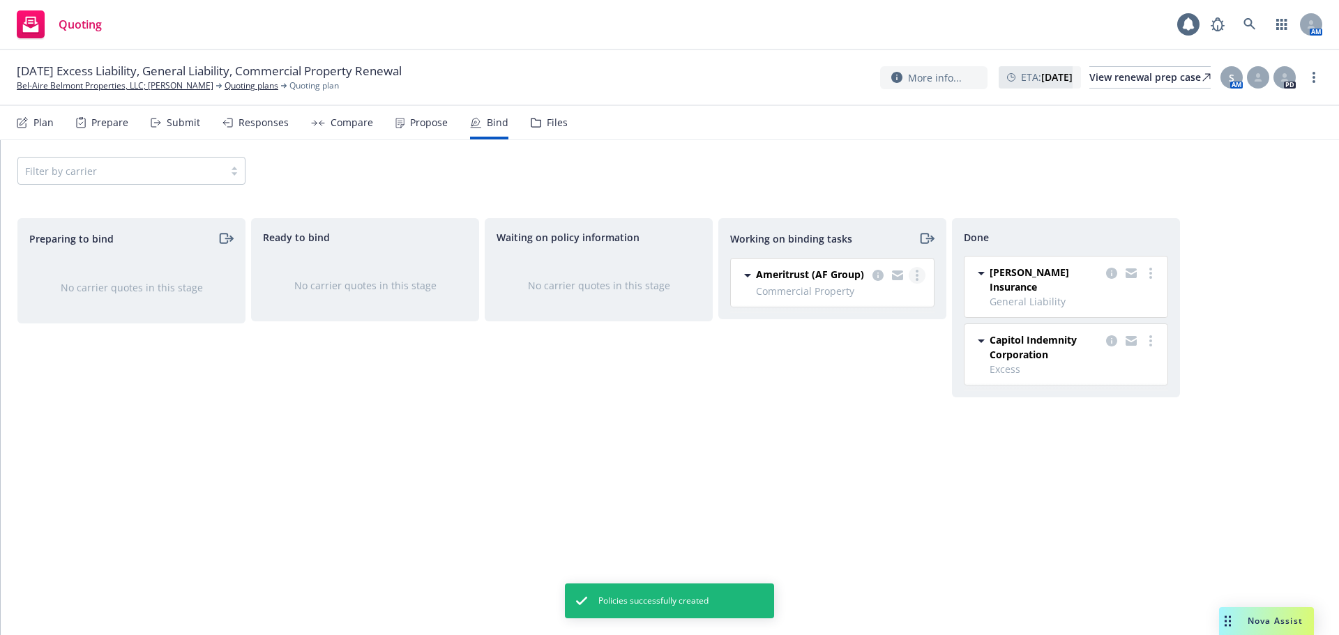
click at [915, 277] on link "more" at bounding box center [916, 275] width 17 height 17
click at [894, 335] on span "Move to done" at bounding box center [846, 331] width 97 height 13
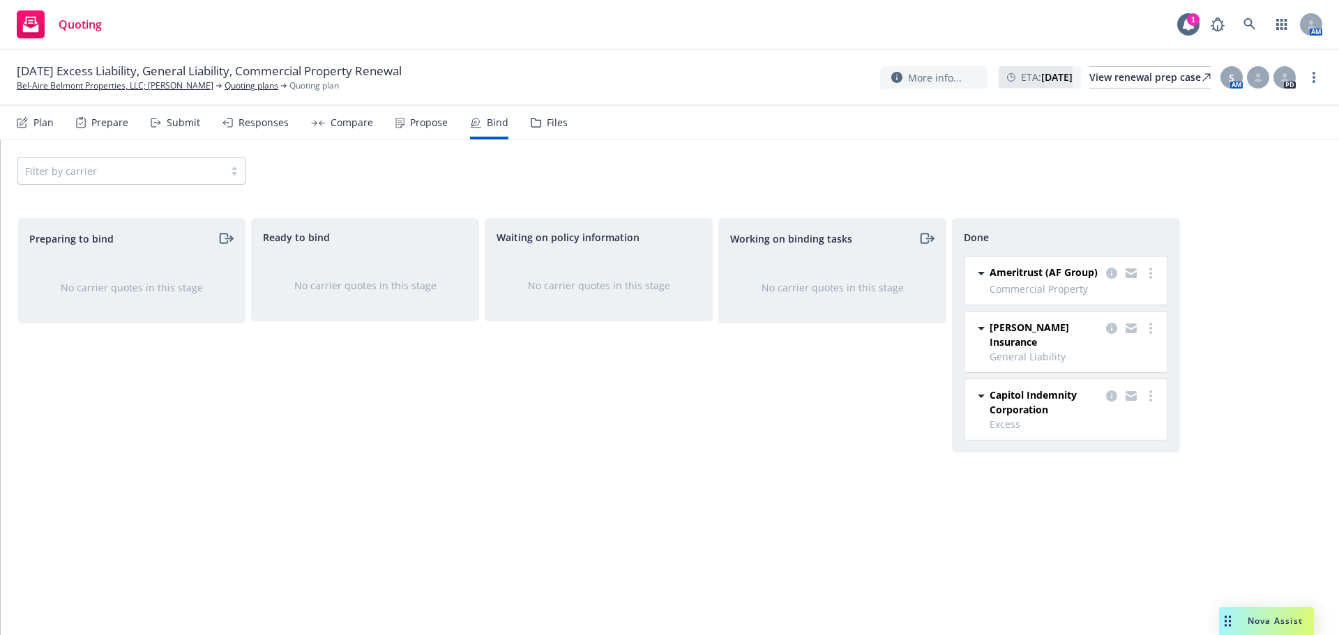
click at [1304, 78] on div "More info... ETA : September 24, 2025 View renewal prep case S AM PD" at bounding box center [1101, 77] width 442 height 25
click at [1309, 79] on link "more" at bounding box center [1313, 77] width 17 height 17
drag, startPoint x: 1275, startPoint y: 102, endPoint x: 1246, endPoint y: 103, distance: 29.3
click at [1275, 102] on link "Copy logging email" at bounding box center [1243, 107] width 155 height 28
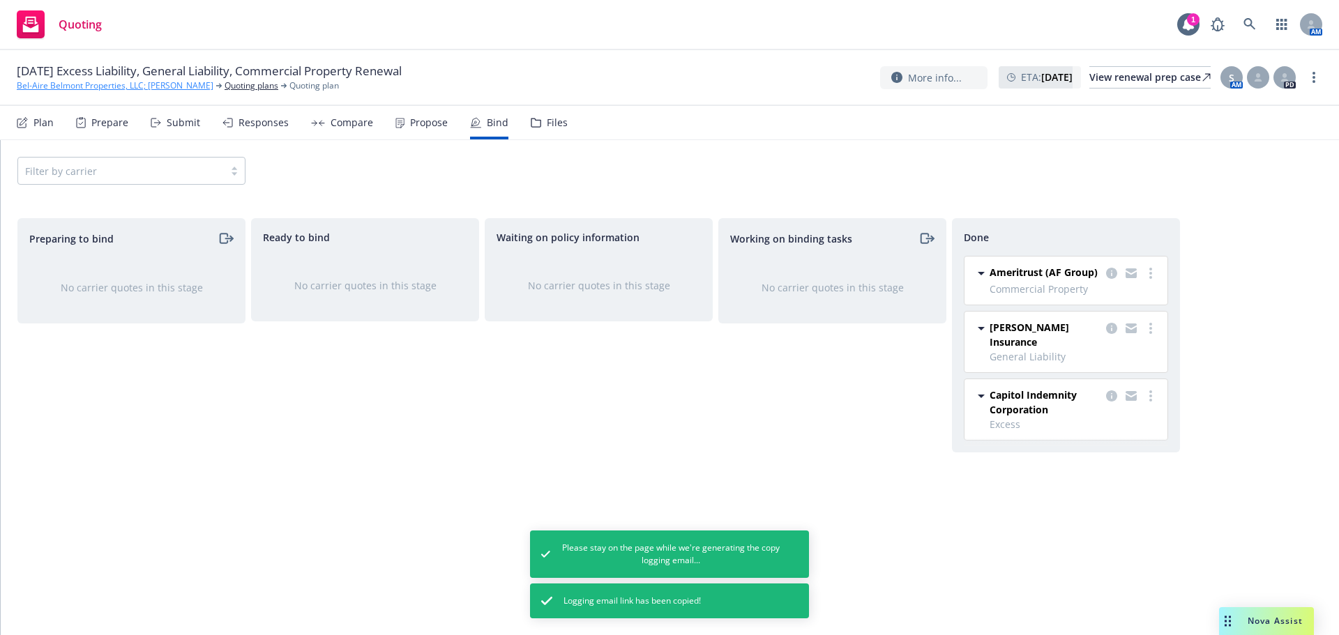
click at [92, 85] on link "Bel-Aire Belmont Properties, LLC; [PERSON_NAME]" at bounding box center [115, 85] width 197 height 13
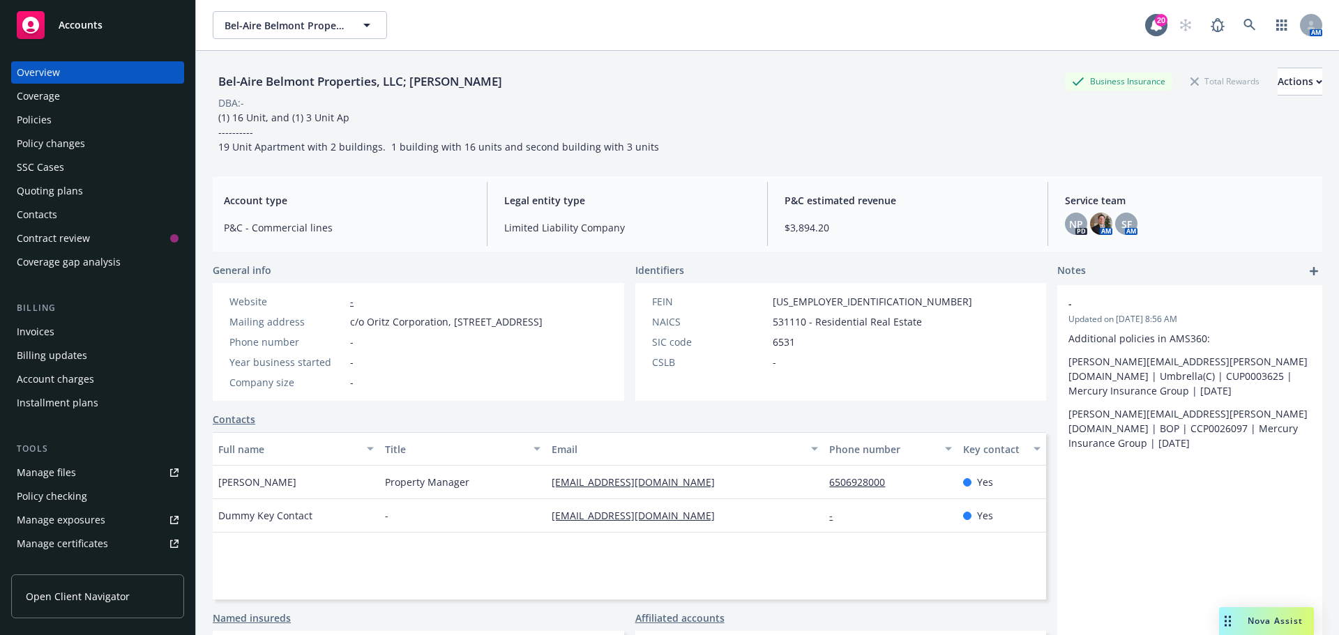
click at [79, 319] on div "Billing Invoices Billing updates Account charges Installment plans" at bounding box center [97, 357] width 173 height 113
click at [81, 328] on div "Invoices" at bounding box center [98, 332] width 162 height 22
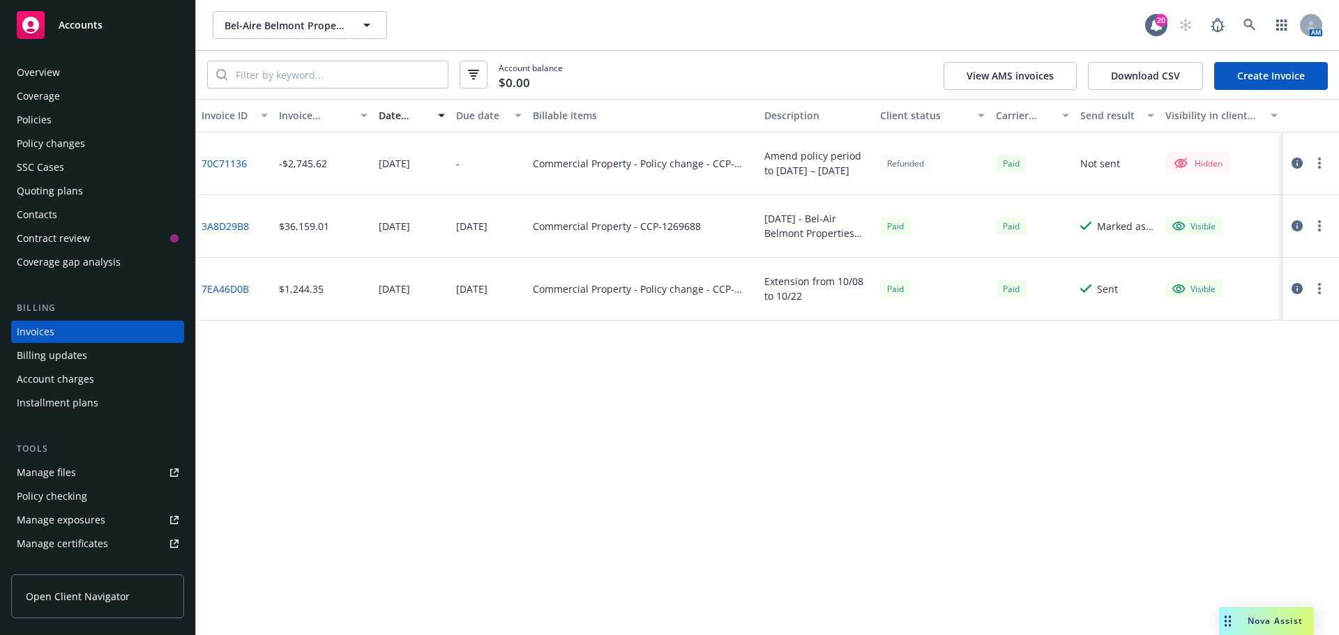
click at [82, 123] on div "Policies" at bounding box center [98, 120] width 162 height 22
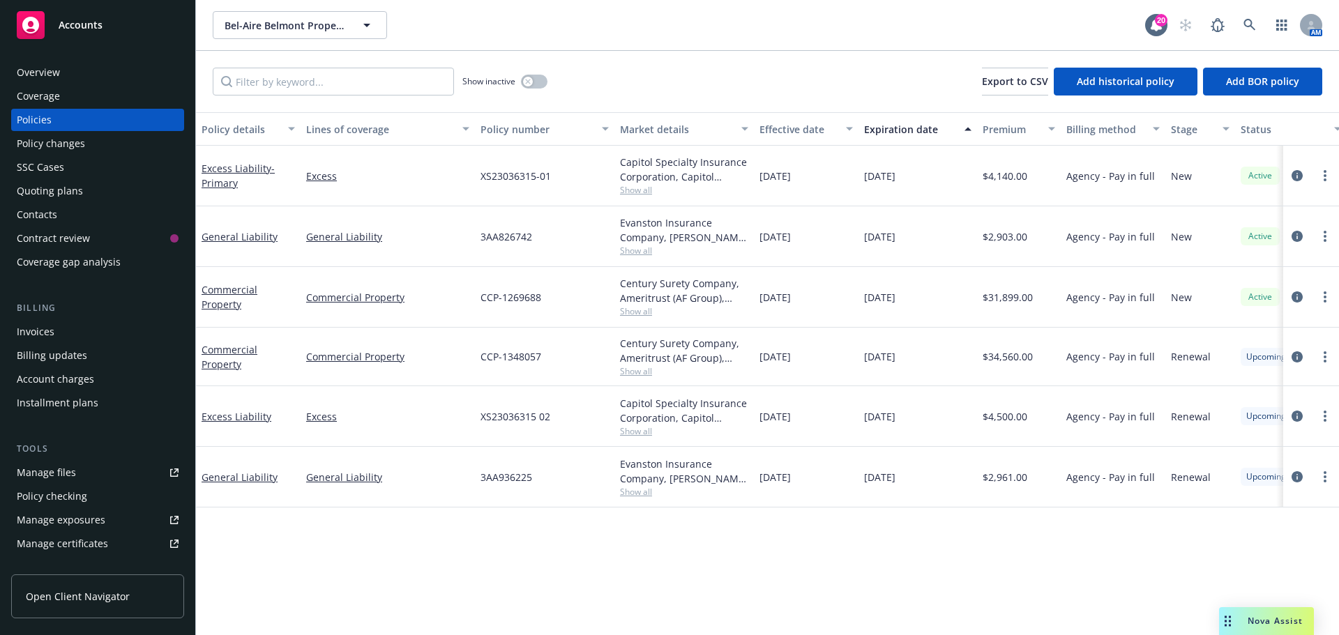
click at [78, 340] on div "Invoices" at bounding box center [98, 332] width 162 height 22
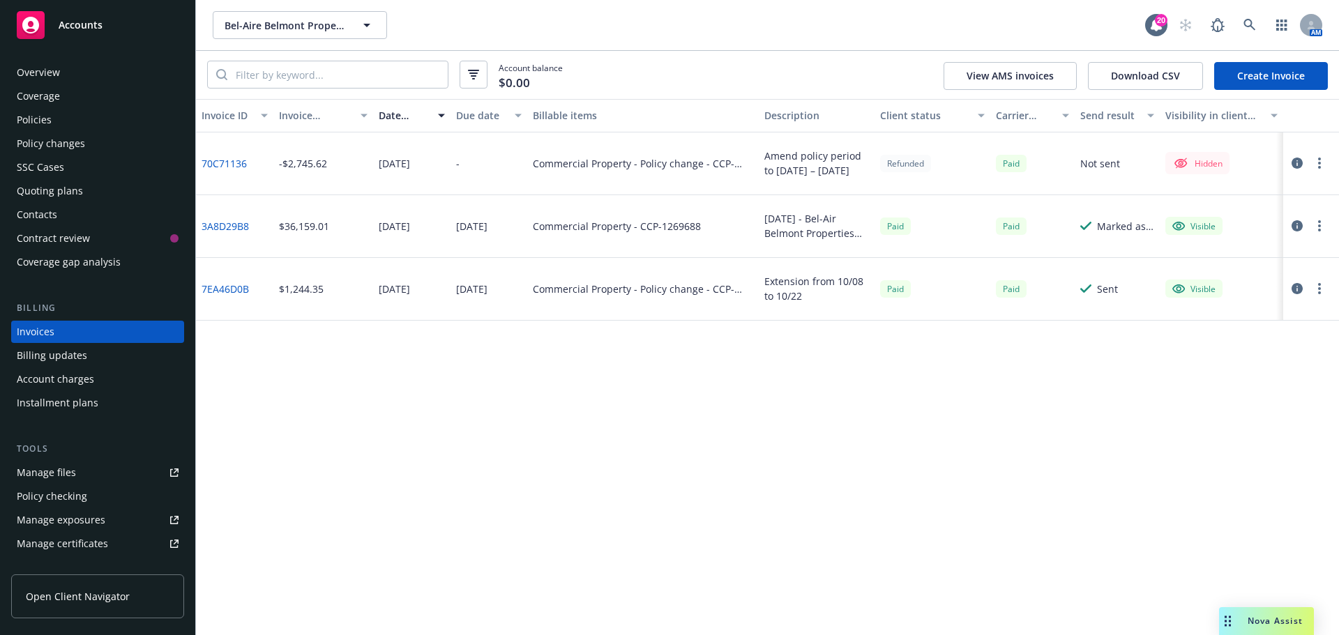
click at [1238, 83] on link "Create Invoice" at bounding box center [1271, 76] width 114 height 28
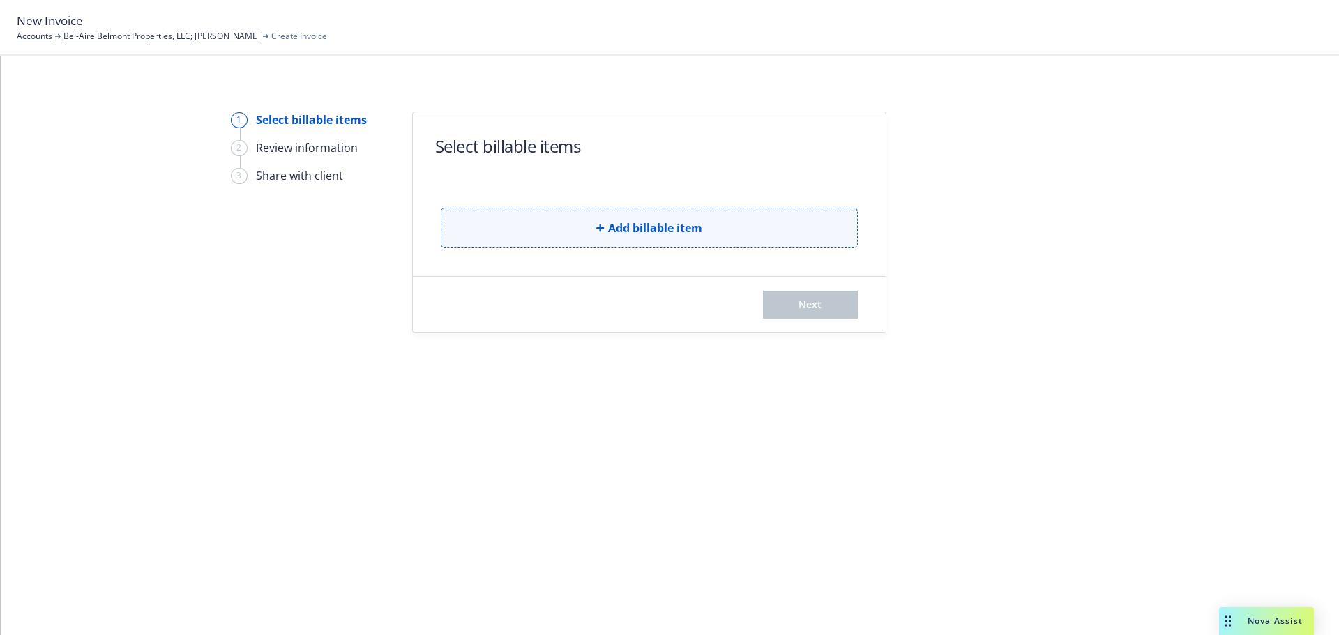
click at [680, 213] on button "Add billable item" at bounding box center [649, 228] width 417 height 40
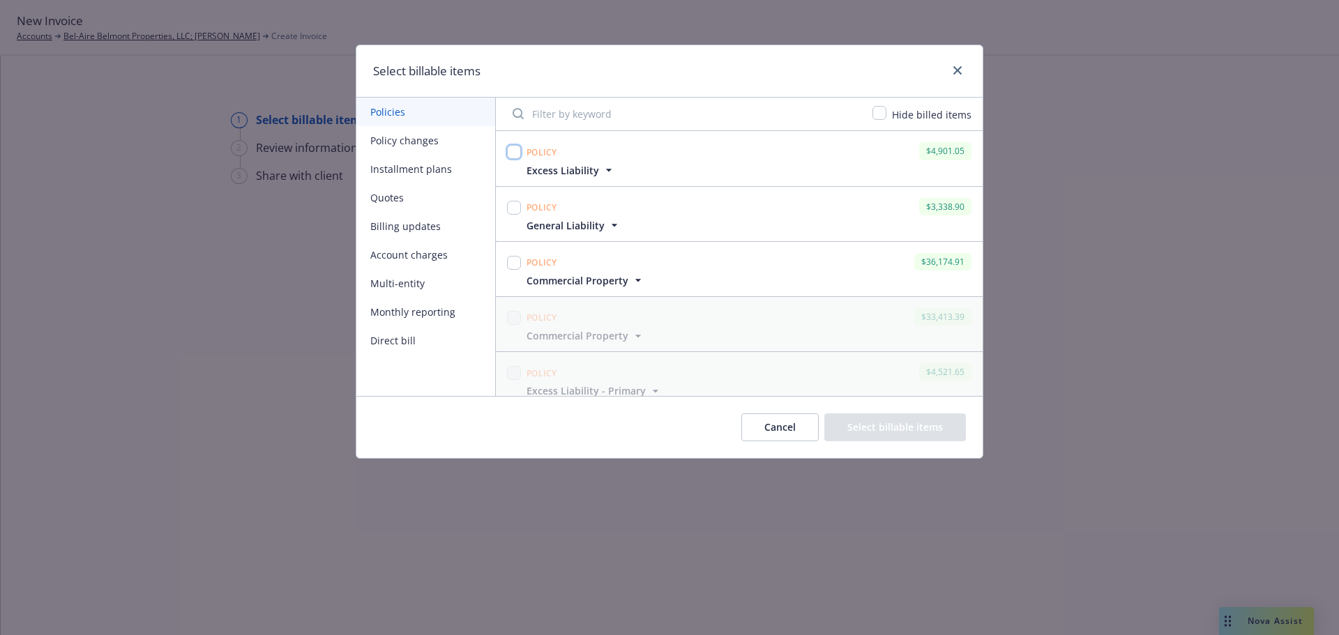
click at [517, 153] on input "checkbox" at bounding box center [514, 152] width 14 height 14
checkbox input "true"
click at [515, 202] on input "checkbox" at bounding box center [514, 208] width 14 height 14
checkbox input "true"
click at [516, 258] on input "checkbox" at bounding box center [514, 263] width 14 height 14
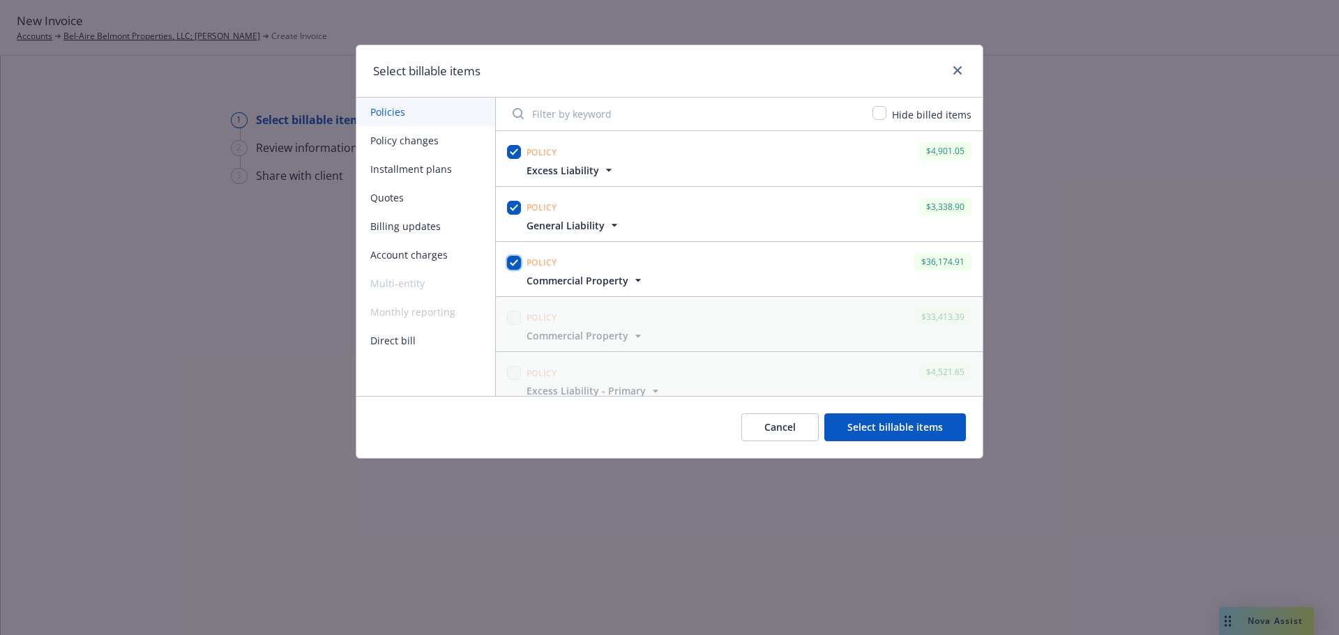
checkbox input "true"
click at [892, 435] on button "Select billable items" at bounding box center [895, 427] width 142 height 28
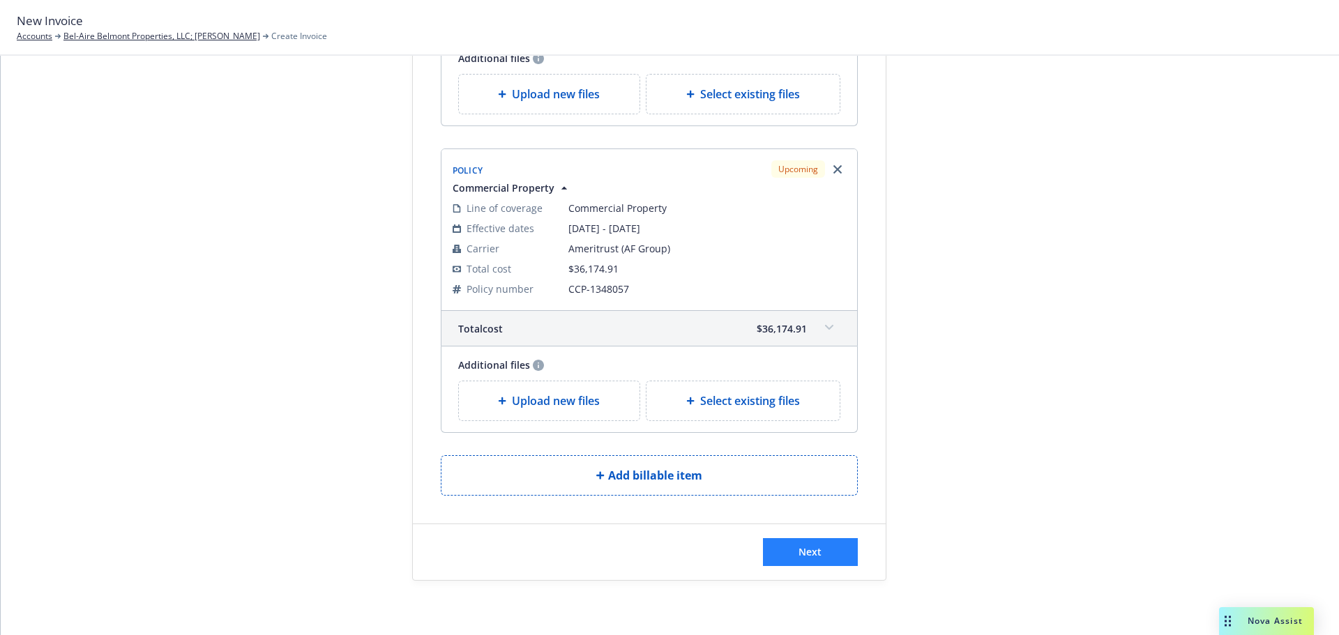
scroll to position [652, 0]
click at [789, 535] on div "Next" at bounding box center [649, 551] width 473 height 56
click at [798, 544] on span "Next" at bounding box center [809, 550] width 23 height 13
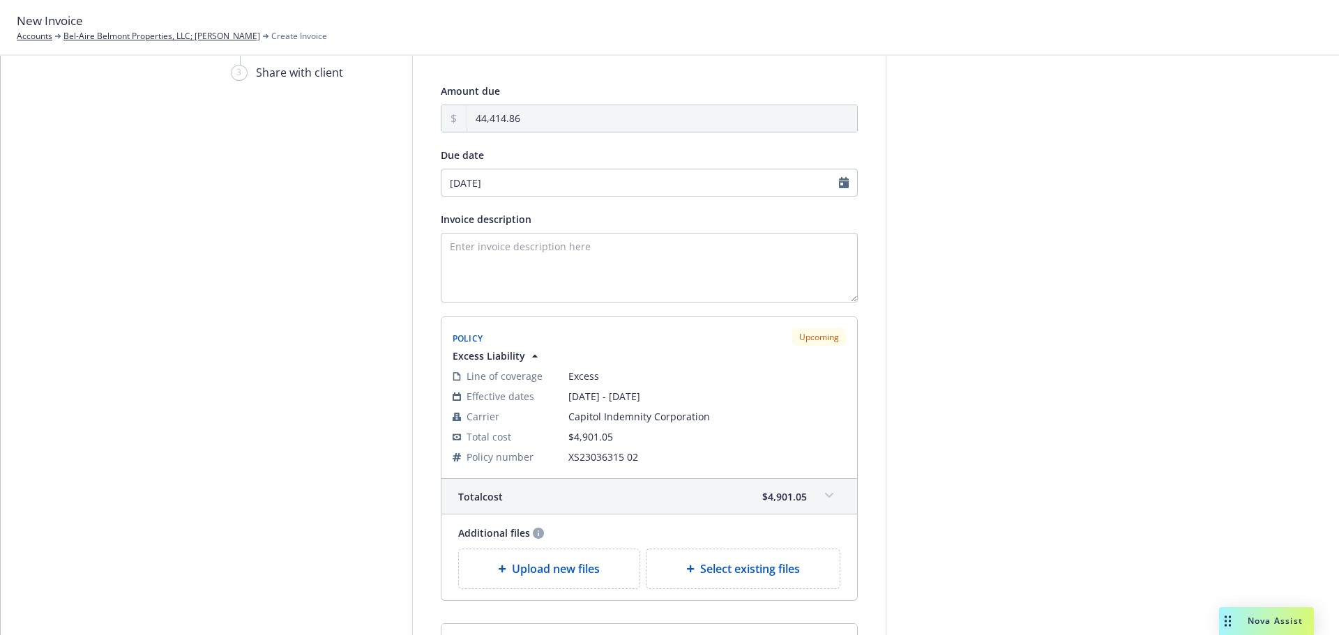
scroll to position [0, 0]
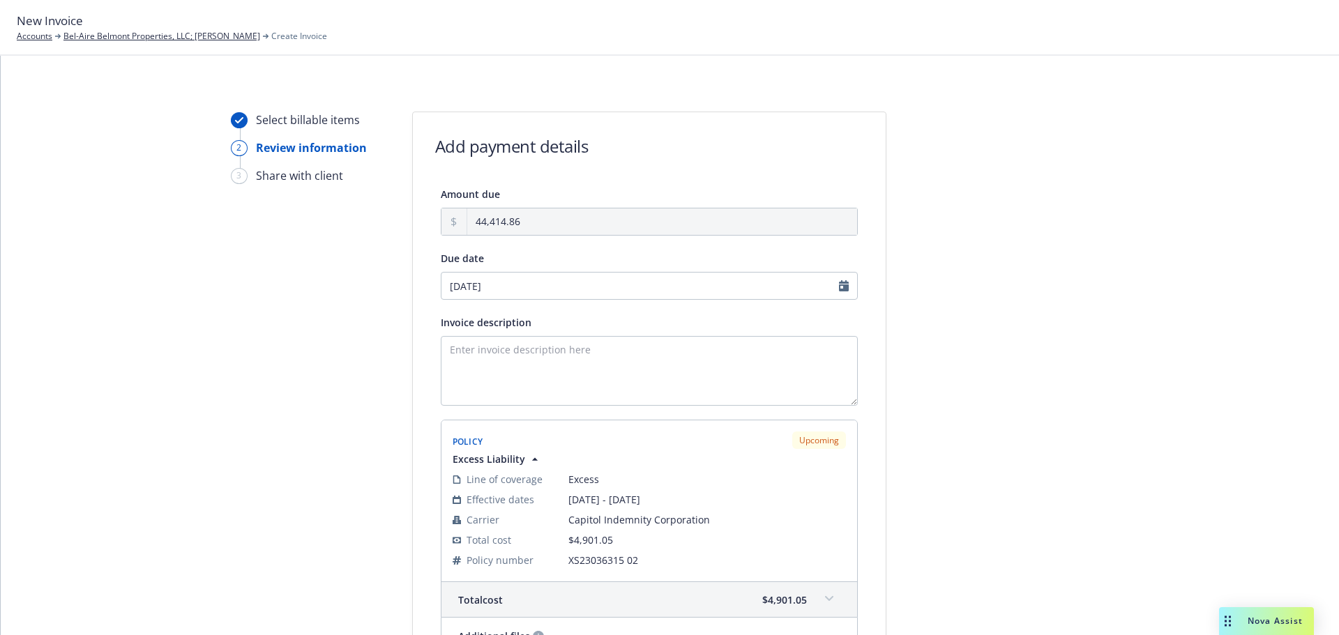
click at [618, 275] on div "Due date 09/24/2025" at bounding box center [649, 275] width 417 height 50
click at [618, 275] on input "[DATE]" at bounding box center [649, 286] width 417 height 28
select select "September"
select select "2025"
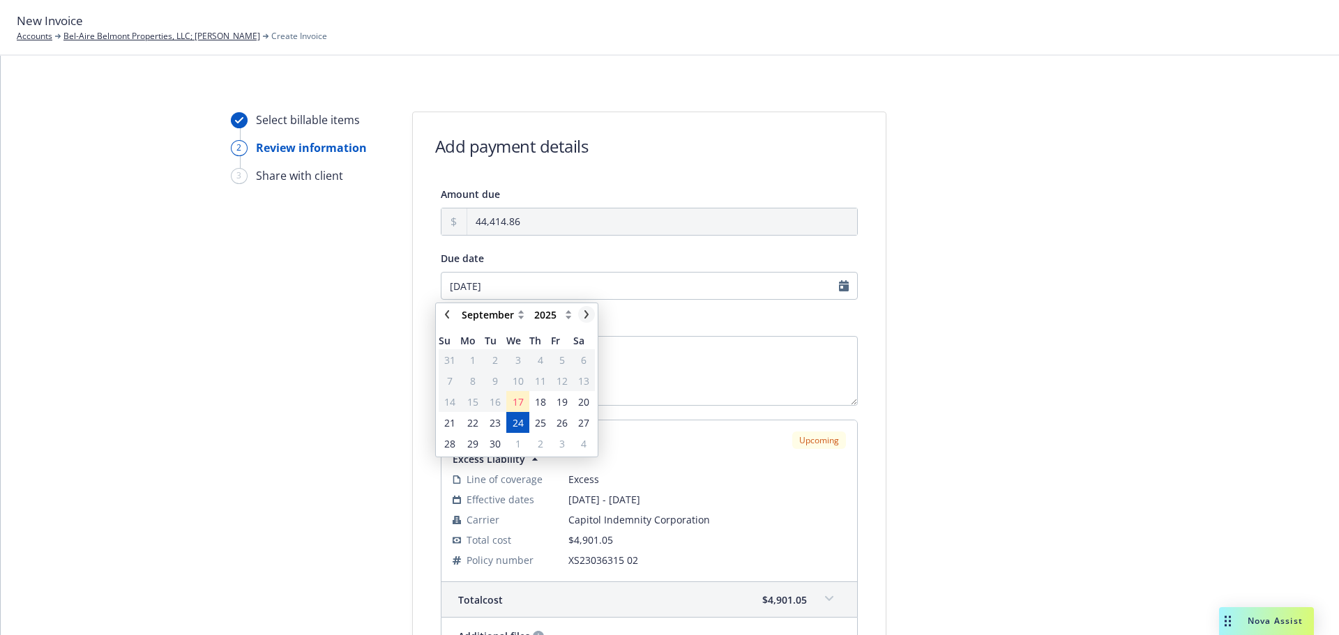
click at [582, 314] on icon "chevronRight" at bounding box center [586, 314] width 8 height 8
select select "October"
click at [497, 400] on span "14" at bounding box center [494, 402] width 11 height 15
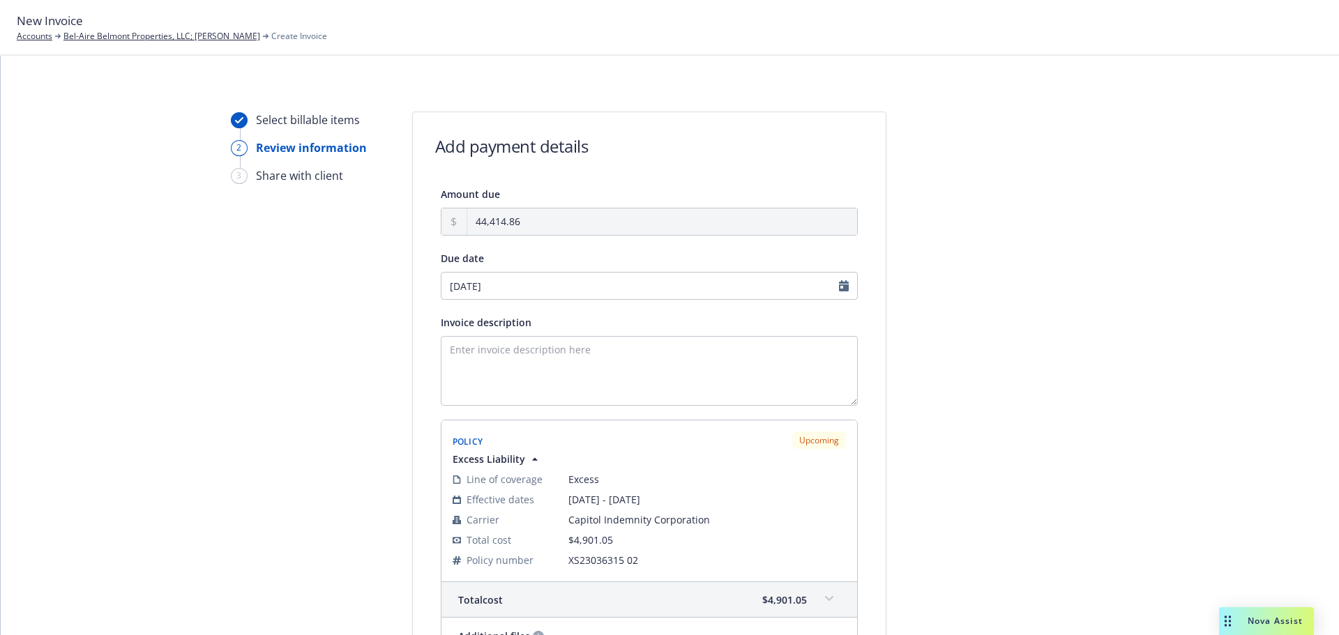
type input "10/14/2025"
click at [506, 371] on textarea "Invoice description" at bounding box center [649, 371] width 417 height 70
paste textarea "09/24/25 - Bel-Aire Belmont Properties, LLC; Vladimir Grave -"
paste textarea "General Liability"
paste textarea "Commercial Property"
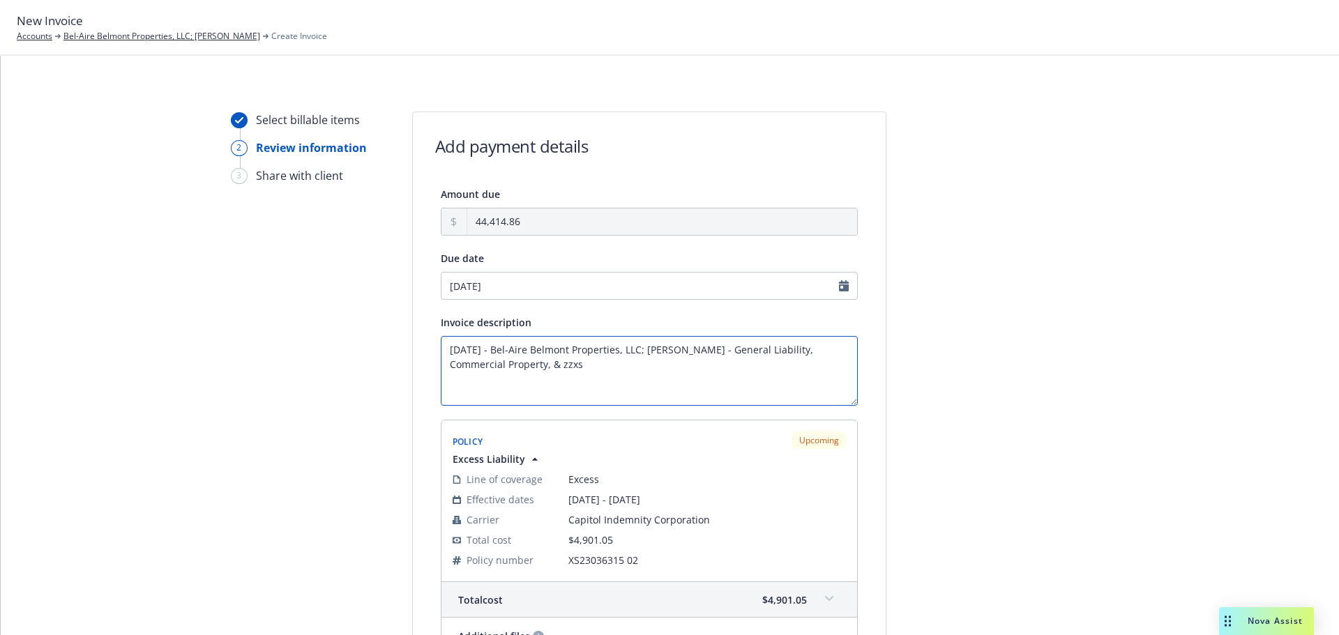
paste textarea "Excess Liability"
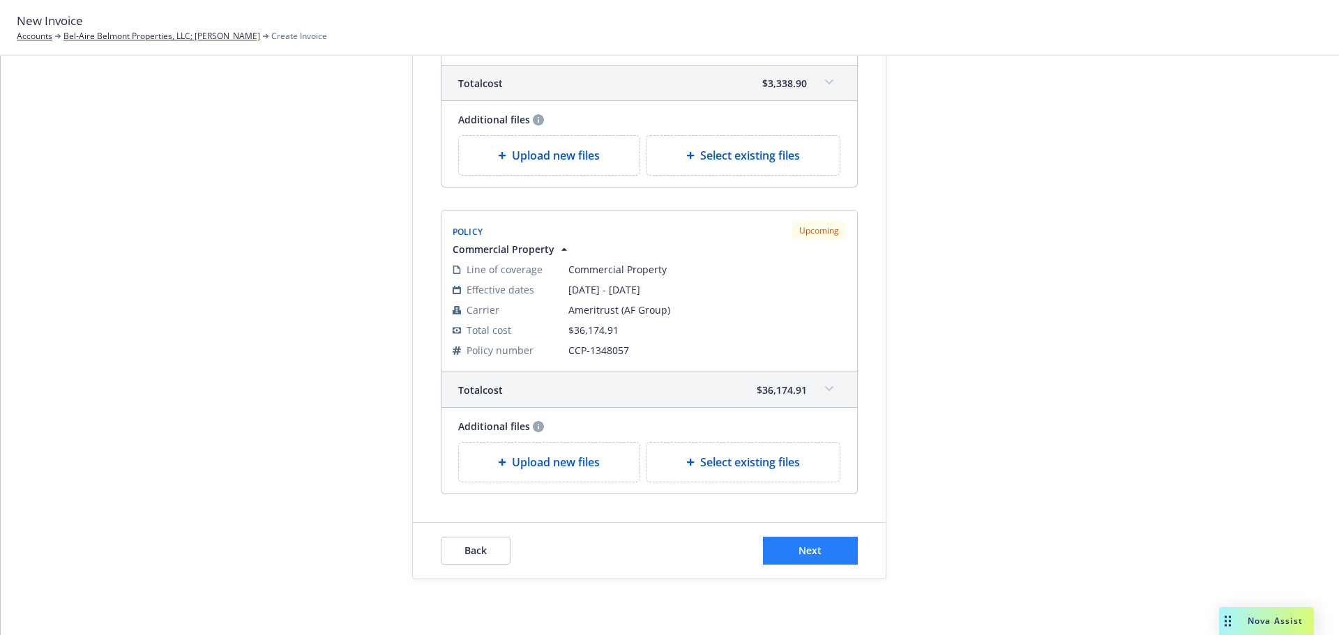
type textarea "09/24/25 - Bel-Aire Belmont Properties, LLC; Vladimir Grave - General Liability…"
click at [800, 558] on button "Next" at bounding box center [810, 551] width 95 height 28
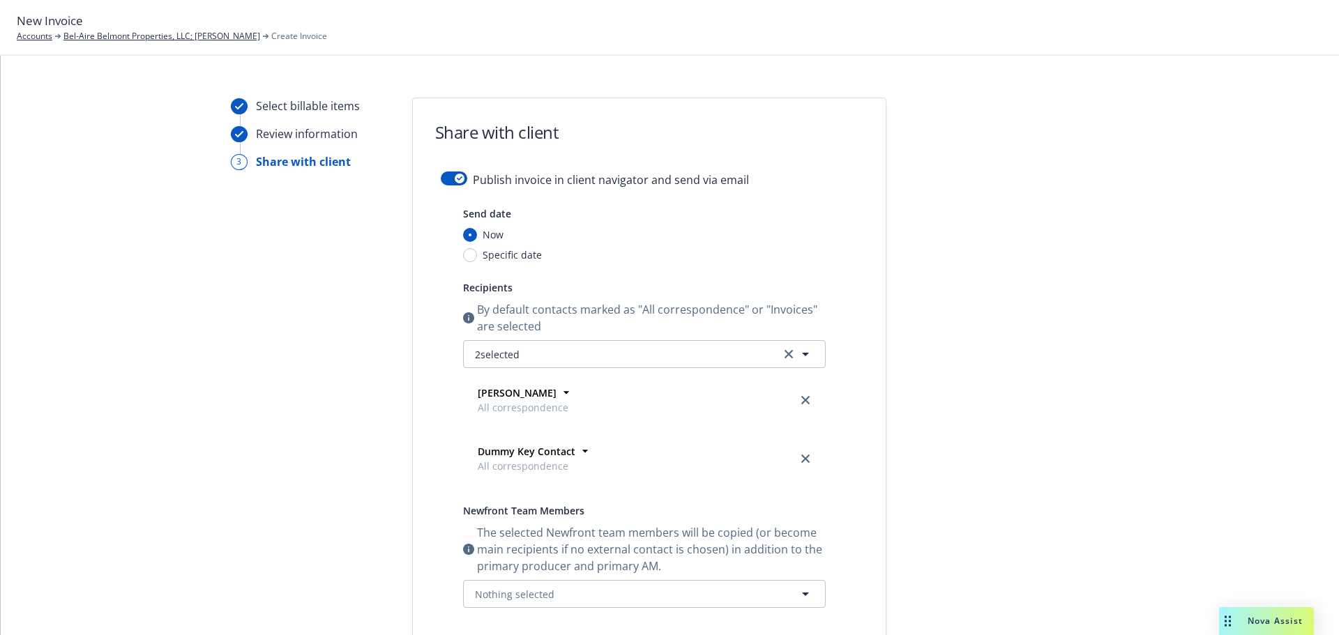
scroll to position [3, 0]
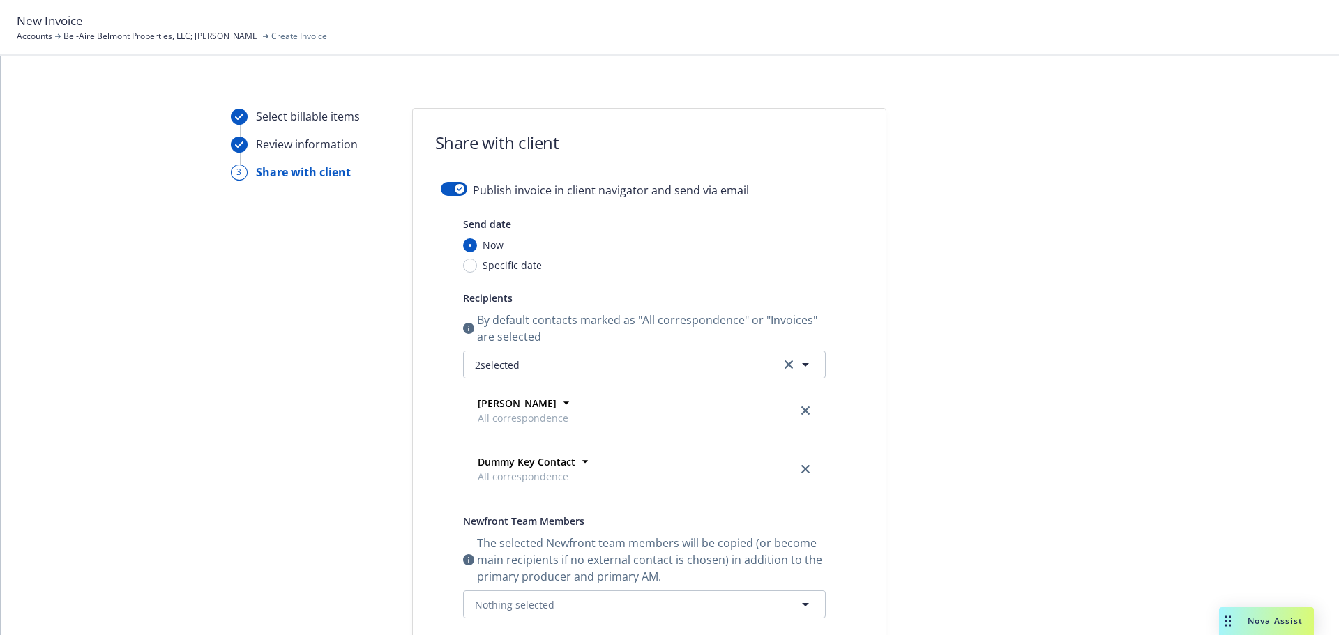
click at [441, 199] on div "Publish invoice in client navigator and send via email" at bounding box center [649, 198] width 417 height 33
click at [444, 188] on button "button" at bounding box center [454, 189] width 26 height 14
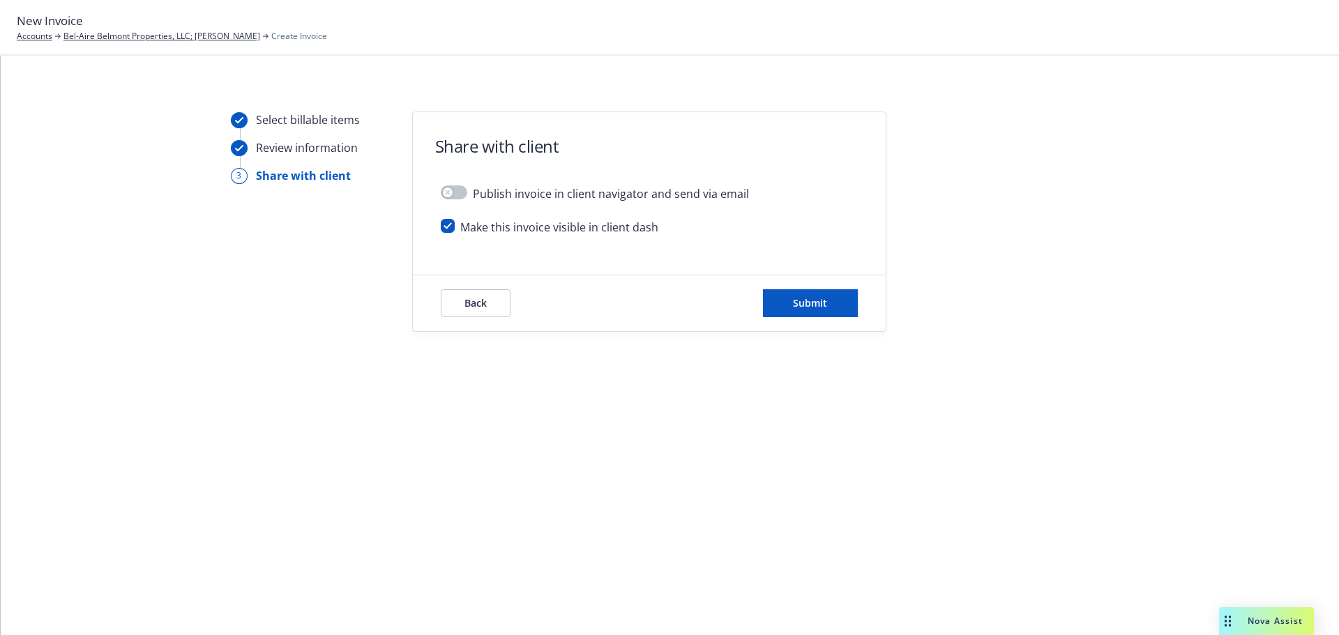
click at [449, 233] on div "Make this invoice visible in client dash" at bounding box center [649, 233] width 417 height 28
click at [447, 227] on input "checkbox" at bounding box center [448, 226] width 14 height 14
checkbox input "false"
click at [778, 299] on button "Submit" at bounding box center [810, 303] width 95 height 28
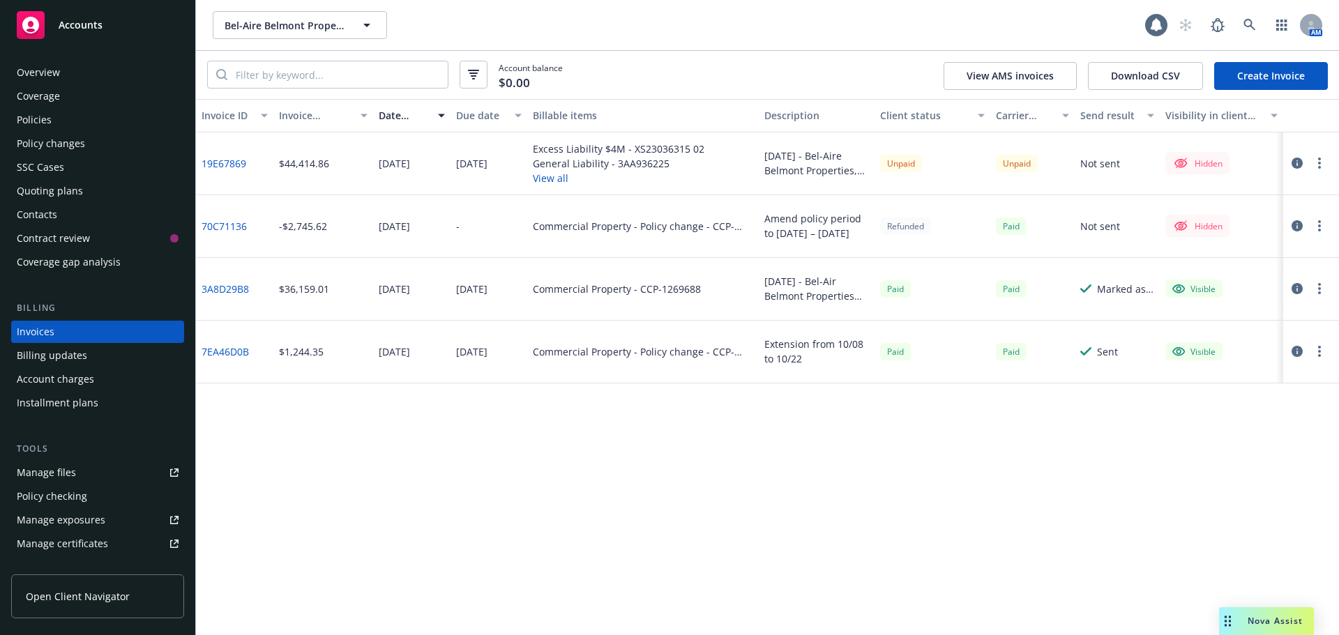
click at [1311, 160] on button "button" at bounding box center [1319, 163] width 17 height 17
drag, startPoint x: 1242, startPoint y: 284, endPoint x: 1235, endPoint y: 286, distance: 7.8
click at [1242, 284] on link "Make it visible in client dash" at bounding box center [1238, 275] width 178 height 28
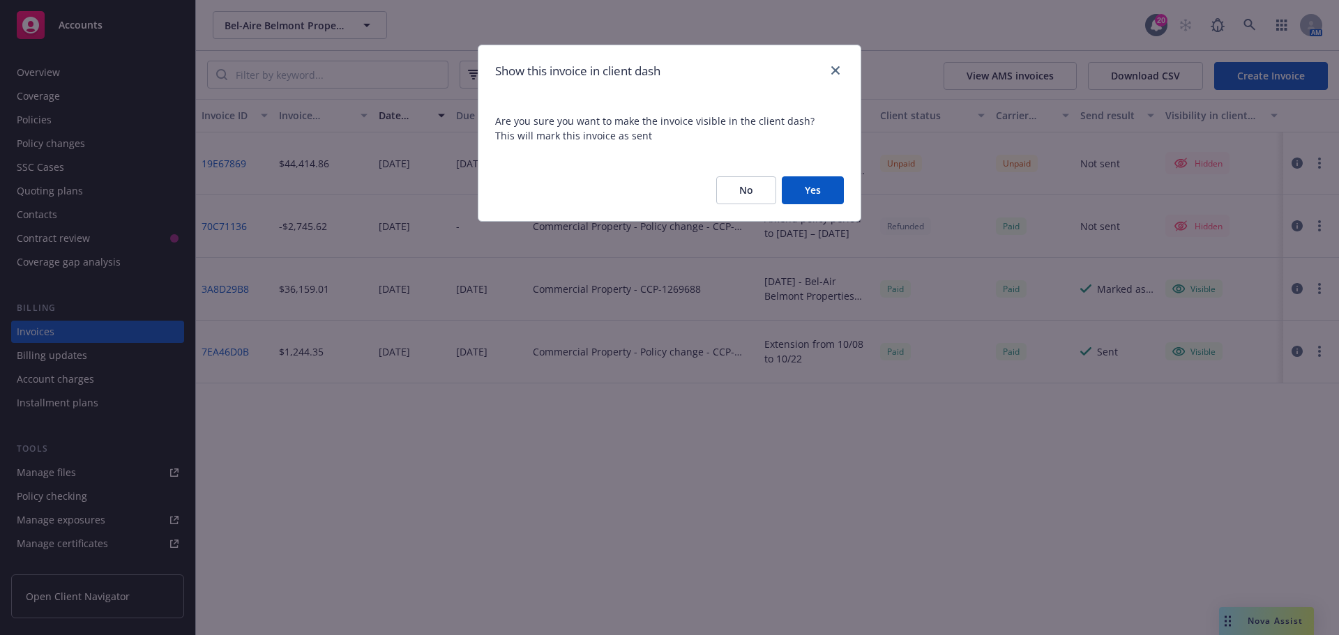
click at [819, 197] on button "Yes" at bounding box center [813, 190] width 62 height 28
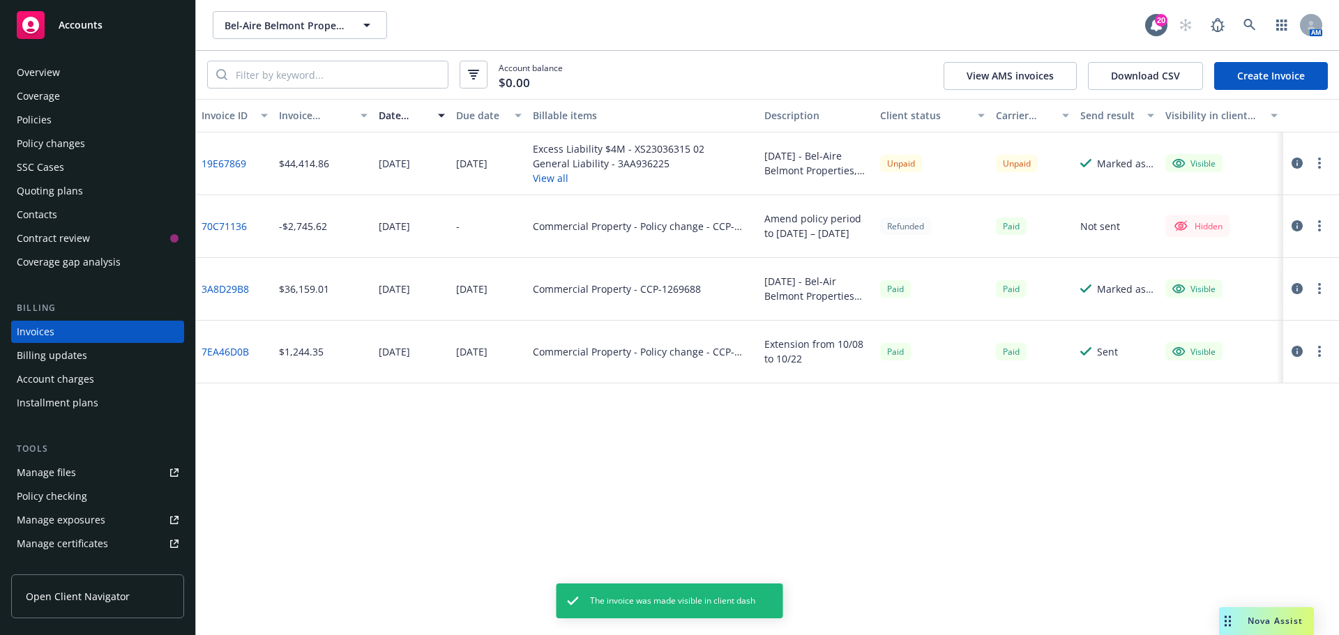
click at [1299, 161] on icon "button" at bounding box center [1296, 163] width 11 height 11
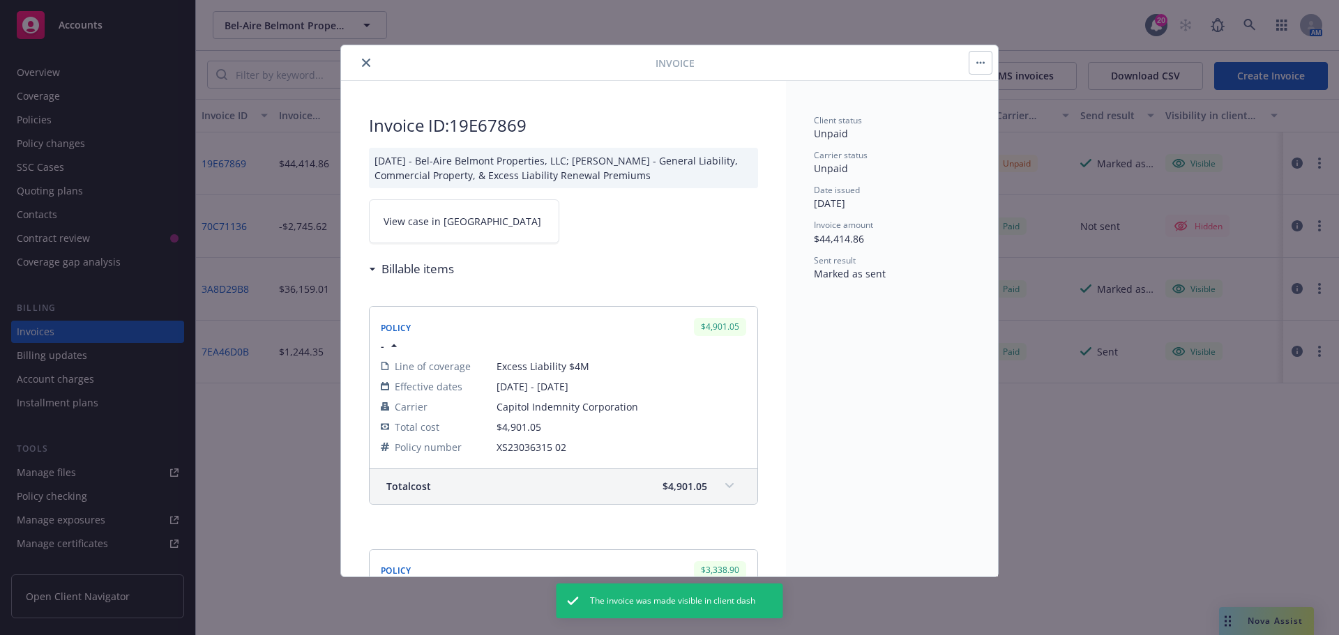
click at [425, 226] on span "View case in SSC" at bounding box center [462, 221] width 158 height 15
click at [369, 63] on icon "close" at bounding box center [366, 63] width 8 height 8
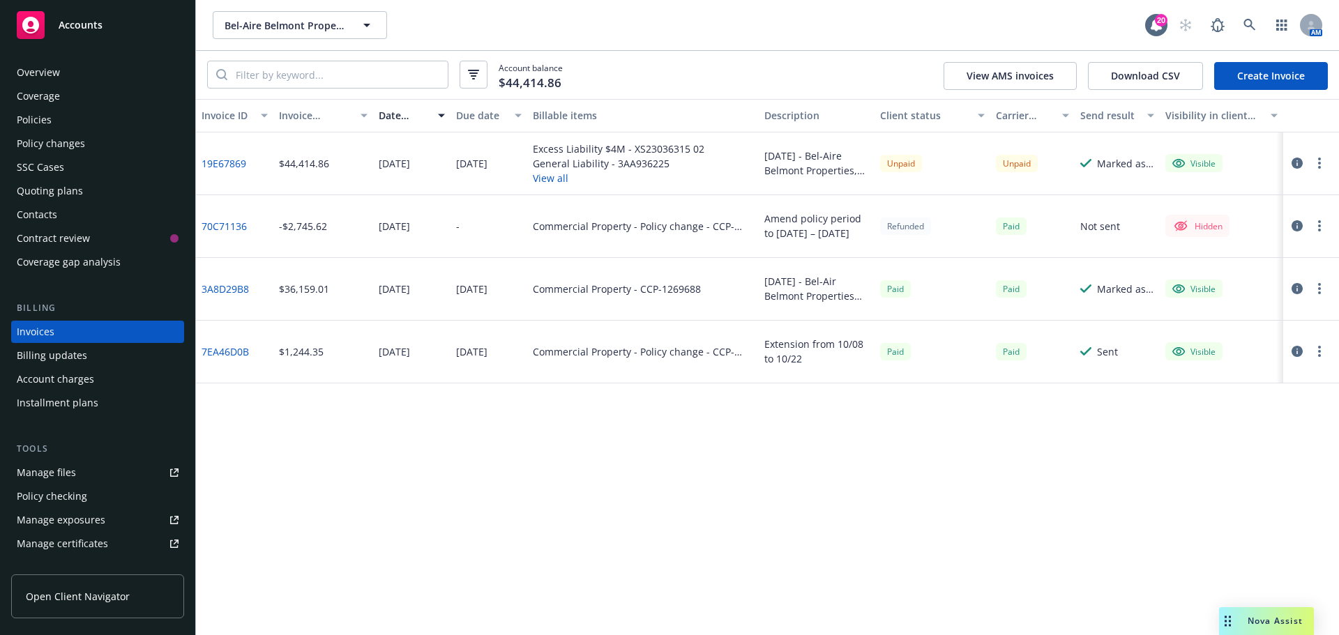
click at [1316, 160] on button "button" at bounding box center [1319, 163] width 17 height 17
click at [1235, 248] on link "Copy invoice URL" at bounding box center [1238, 248] width 178 height 28
